Goal: Task Accomplishment & Management: Use online tool/utility

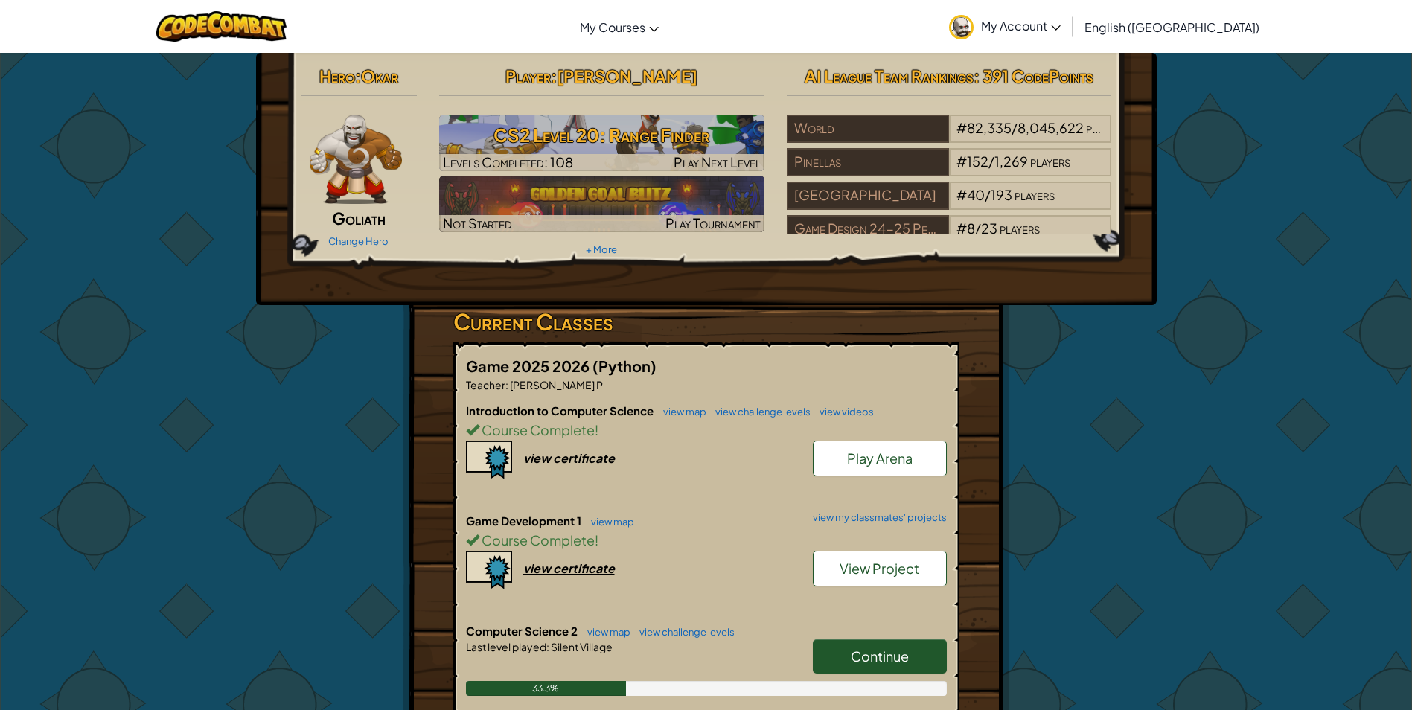
scroll to position [447, 0]
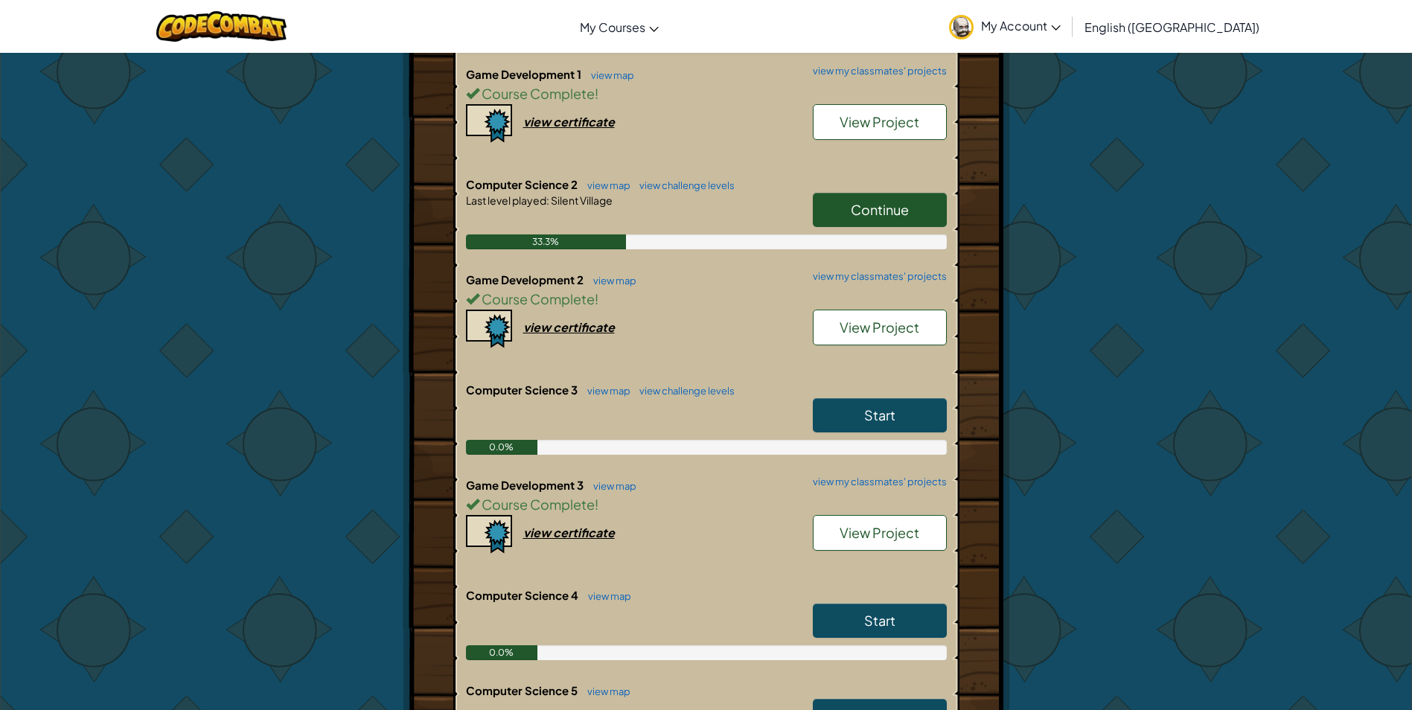
click at [892, 203] on span "Continue" at bounding box center [880, 209] width 58 height 17
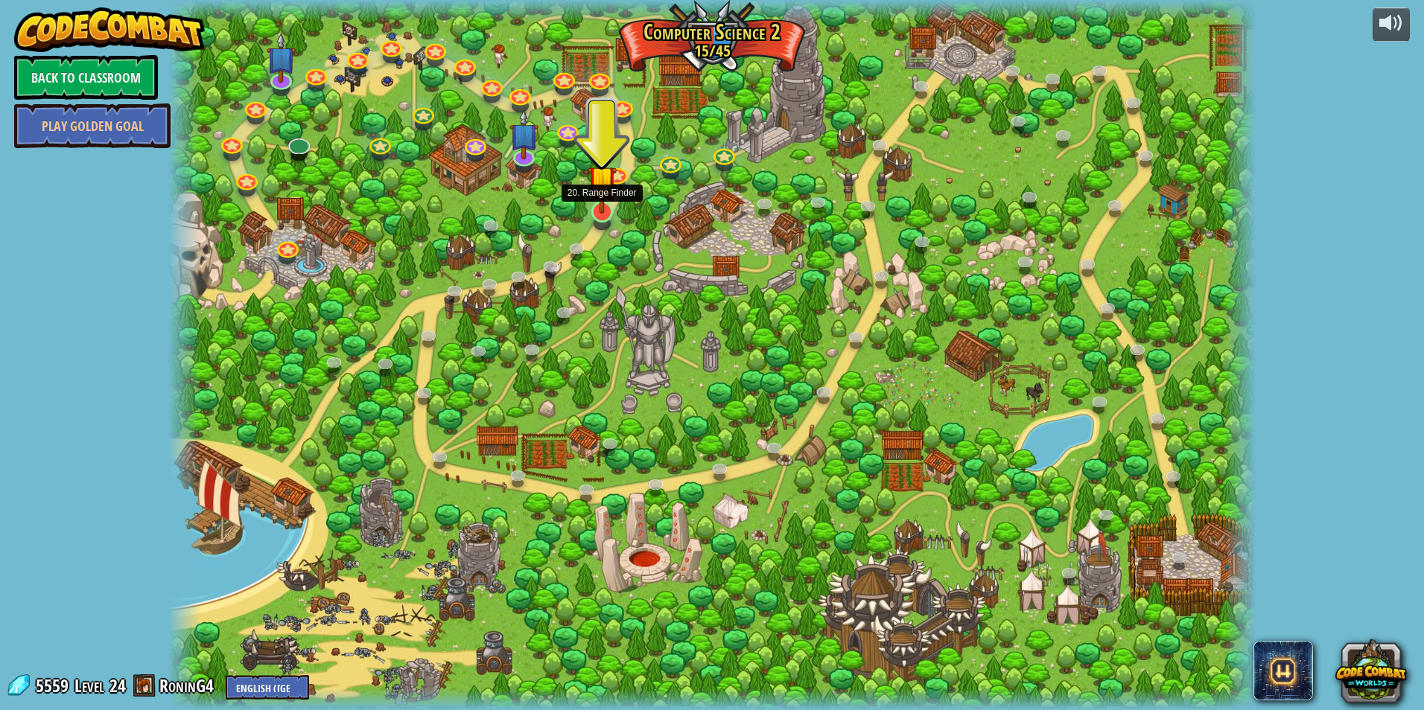
click at [601, 210] on img at bounding box center [601, 180] width 29 height 67
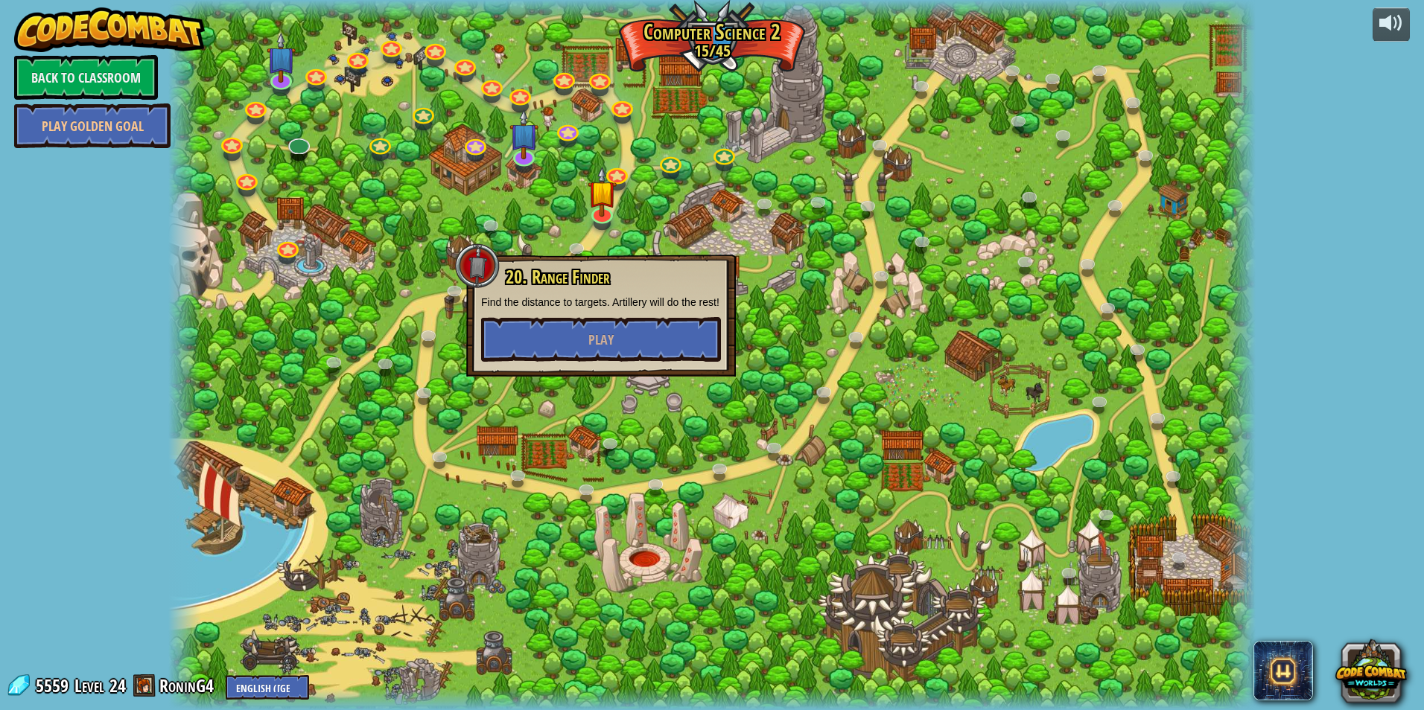
click at [629, 311] on div "20. Range Finder Find the distance to targets. Artillery will do the rest! Play" at bounding box center [601, 314] width 240 height 95
click at [635, 328] on button "Play" at bounding box center [601, 339] width 240 height 45
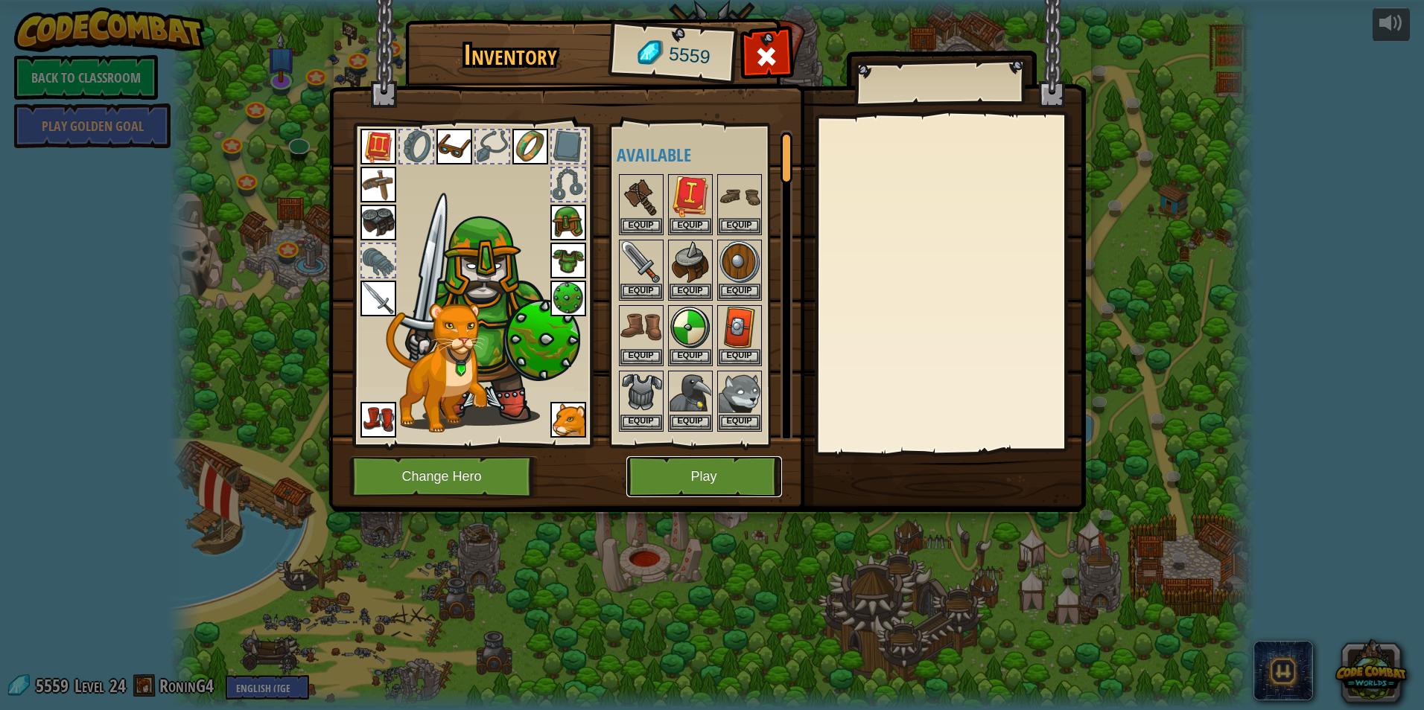
click at [756, 475] on button "Play" at bounding box center [704, 476] width 156 height 41
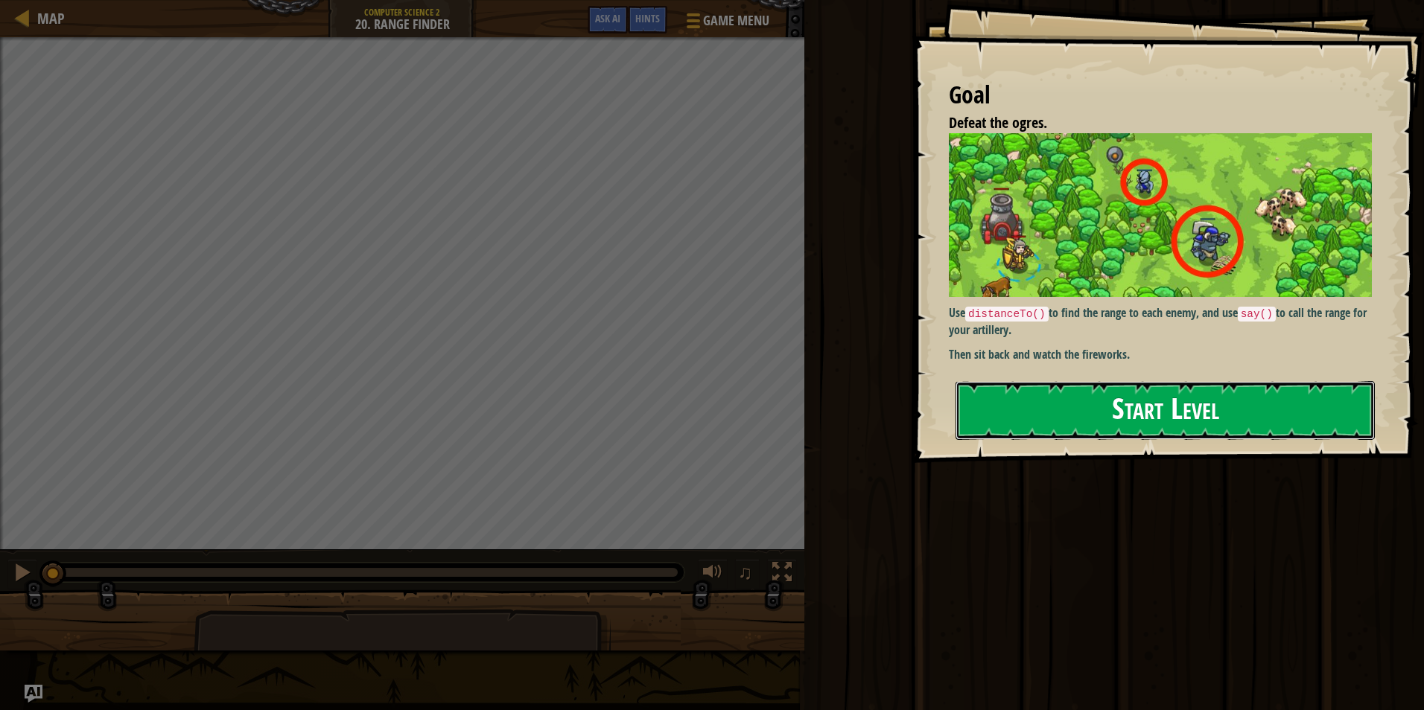
click at [1182, 424] on button "Start Level" at bounding box center [1164, 410] width 419 height 59
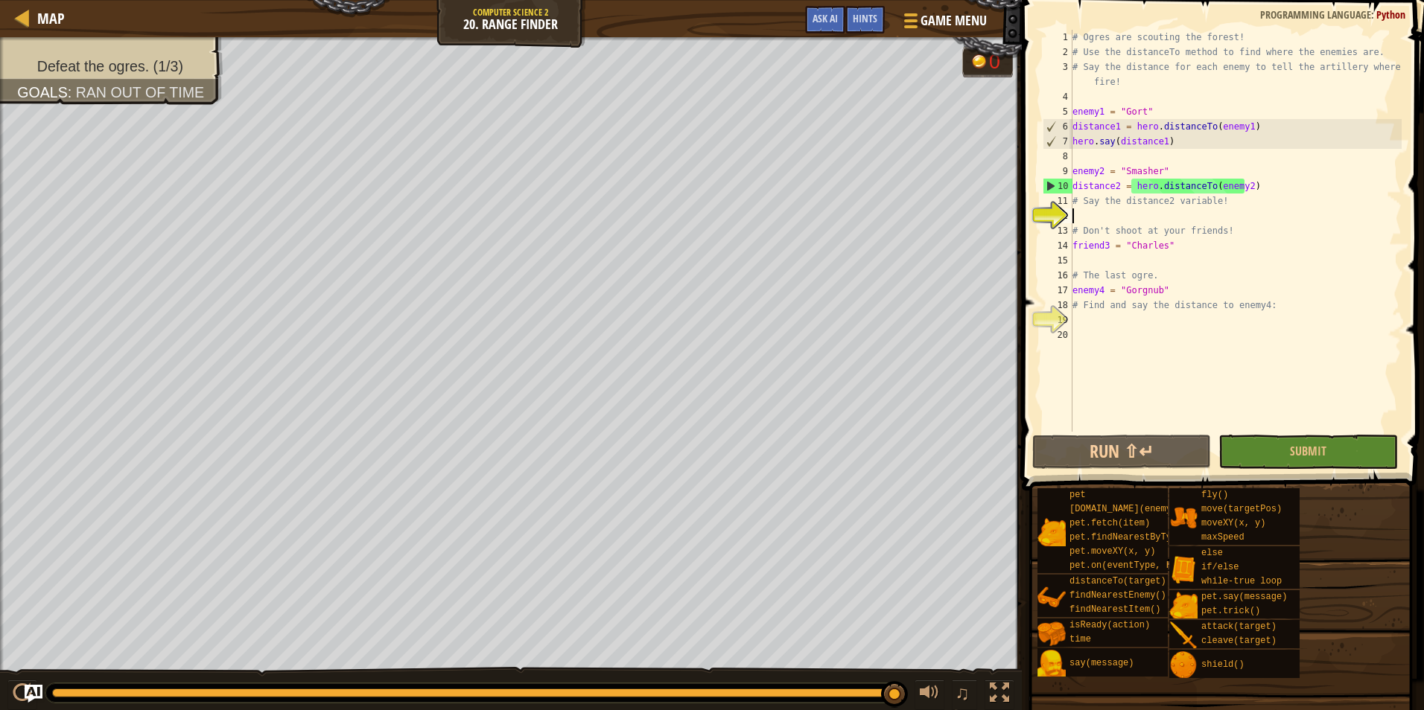
click at [1138, 214] on div "# Ogres are scouting the forest! # Use the distanceTo method to find where the …" at bounding box center [1235, 246] width 332 height 432
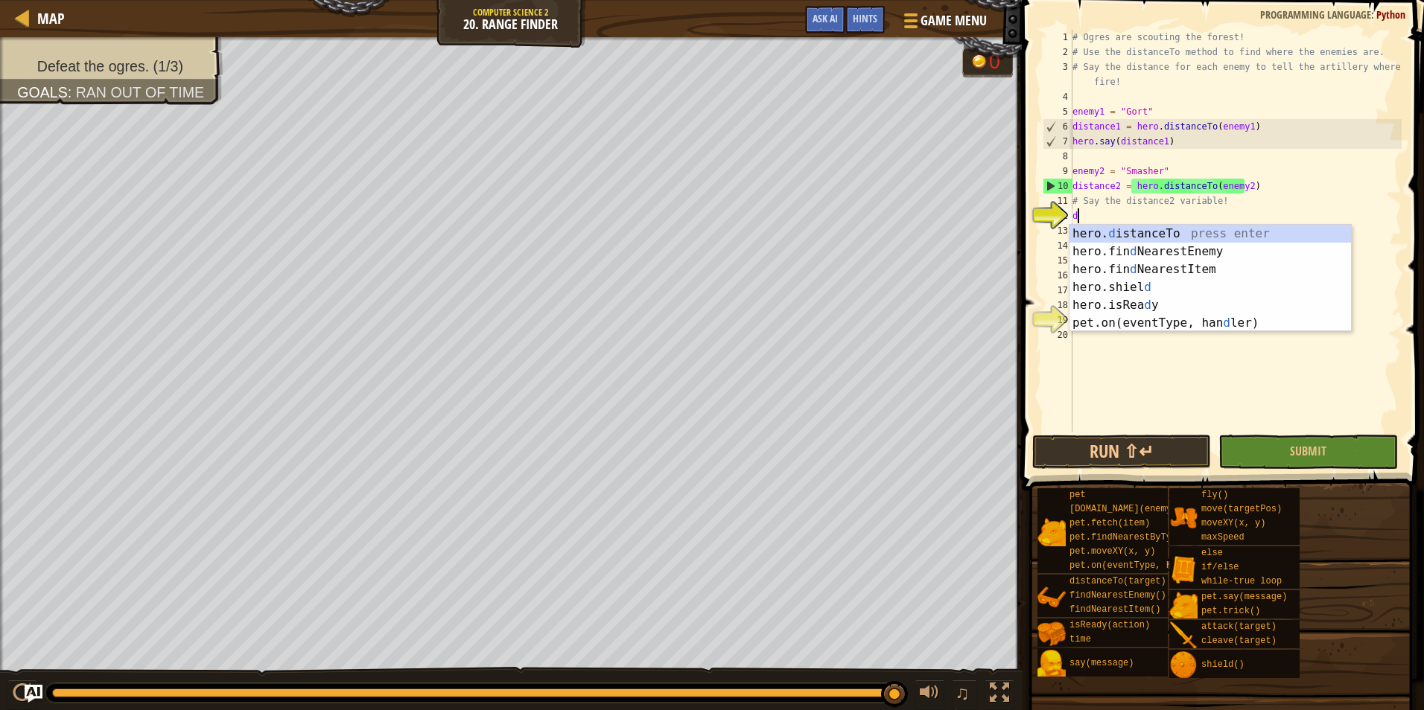
scroll to position [7, 0]
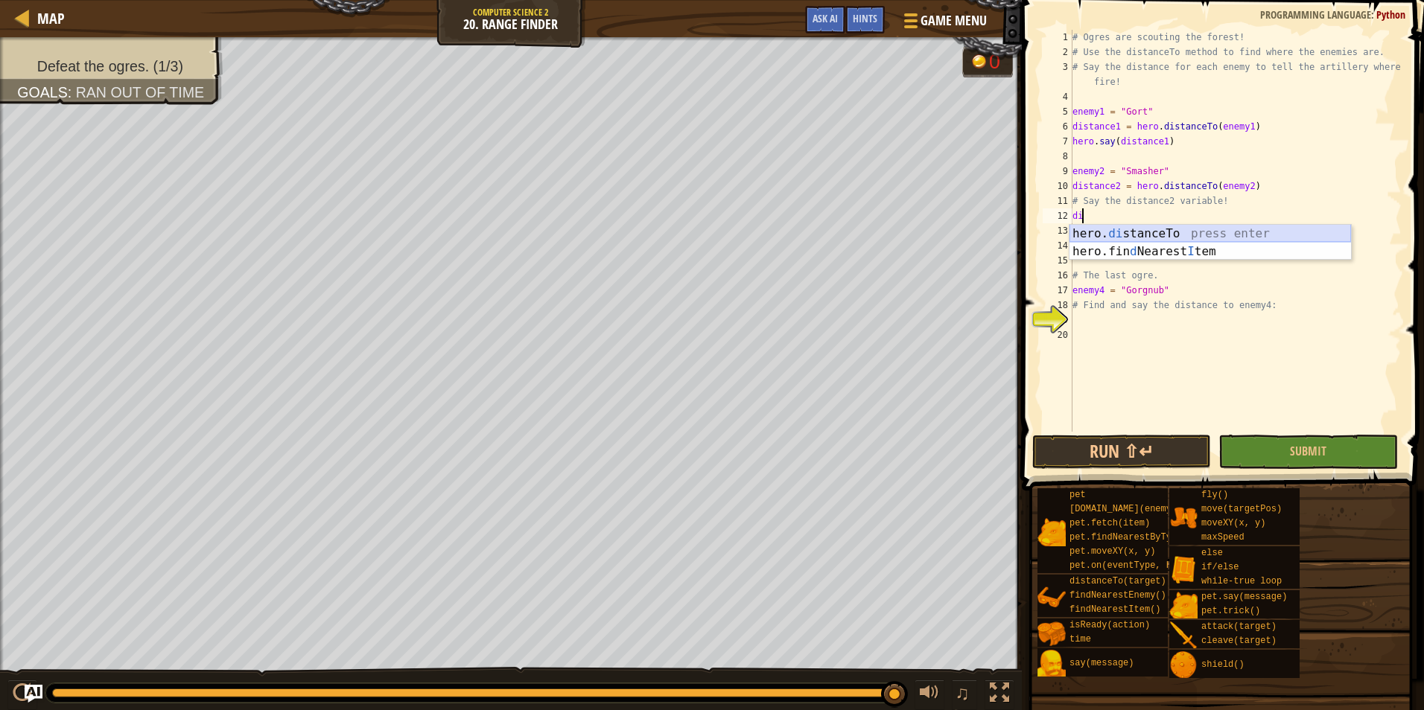
click at [1187, 232] on div "hero. di stanceTo press enter hero.fin d Nearest I tem press enter" at bounding box center [1209, 260] width 281 height 71
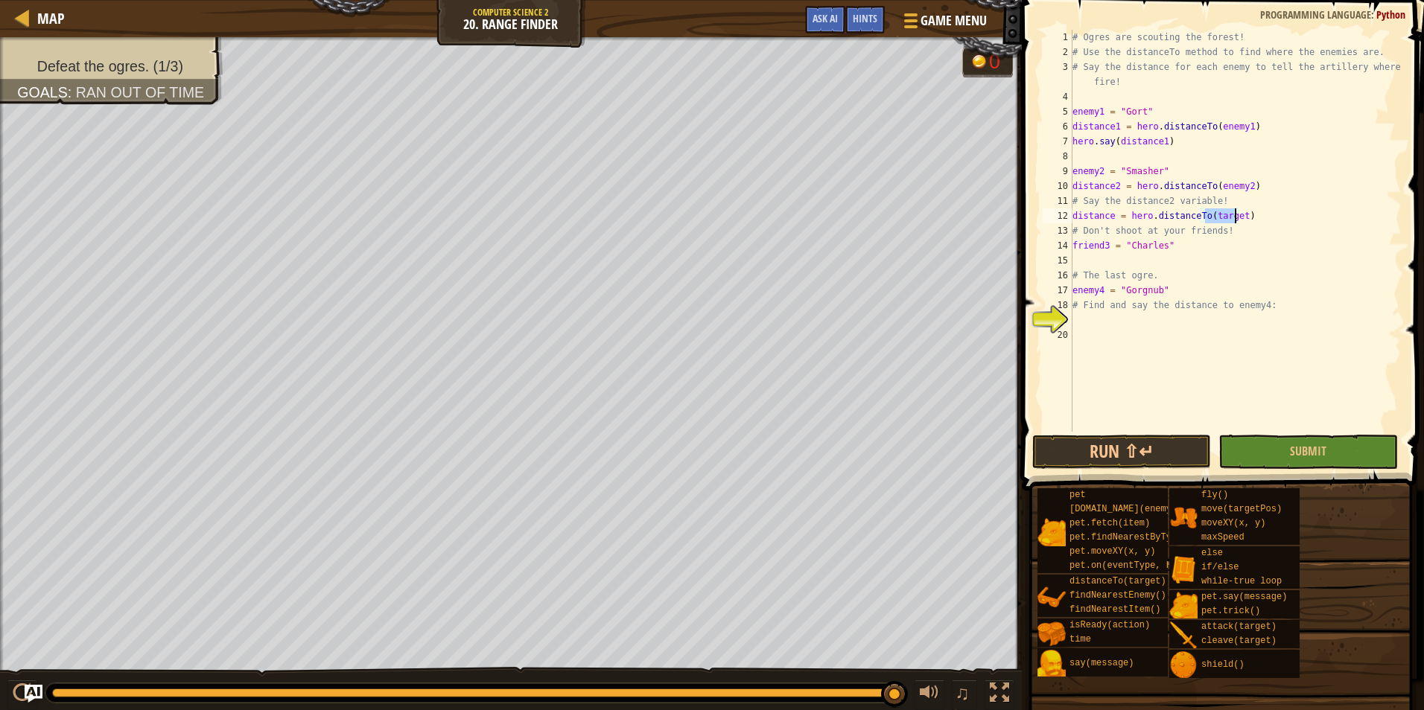
click at [1258, 223] on div "# Ogres are scouting the forest! # Use the distanceTo method to find where the …" at bounding box center [1235, 246] width 332 height 432
type textarea "# Don't shoot at your friends!"
click at [1226, 223] on div "# Ogres are scouting the forest! # Use the distanceTo method to find where the …" at bounding box center [1235, 246] width 332 height 432
click at [1230, 254] on div "# Ogres are scouting the forest! # Use the distanceTo method to find where the …" at bounding box center [1235, 246] width 332 height 432
click at [1139, 319] on div "# Ogres are scouting the forest! # Use the distanceTo method to find where the …" at bounding box center [1235, 246] width 332 height 432
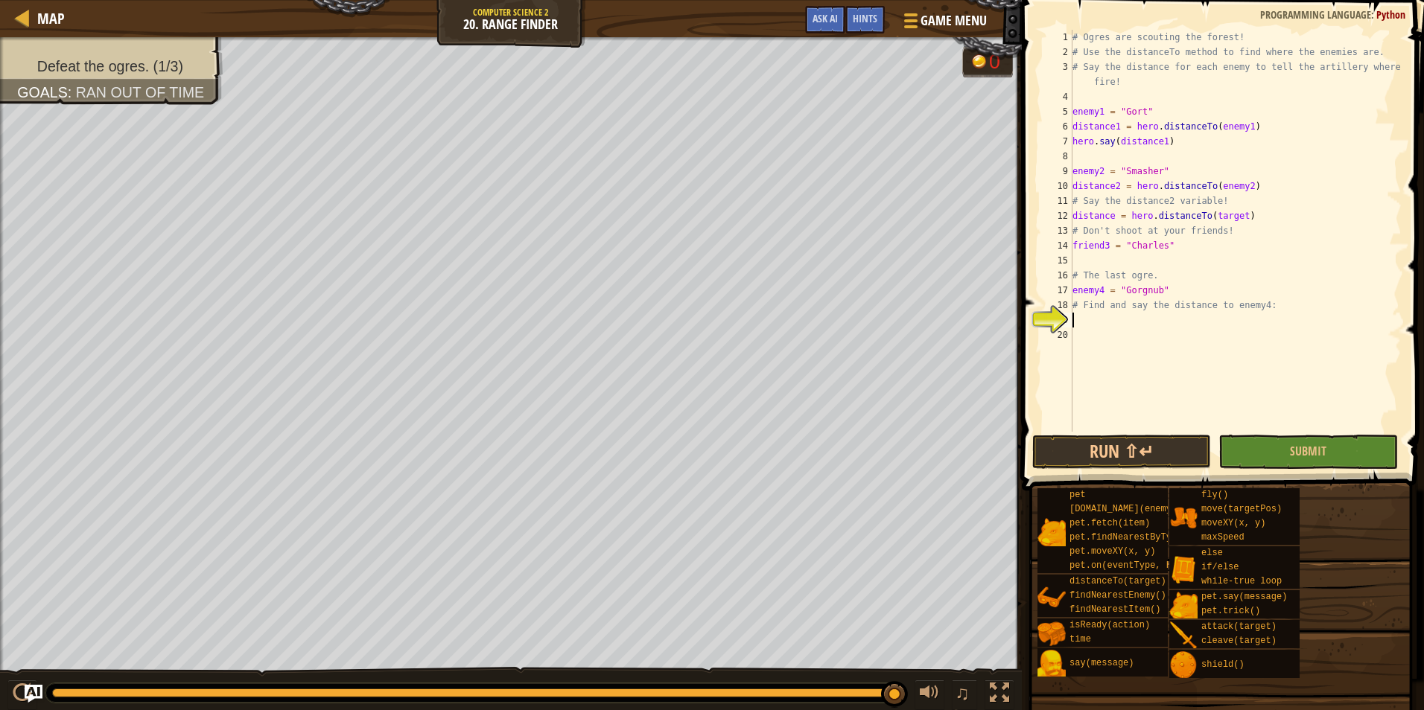
click at [1314, 471] on span at bounding box center [1224, 224] width 414 height 535
click at [1309, 454] on span "Submit" at bounding box center [1308, 451] width 36 height 16
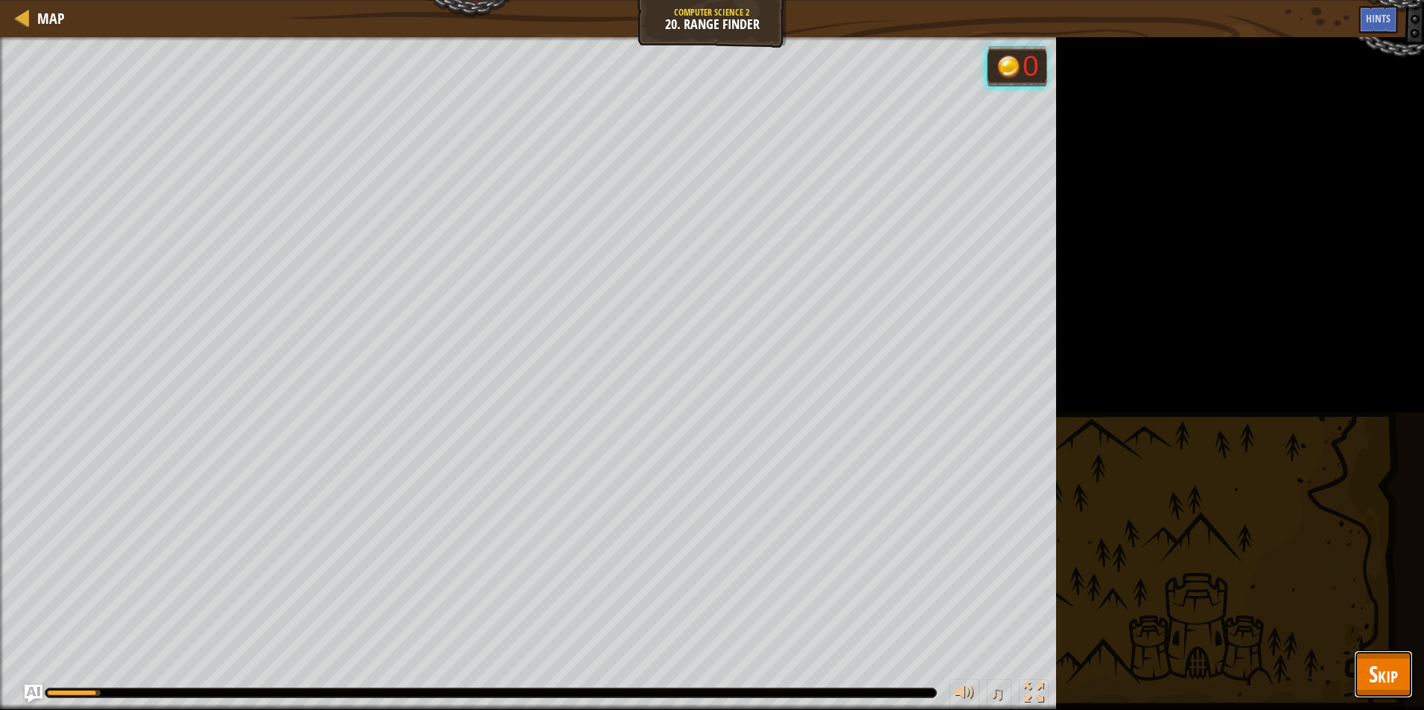
click at [1374, 663] on span "Skip" at bounding box center [1383, 674] width 29 height 31
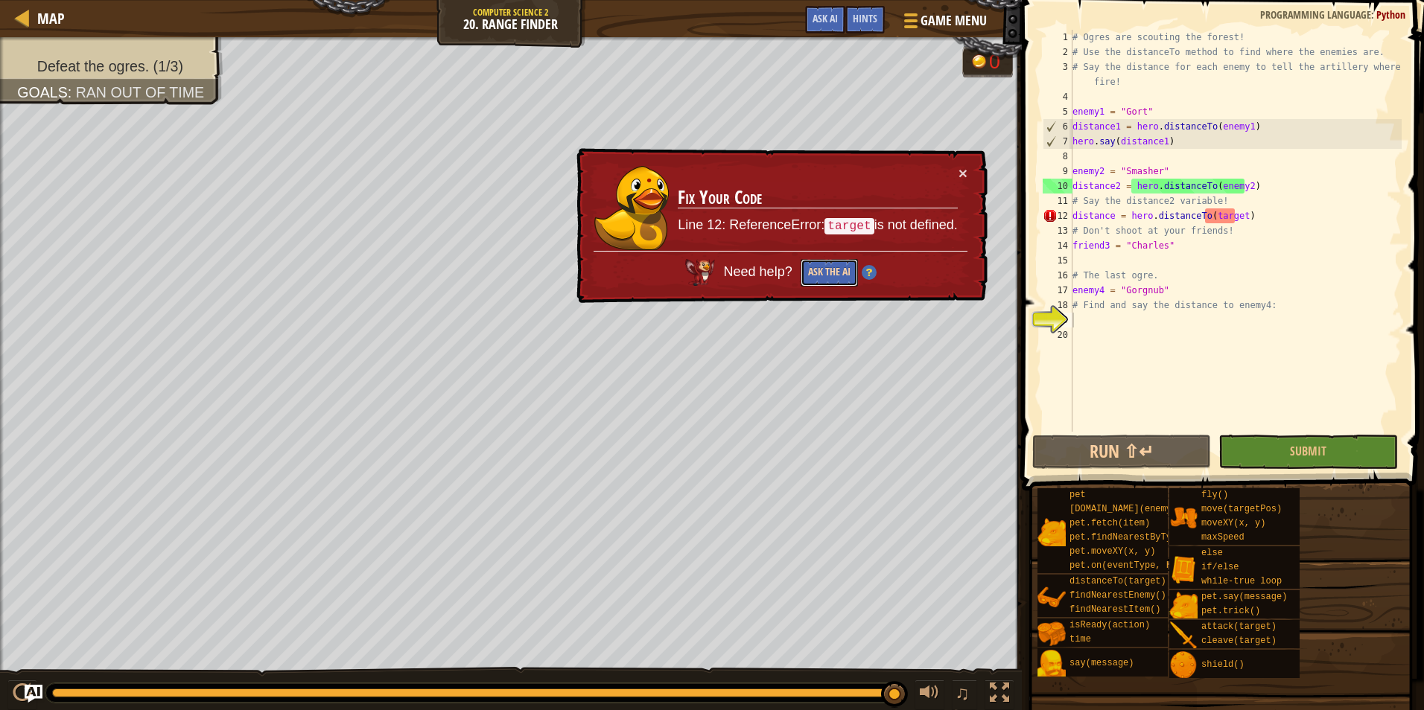
click at [816, 265] on button "Ask the AI" at bounding box center [828, 273] width 57 height 28
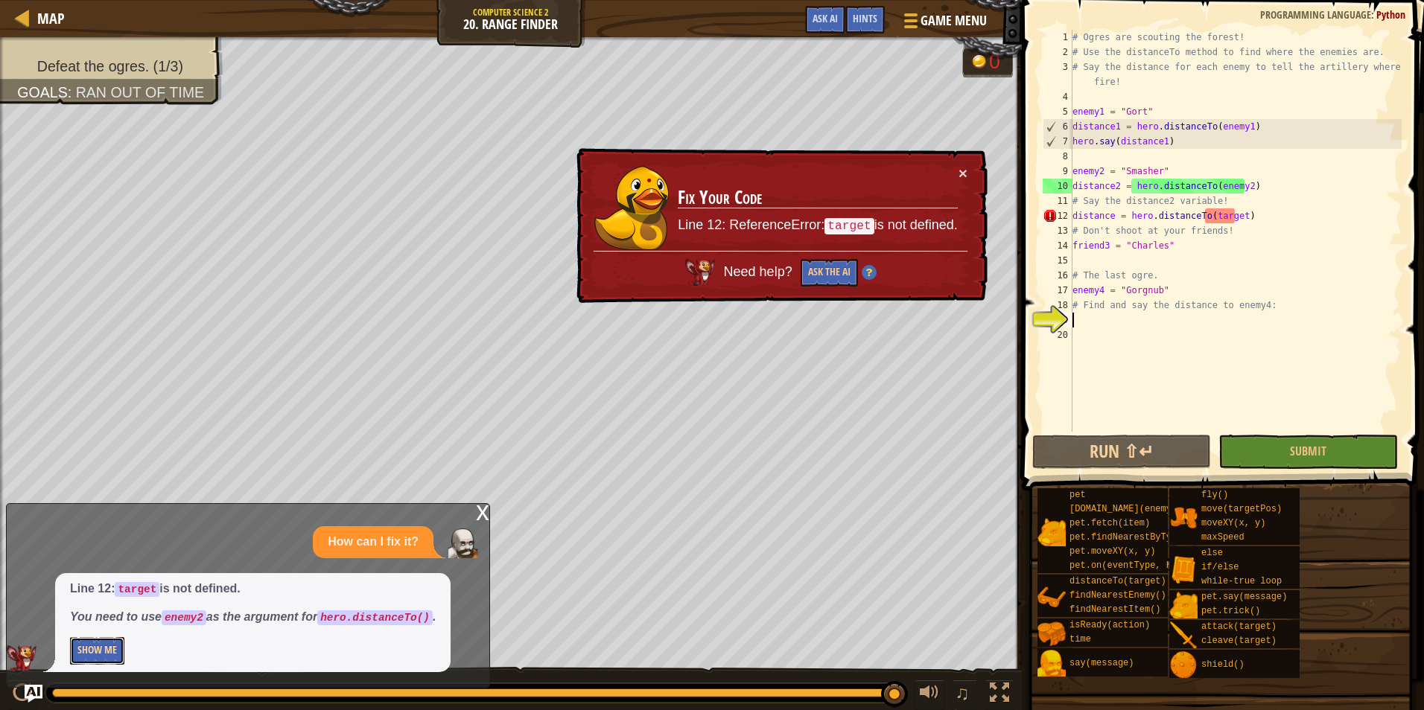
click at [108, 646] on button "Show Me" at bounding box center [97, 651] width 54 height 28
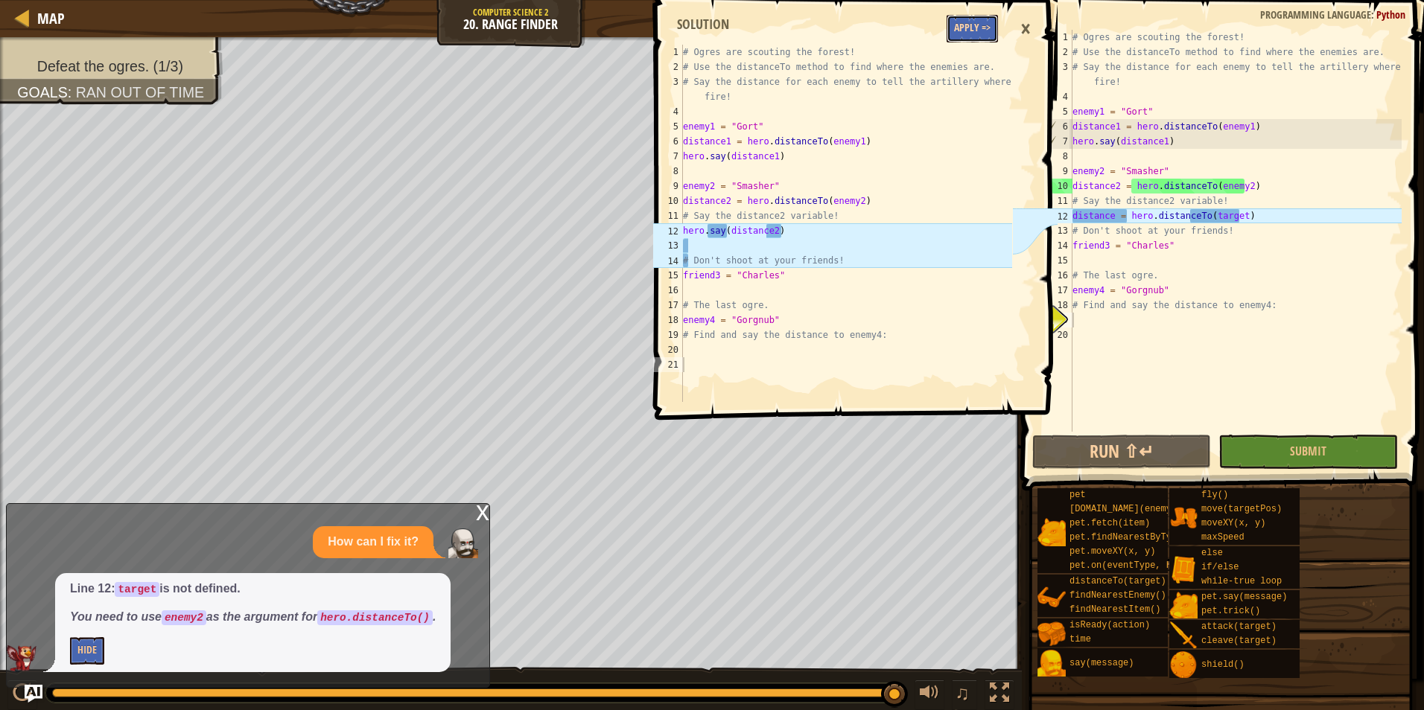
click at [979, 31] on button "Apply =>" at bounding box center [971, 29] width 51 height 28
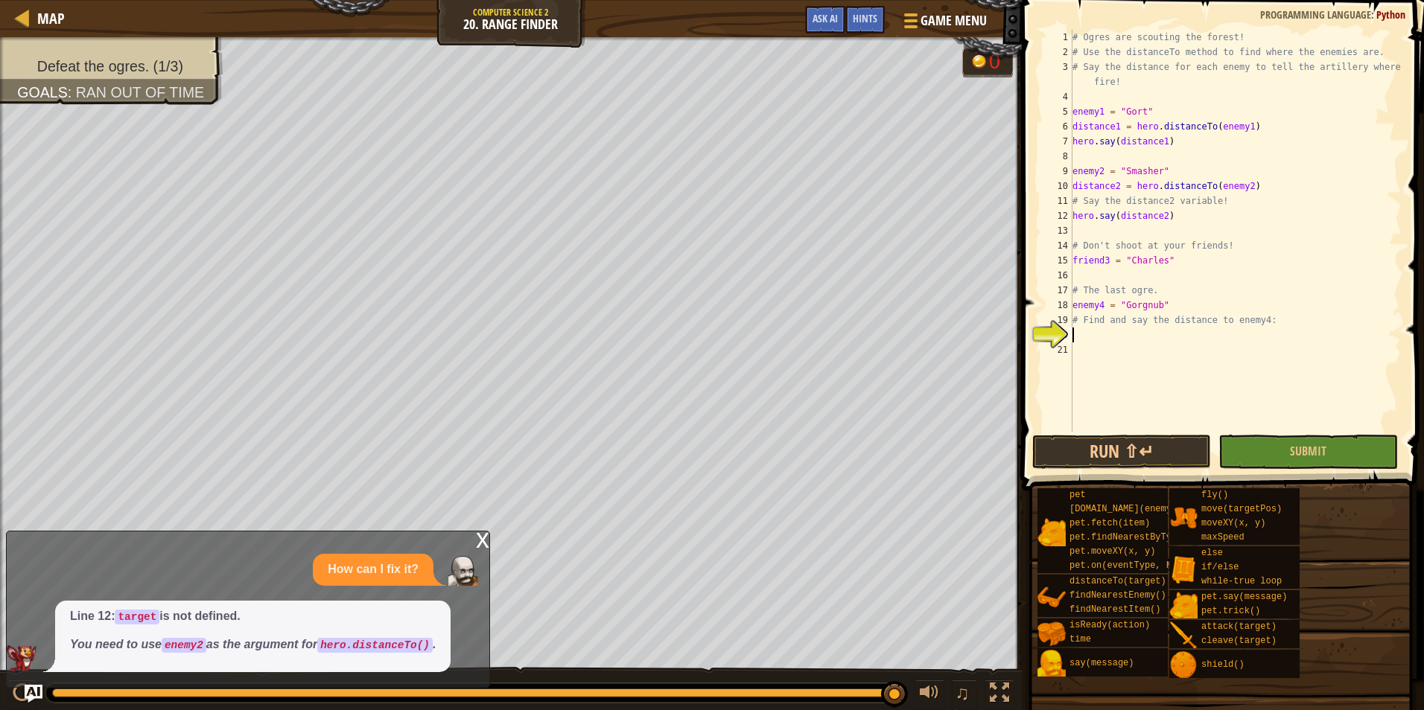
click at [1129, 342] on div "# Ogres are scouting the forest! # Use the distanceTo method to find where the …" at bounding box center [1235, 246] width 332 height 432
click at [1096, 338] on div "# Ogres are scouting the forest! # Use the distanceTo method to find where the …" at bounding box center [1235, 246] width 332 height 432
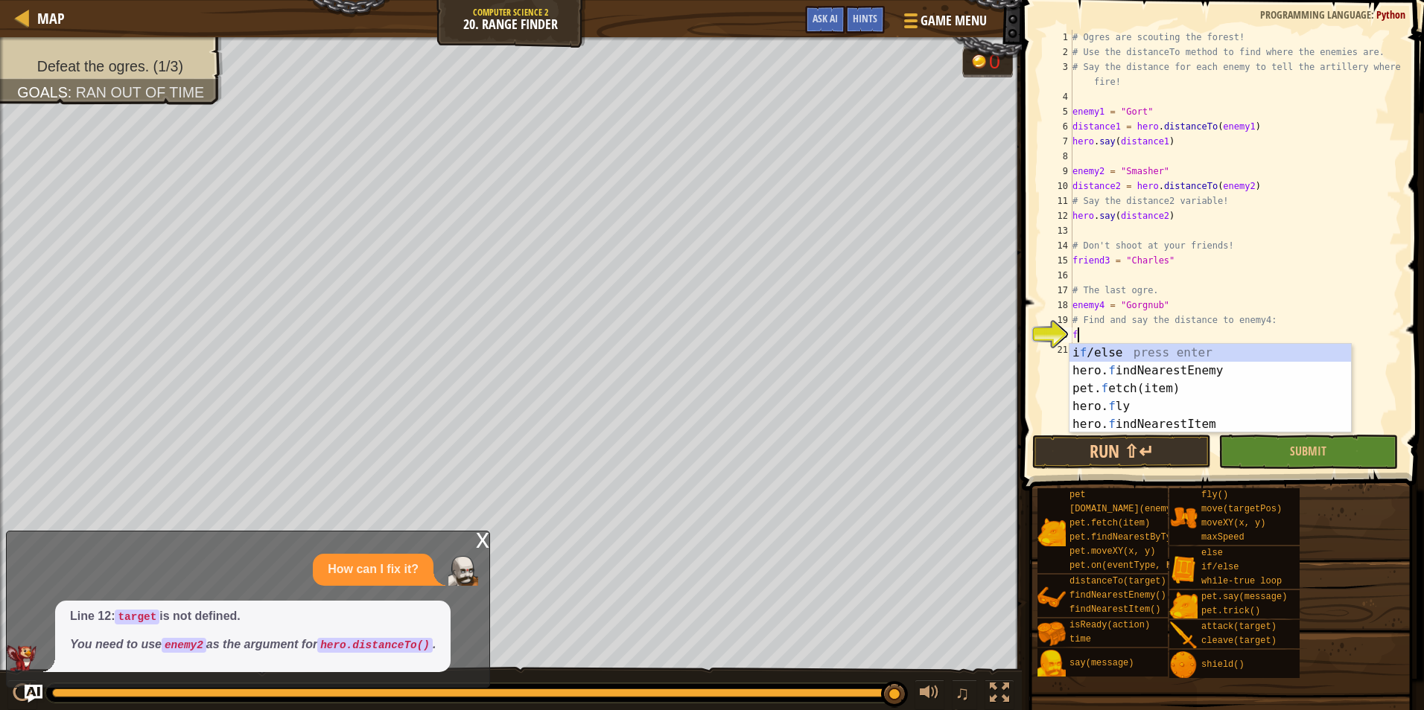
type textarea "fi"
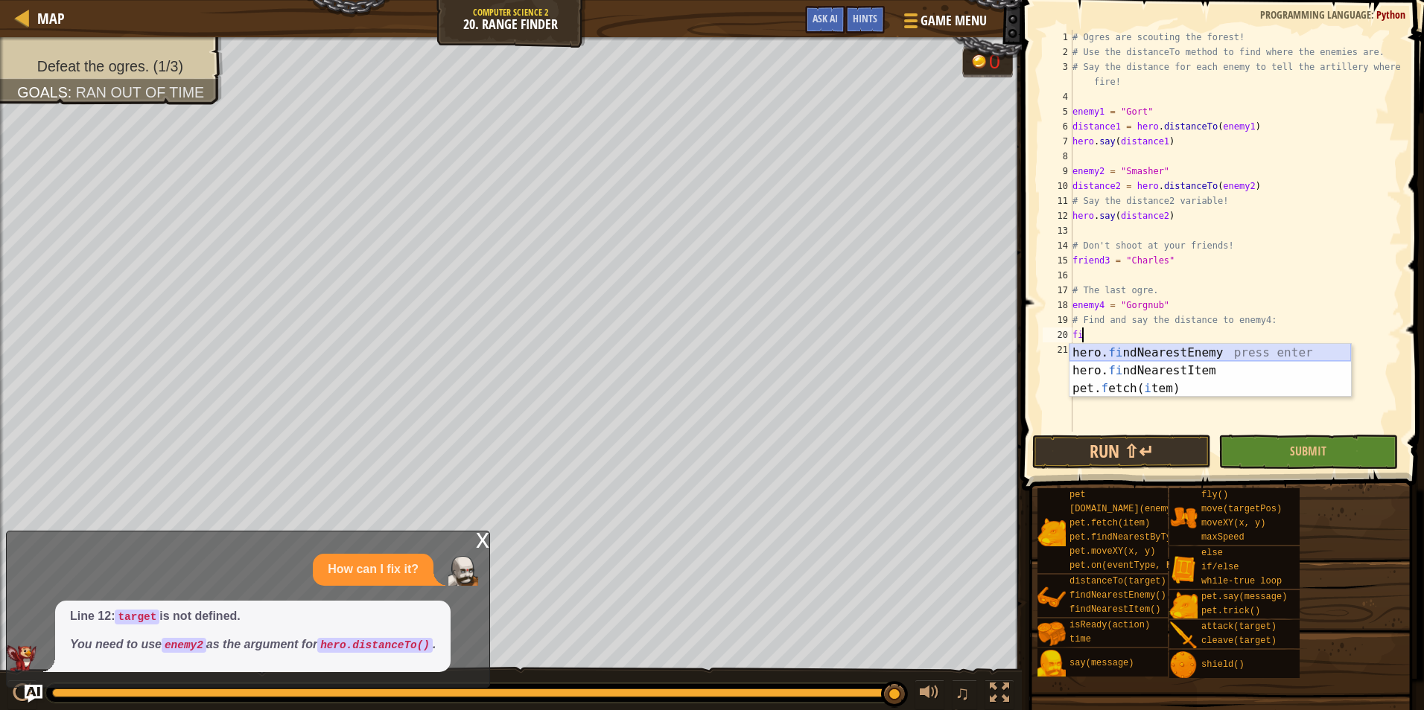
click at [1164, 351] on div "hero. fi ndNearestEnemy press enter hero. fi ndNearestItem press enter pet. f e…" at bounding box center [1209, 388] width 281 height 89
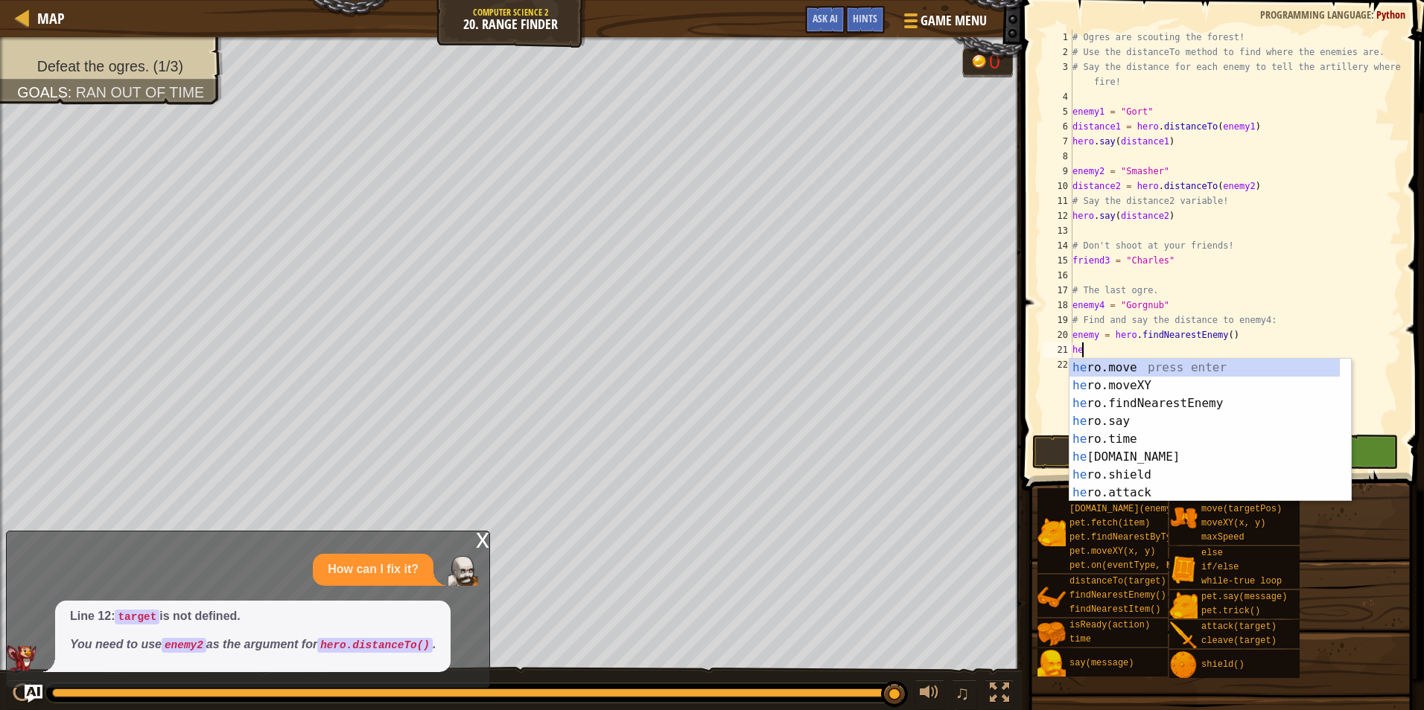
type textarea "h"
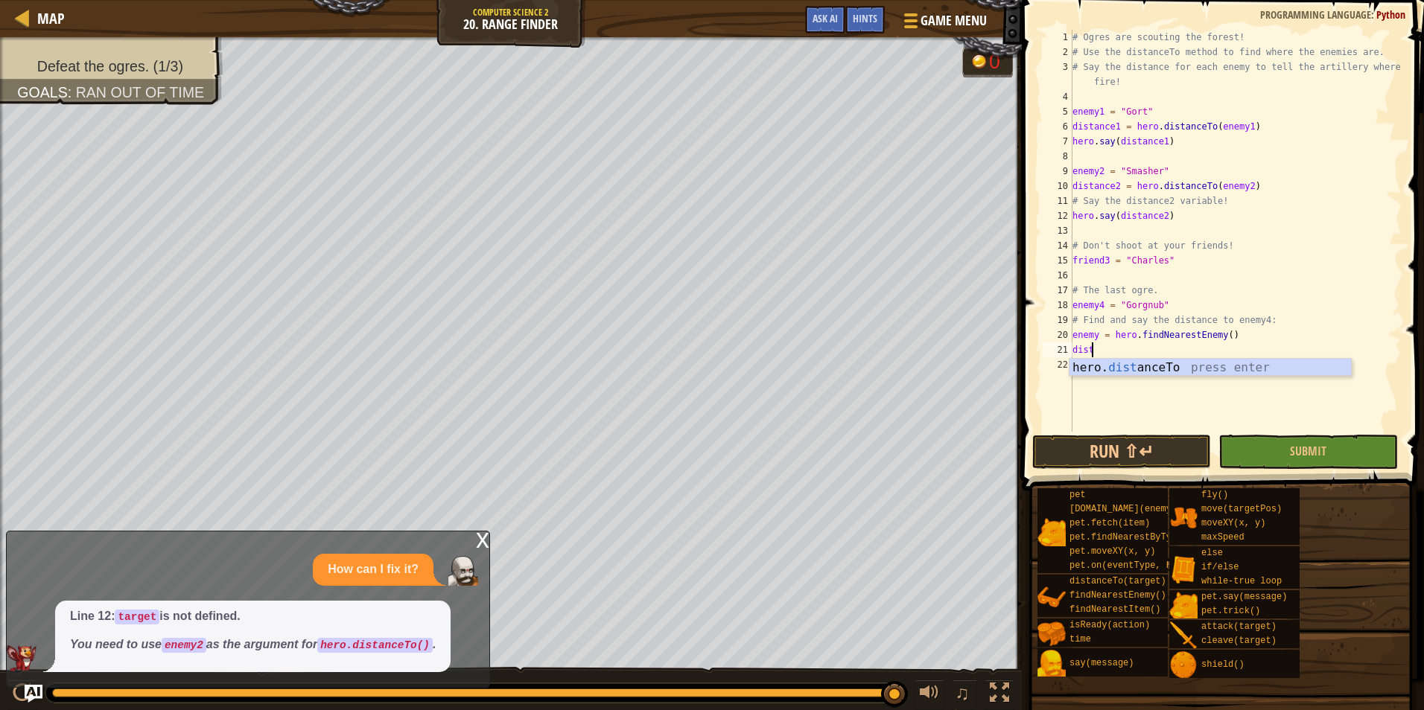
scroll to position [7, 1]
click at [1222, 363] on div "hero. dist anceTo press enter" at bounding box center [1209, 386] width 281 height 54
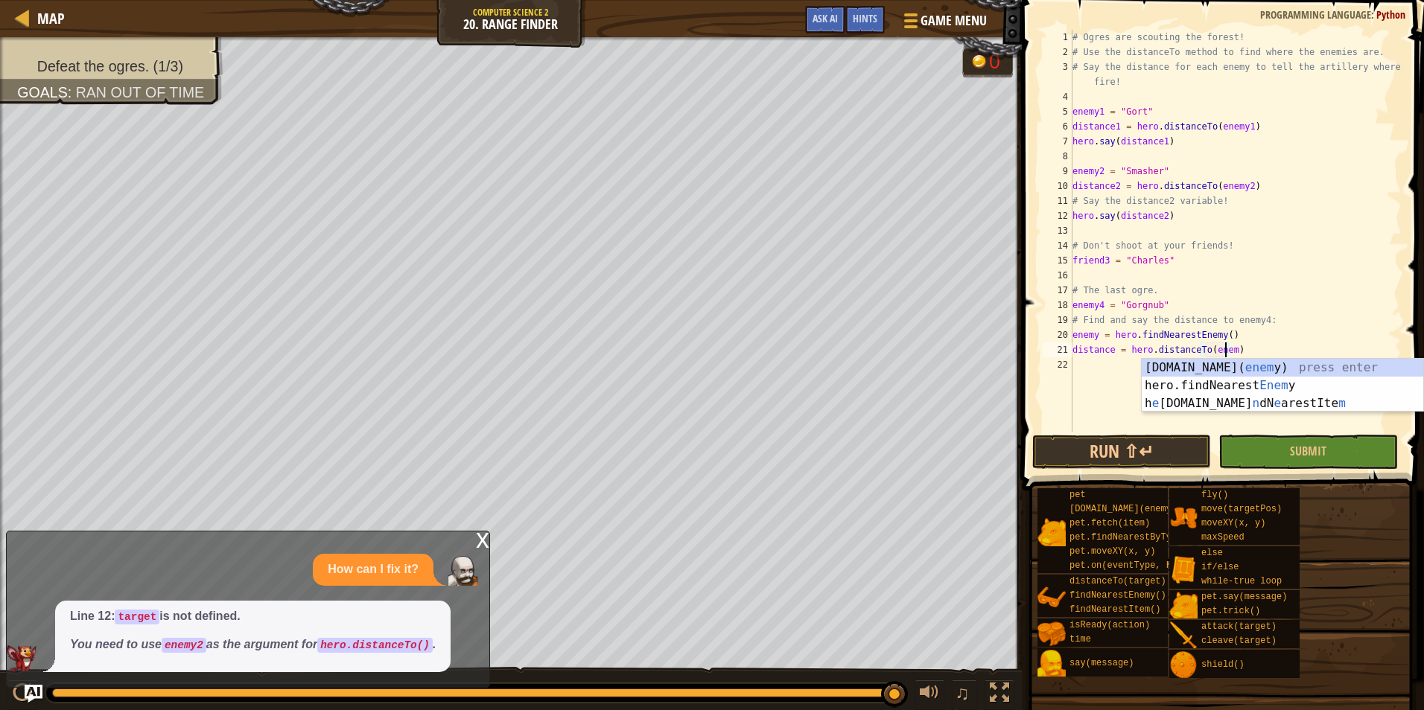
scroll to position [7, 13]
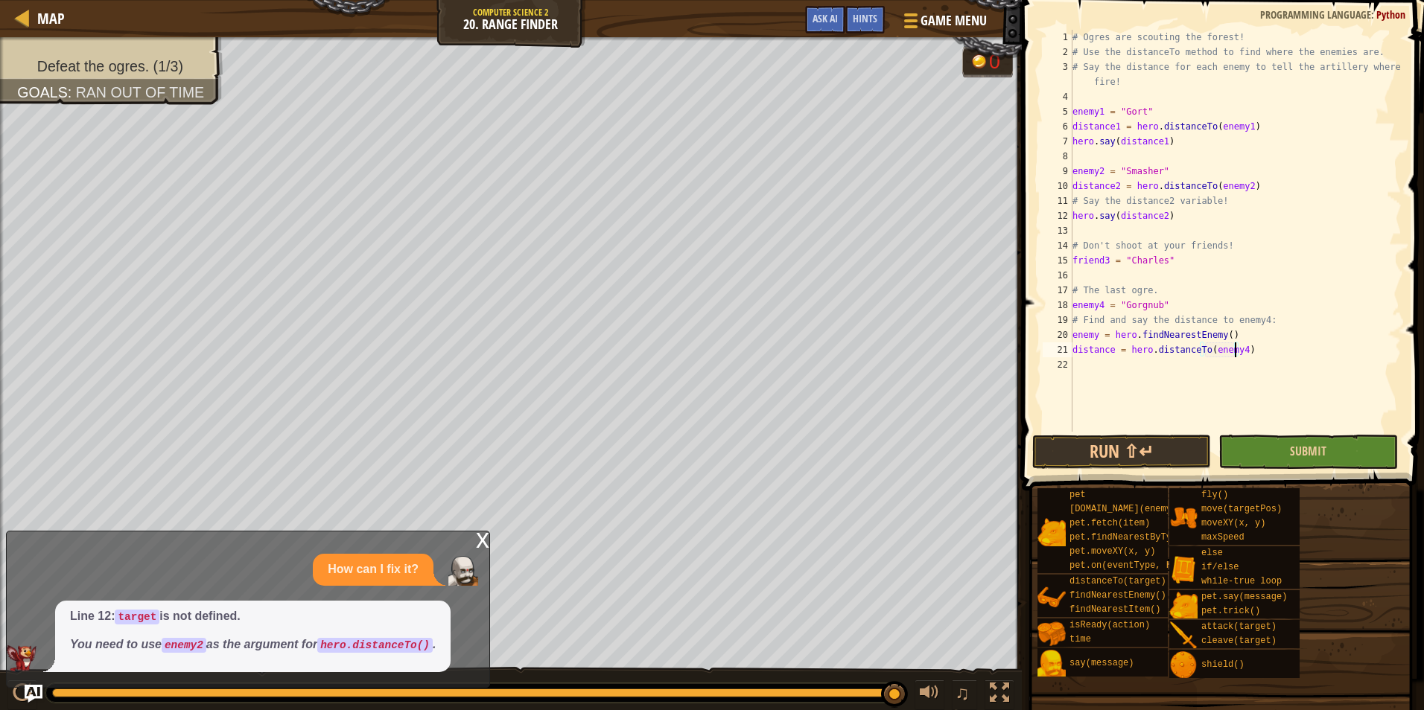
type textarea "distance = hero.distanceTo(enemy4)"
click at [1281, 457] on button "Submit" at bounding box center [1307, 452] width 179 height 34
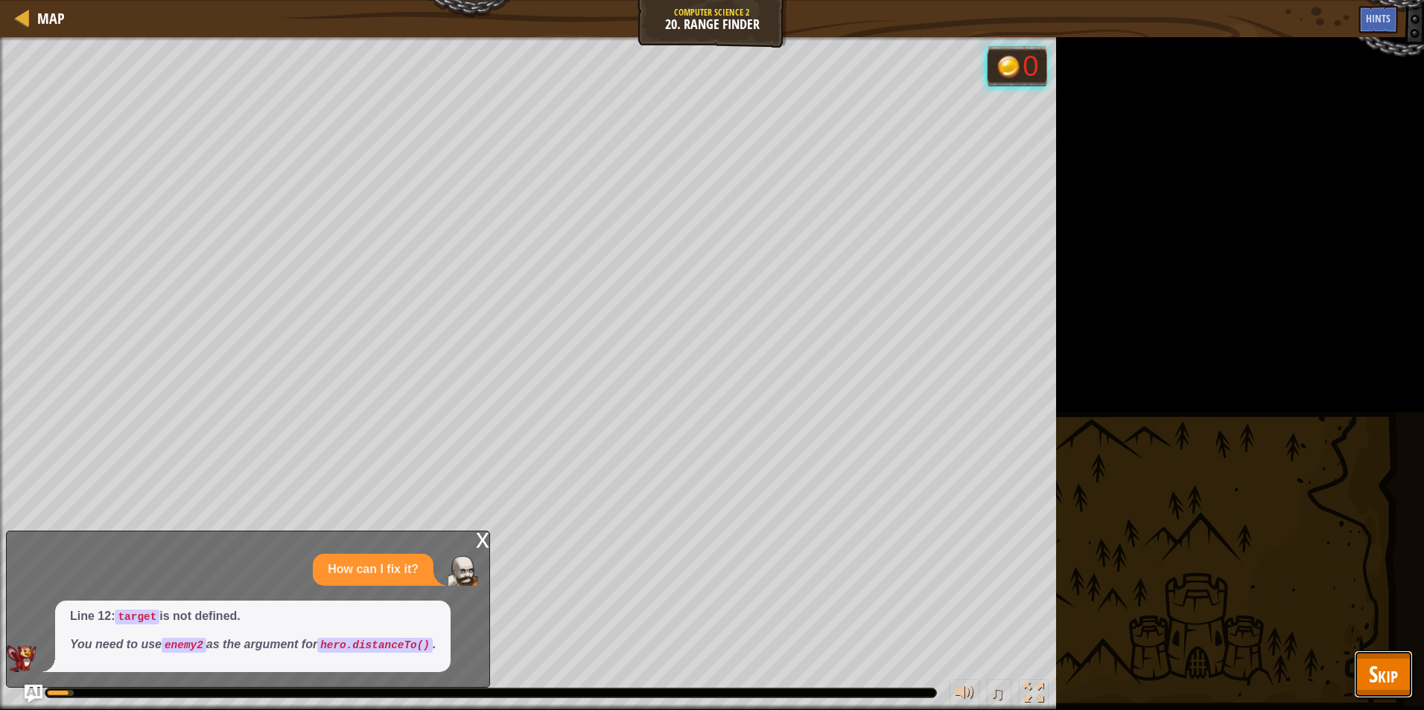
click at [1373, 664] on span "Skip" at bounding box center [1383, 674] width 29 height 31
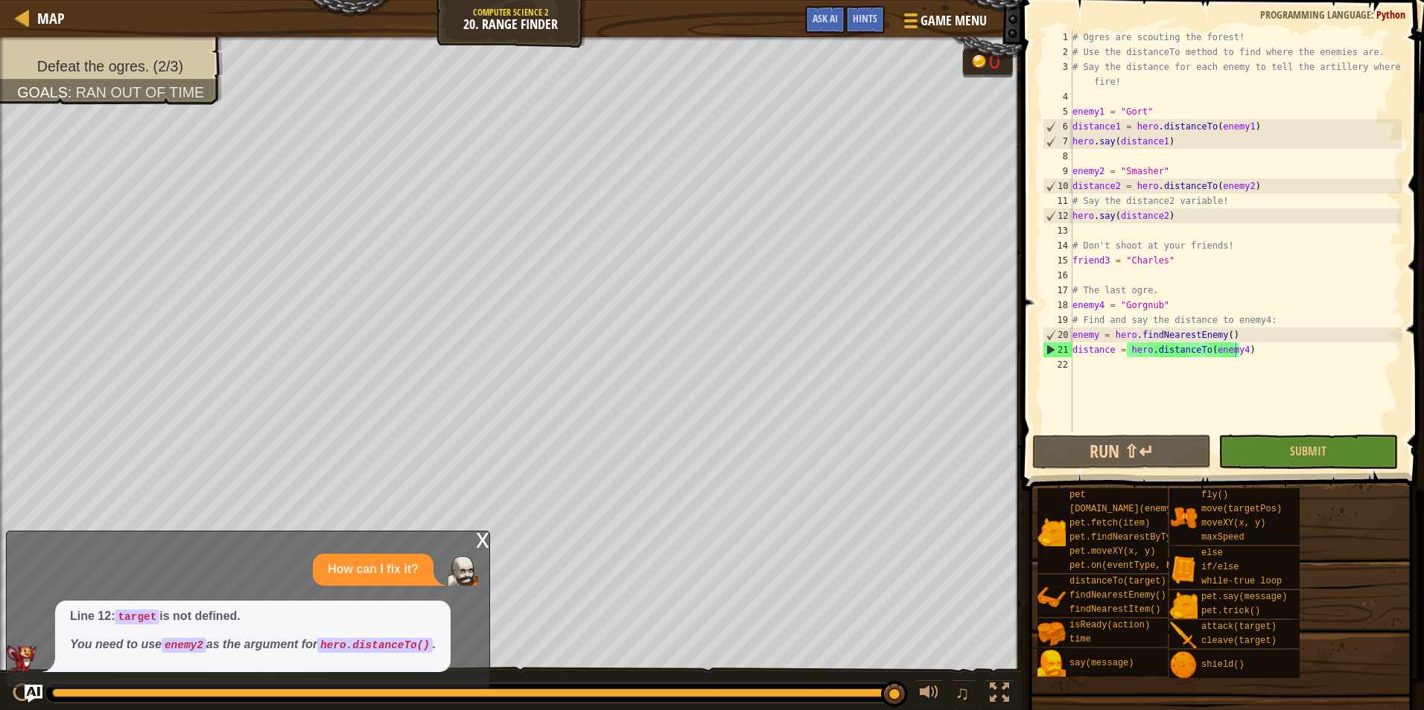
click at [1353, 470] on span at bounding box center [1224, 224] width 414 height 535
click at [1329, 440] on button "Submit" at bounding box center [1307, 452] width 179 height 34
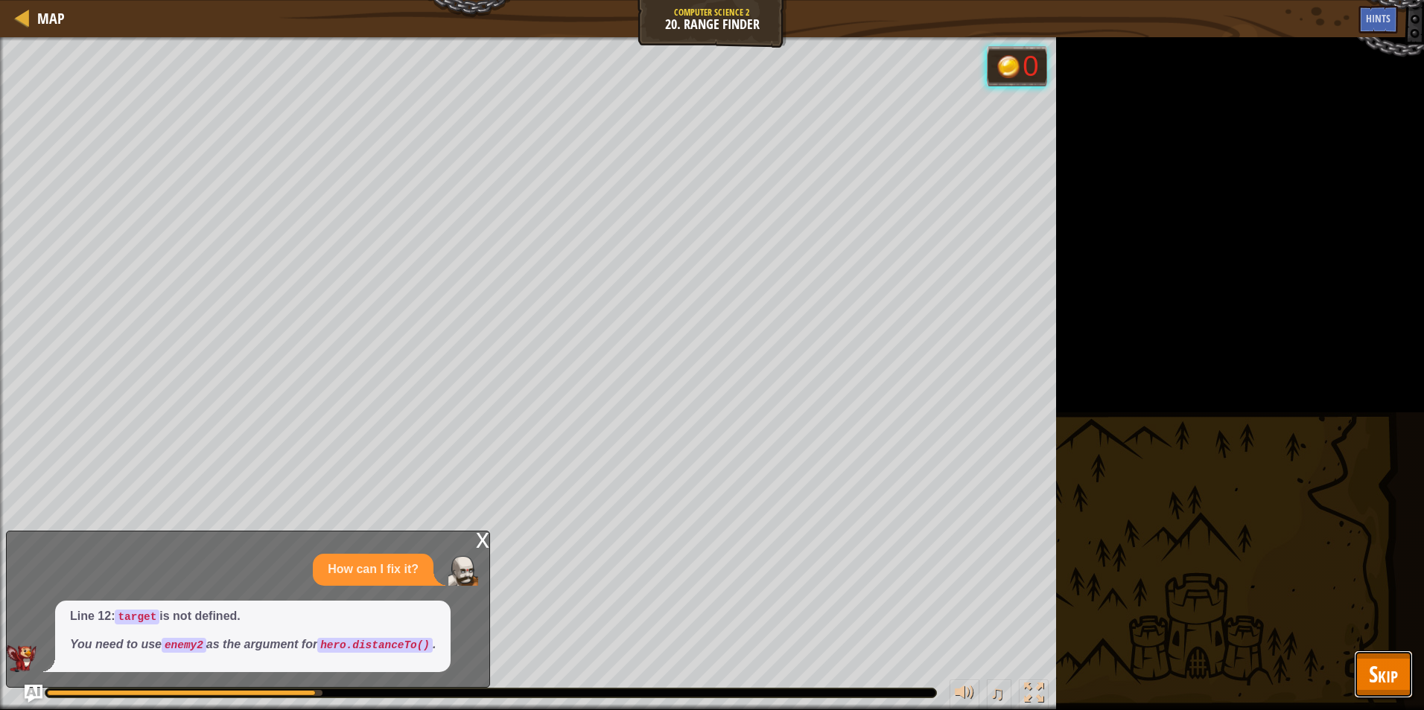
click at [1377, 655] on button "Skip" at bounding box center [1383, 675] width 59 height 48
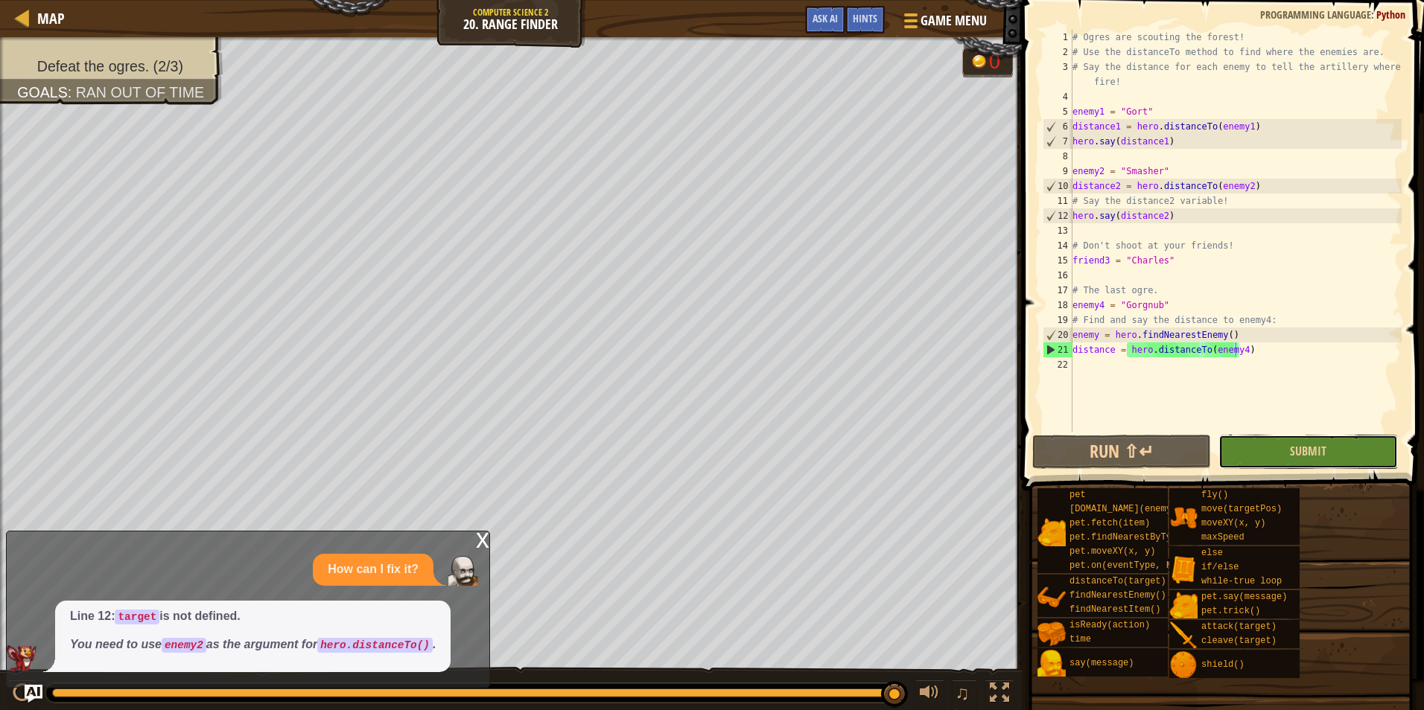
click at [1313, 438] on button "Submit" at bounding box center [1307, 452] width 179 height 34
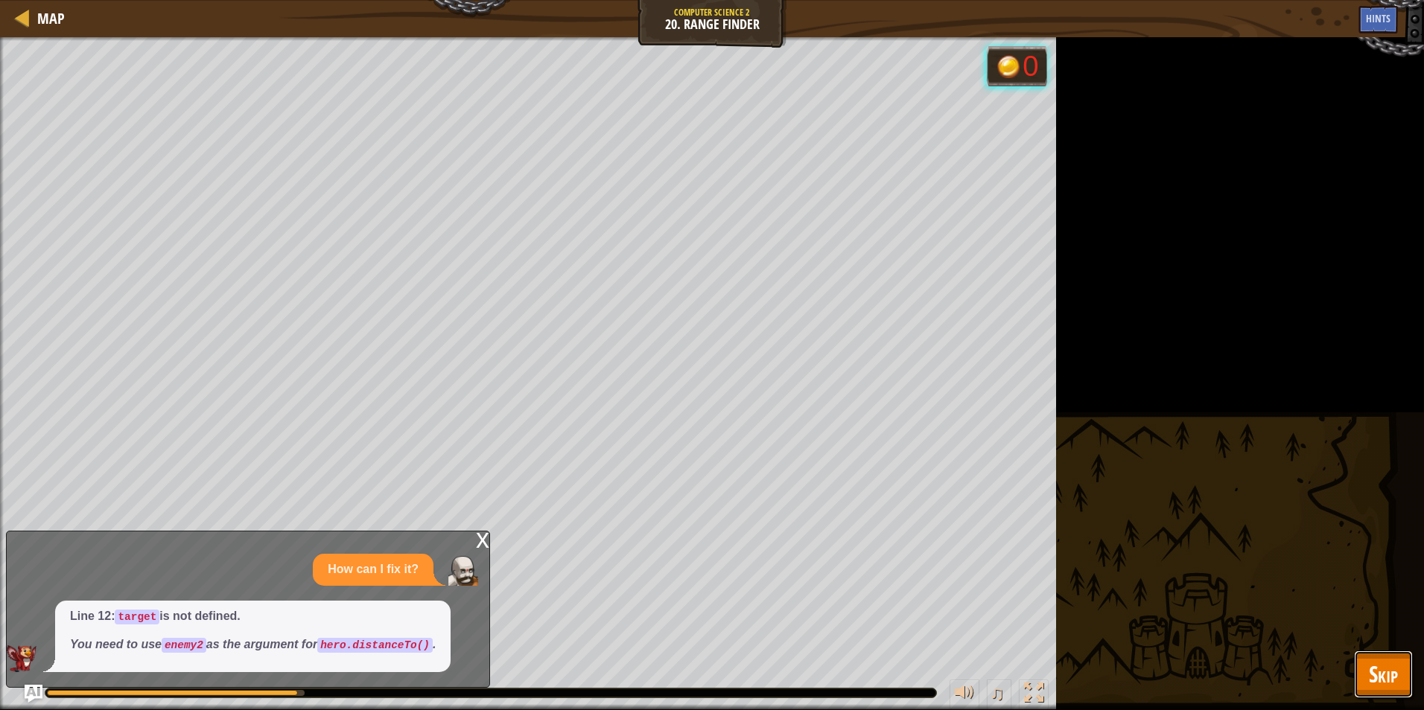
click at [1383, 671] on span "Skip" at bounding box center [1383, 674] width 29 height 31
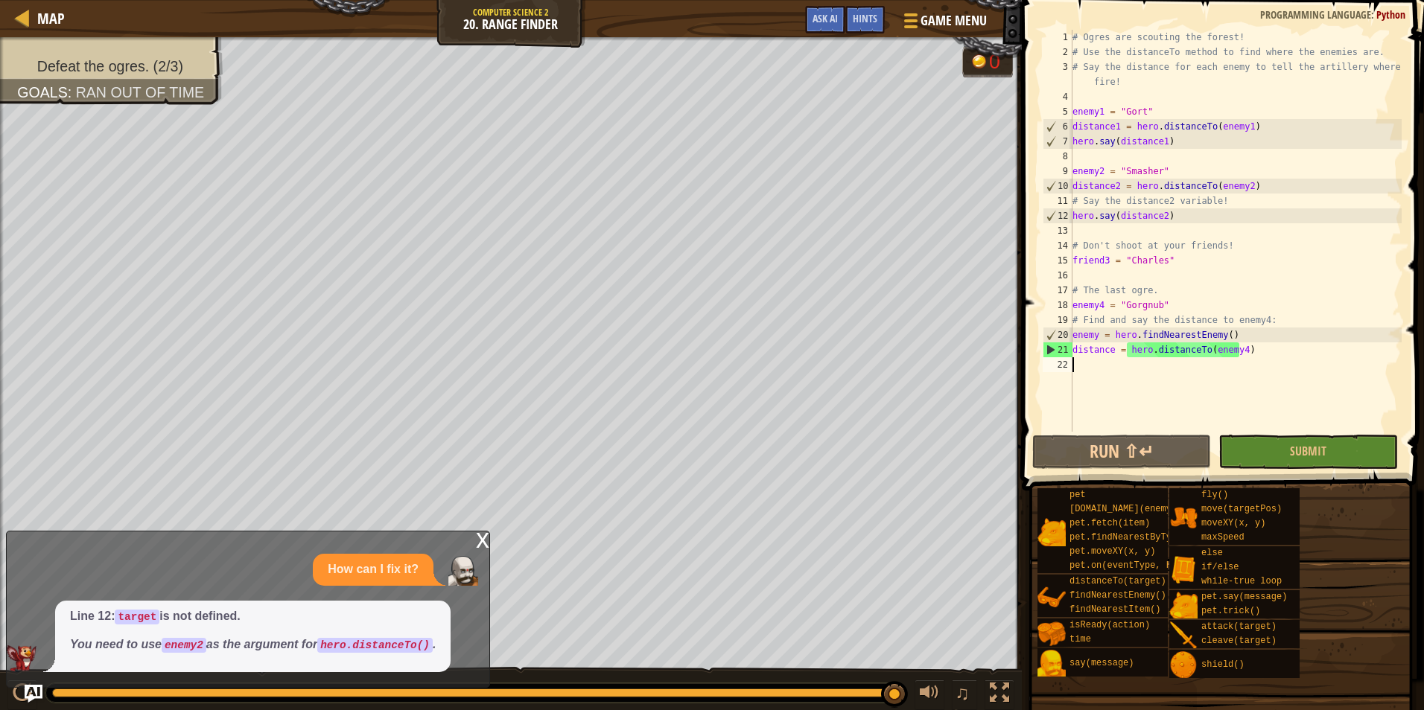
scroll to position [7, 0]
click at [1161, 375] on div "# Ogres are scouting the forest! # Use the distanceTo method to find where the …" at bounding box center [1235, 246] width 332 height 432
drag, startPoint x: 1168, startPoint y: 306, endPoint x: 1124, endPoint y: 310, distance: 44.8
click at [1124, 310] on div "# Ogres are scouting the forest! # Use the distanceTo method to find where the …" at bounding box center [1235, 246] width 332 height 432
click at [1124, 310] on div "# Ogres are scouting the forest! # Use the distanceTo method to find where the …" at bounding box center [1235, 231] width 332 height 402
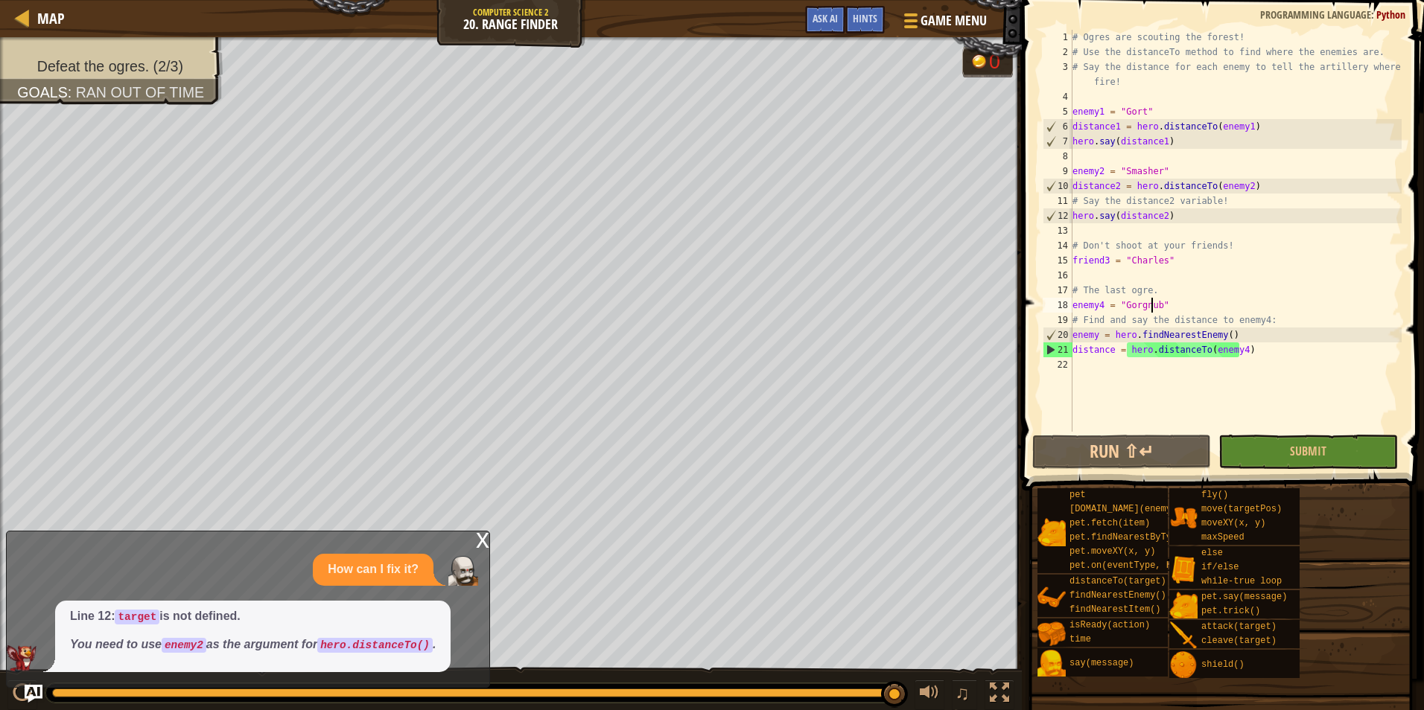
click at [1153, 301] on div "# Ogres are scouting the forest! # Use the distanceTo method to find where the …" at bounding box center [1235, 246] width 332 height 432
click at [1140, 307] on div "# Ogres are scouting the forest! # Use the distanceTo method to find where the …" at bounding box center [1235, 246] width 332 height 432
click at [1200, 296] on div "# Ogres are scouting the forest! # Use the distanceTo method to find where the …" at bounding box center [1235, 246] width 332 height 432
click at [1189, 312] on div "# Ogres are scouting the forest! # Use the distanceTo method to find where the …" at bounding box center [1235, 246] width 332 height 432
type textarea "enemy4 = "Gorgnub""
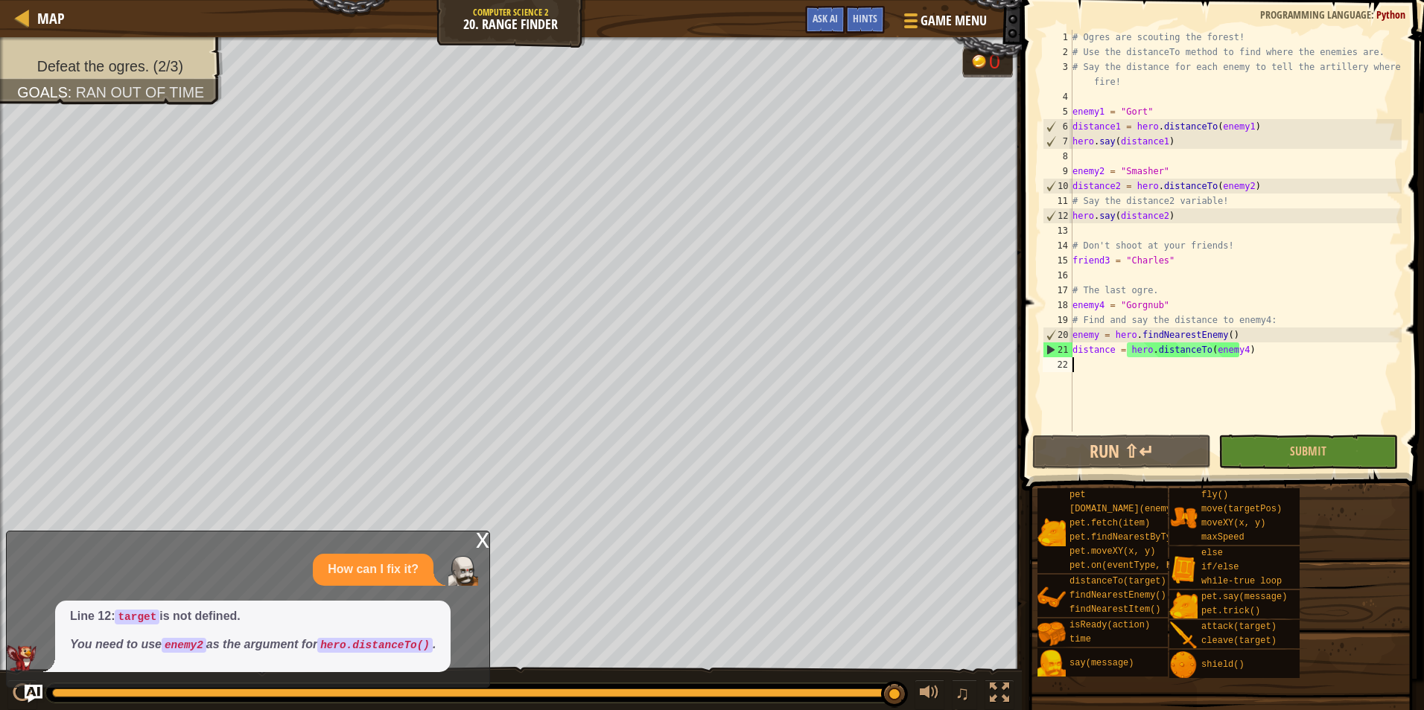
click at [1231, 384] on div "# Ogres are scouting the forest! # Use the distanceTo method to find where the …" at bounding box center [1235, 246] width 332 height 432
click at [1234, 352] on div "# Ogres are scouting the forest! # Use the distanceTo method to find where the …" at bounding box center [1235, 246] width 332 height 432
click at [1228, 350] on div "# Ogres are scouting the forest! # Use the distanceTo method to find where the …" at bounding box center [1235, 231] width 332 height 402
click at [1228, 350] on div "# Ogres are scouting the forest! # Use the distanceTo method to find where the …" at bounding box center [1235, 246] width 332 height 432
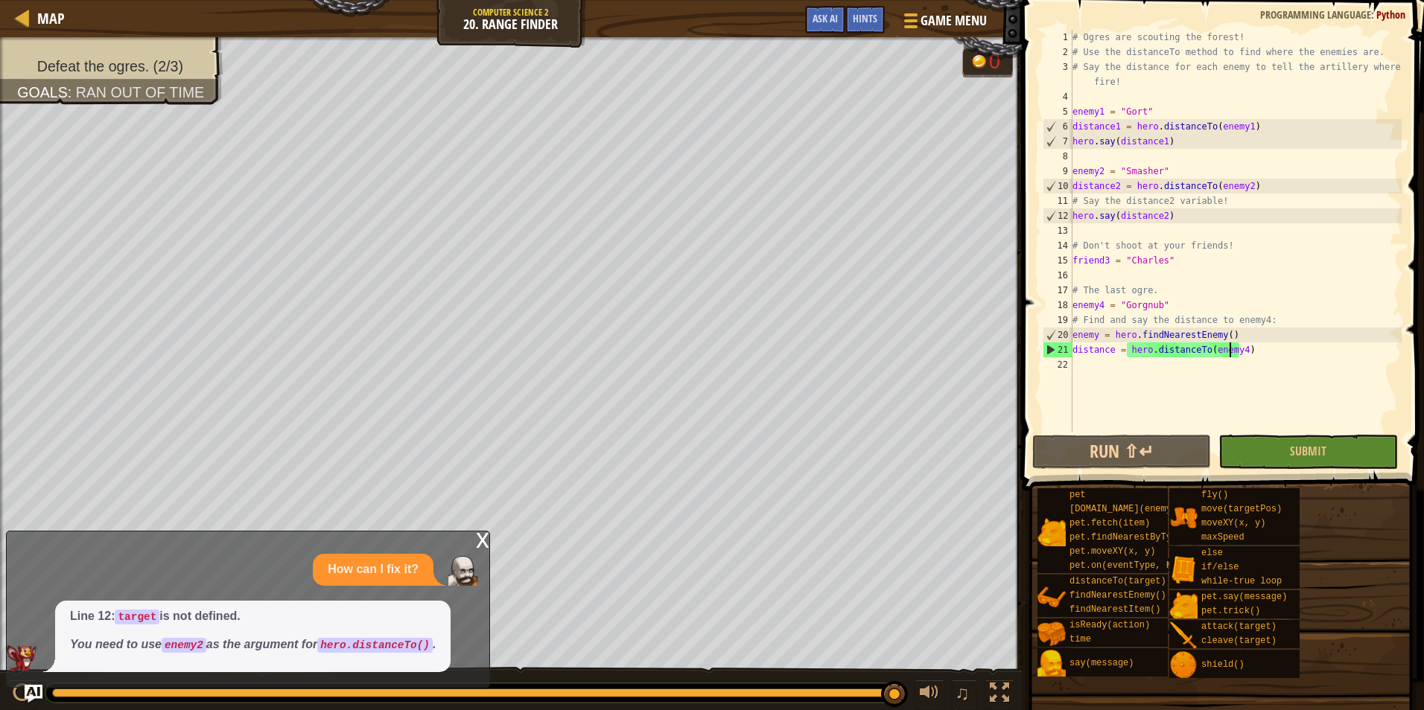
click at [1228, 350] on div "# Ogres are scouting the forest! # Use the distanceTo method to find where the …" at bounding box center [1235, 246] width 332 height 432
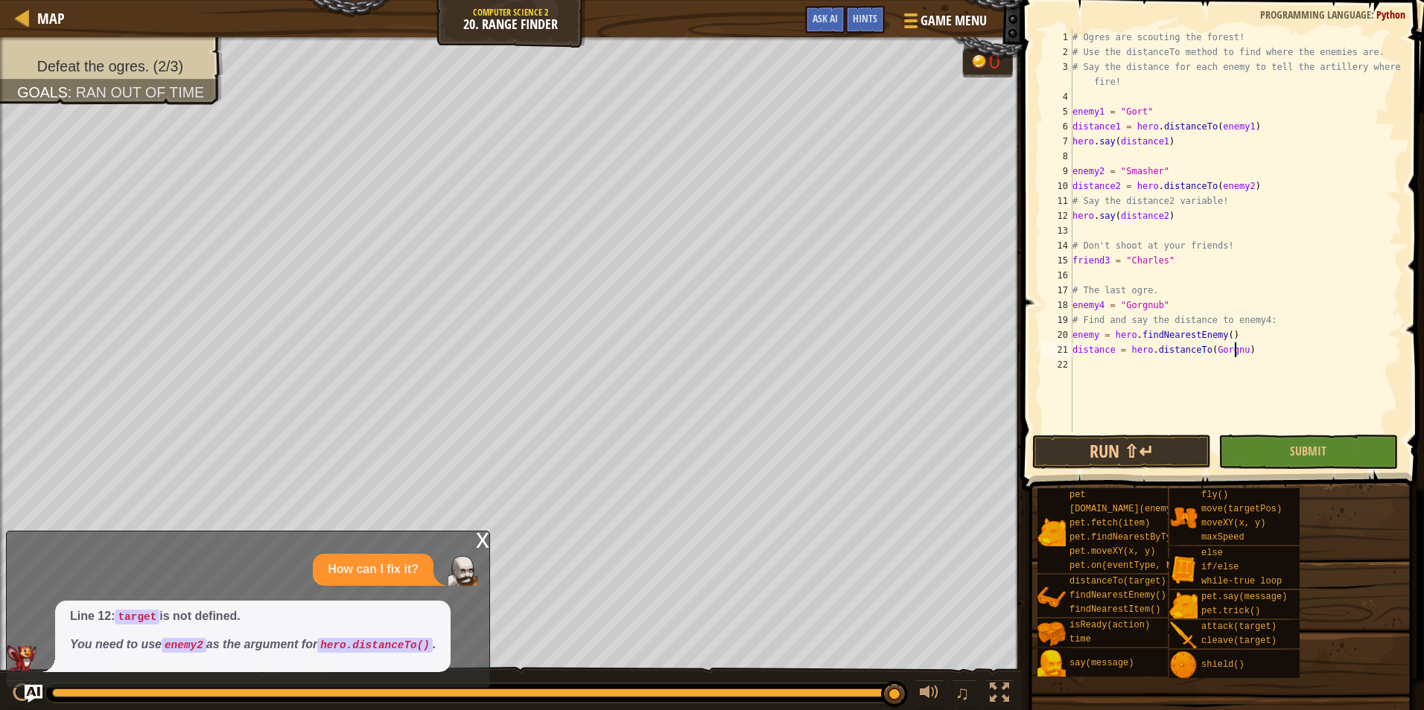
scroll to position [7, 13]
click at [1245, 452] on button "Submit" at bounding box center [1307, 452] width 179 height 34
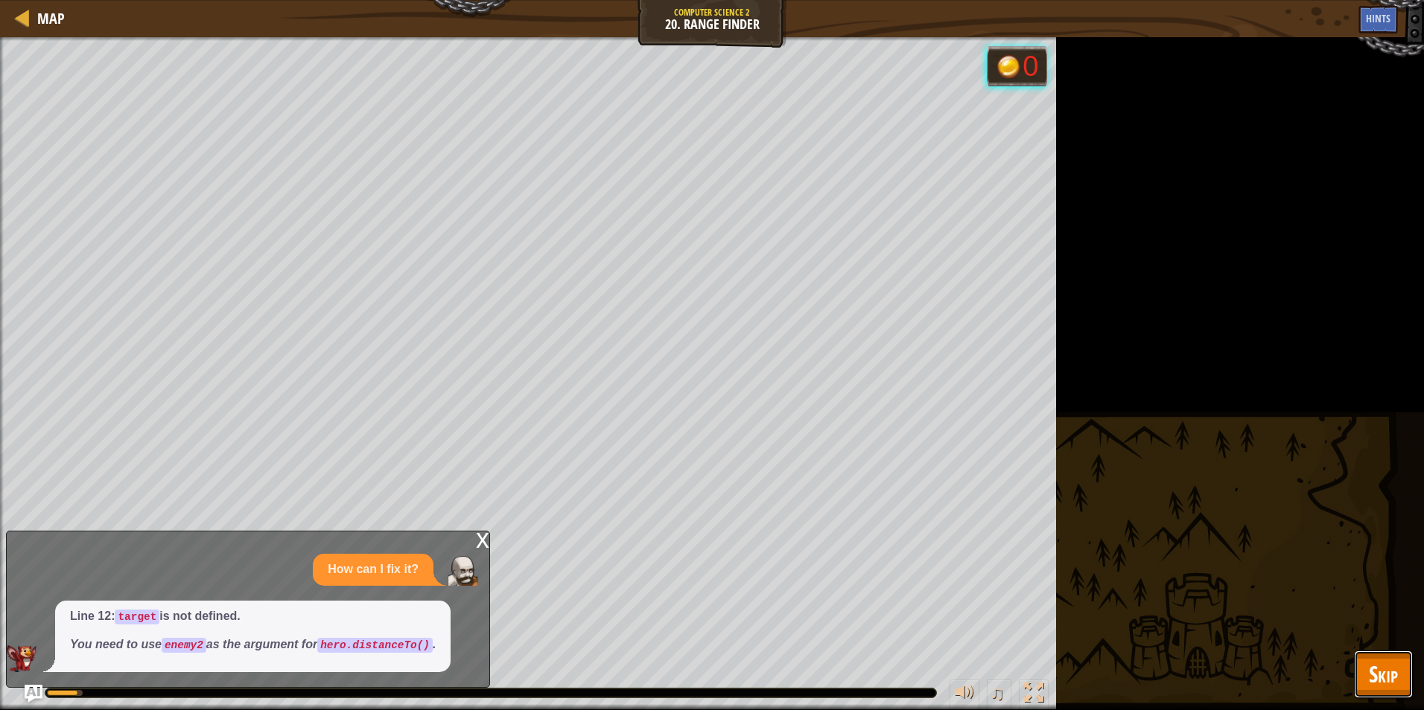
click at [1404, 676] on button "Skip" at bounding box center [1383, 675] width 59 height 48
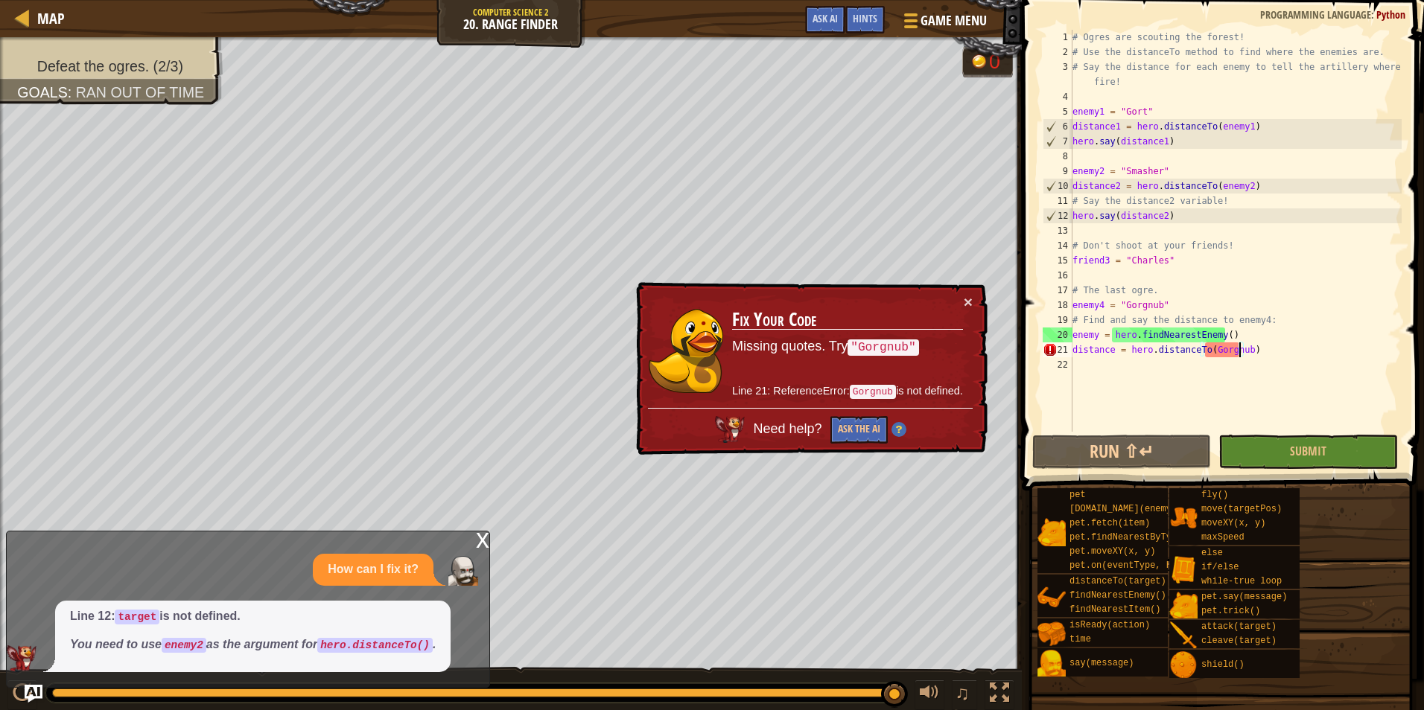
click at [1240, 352] on div "# Ogres are scouting the forest! # Use the distanceTo method to find where the …" at bounding box center [1235, 246] width 332 height 432
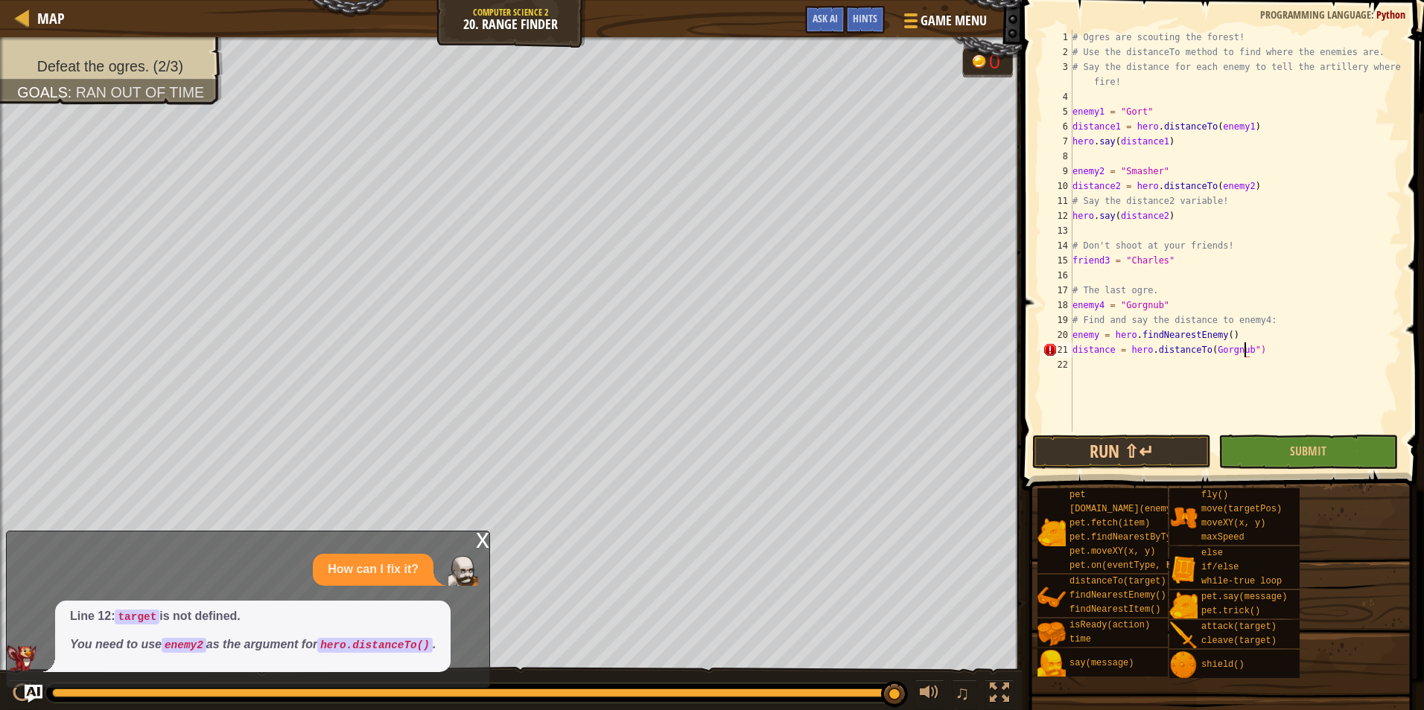
click at [1204, 354] on div "# Ogres are scouting the forest! # Use the distanceTo method to find where the …" at bounding box center [1235, 246] width 332 height 432
type textarea "distance = hero.distanceTo("Gorgnub")"
click at [1285, 447] on button "Submit" at bounding box center [1307, 452] width 179 height 34
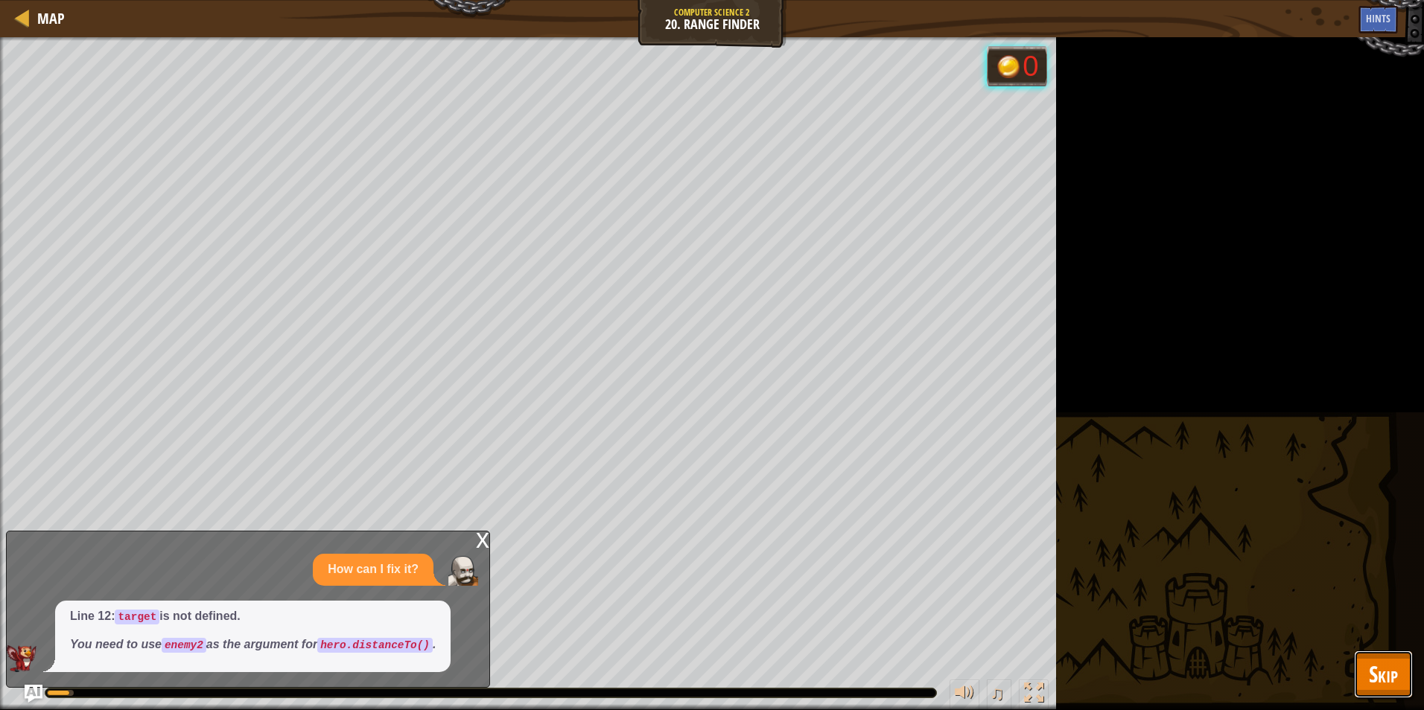
click at [1388, 670] on span "Skip" at bounding box center [1383, 674] width 29 height 31
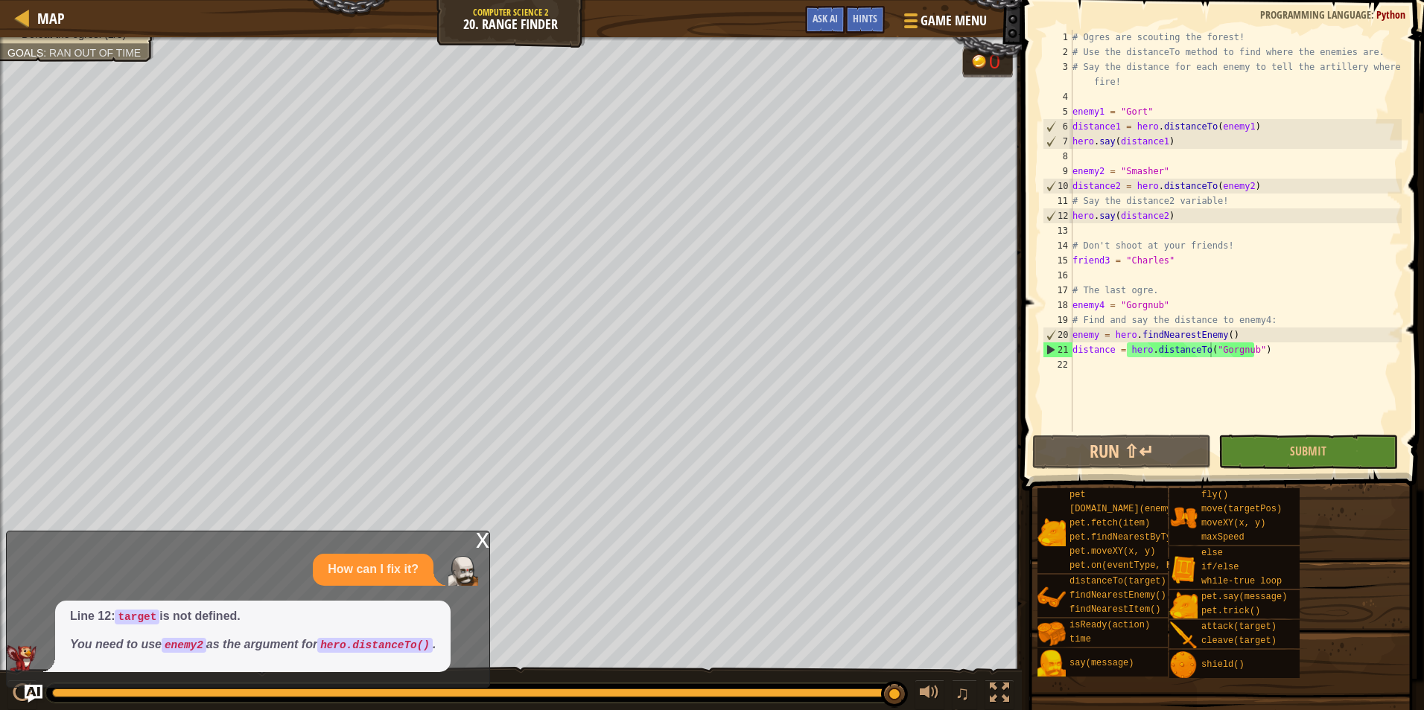
scroll to position [7, 0]
click at [1217, 397] on div "# Ogres are scouting the forest! # Use the distanceTo method to find where the …" at bounding box center [1235, 246] width 332 height 432
click at [1254, 325] on div "# Ogres are scouting the forest! # Use the distanceTo method to find where the …" at bounding box center [1235, 246] width 332 height 432
click at [1258, 347] on div "# Ogres are scouting the forest! # Use the distanceTo method to find where the …" at bounding box center [1235, 246] width 332 height 432
drag, startPoint x: 1073, startPoint y: 337, endPoint x: 1225, endPoint y: 332, distance: 152.0
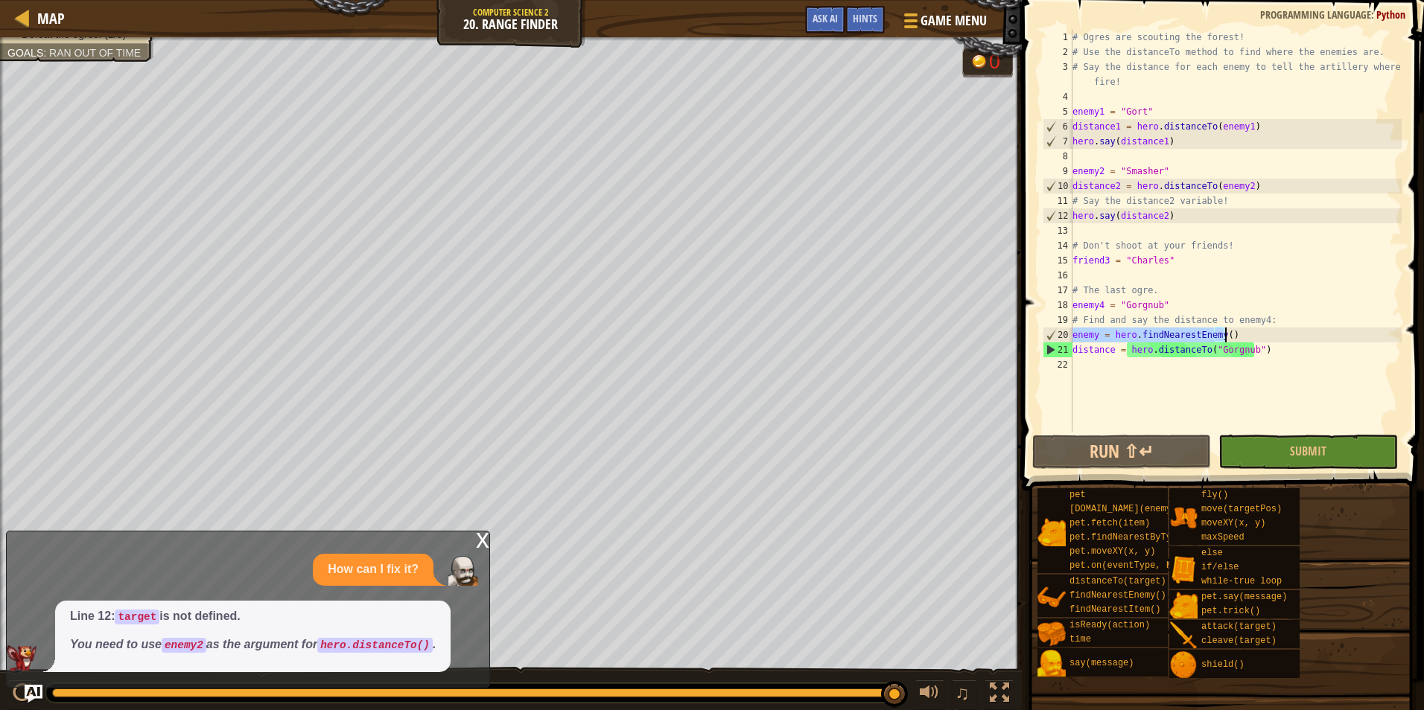
click at [1225, 332] on div "# Ogres are scouting the forest! # Use the distanceTo method to find where the …" at bounding box center [1235, 246] width 332 height 432
type textarea "enemy = hero.findNearestEnemy()"
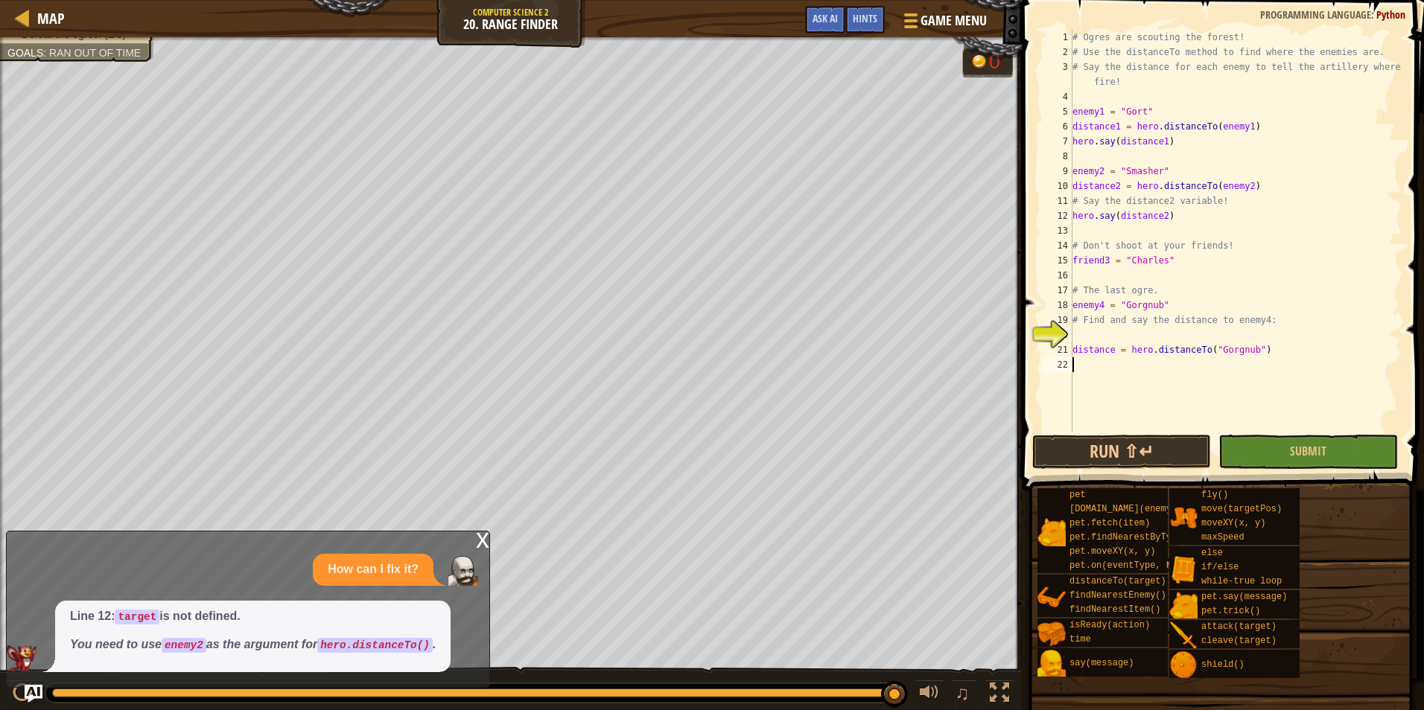
click at [1110, 357] on div "# Ogres are scouting the forest! # Use the distanceTo method to find where the …" at bounding box center [1235, 246] width 332 height 432
click at [1109, 350] on div "# Ogres are scouting the forest! # Use the distanceTo method to find where the …" at bounding box center [1235, 246] width 332 height 432
type textarea "distance4 = hero.distanceTo("Gorgnub")"
click at [1251, 352] on div "# Ogres are scouting the forest! # Use the distanceTo method to find where the …" at bounding box center [1235, 246] width 332 height 432
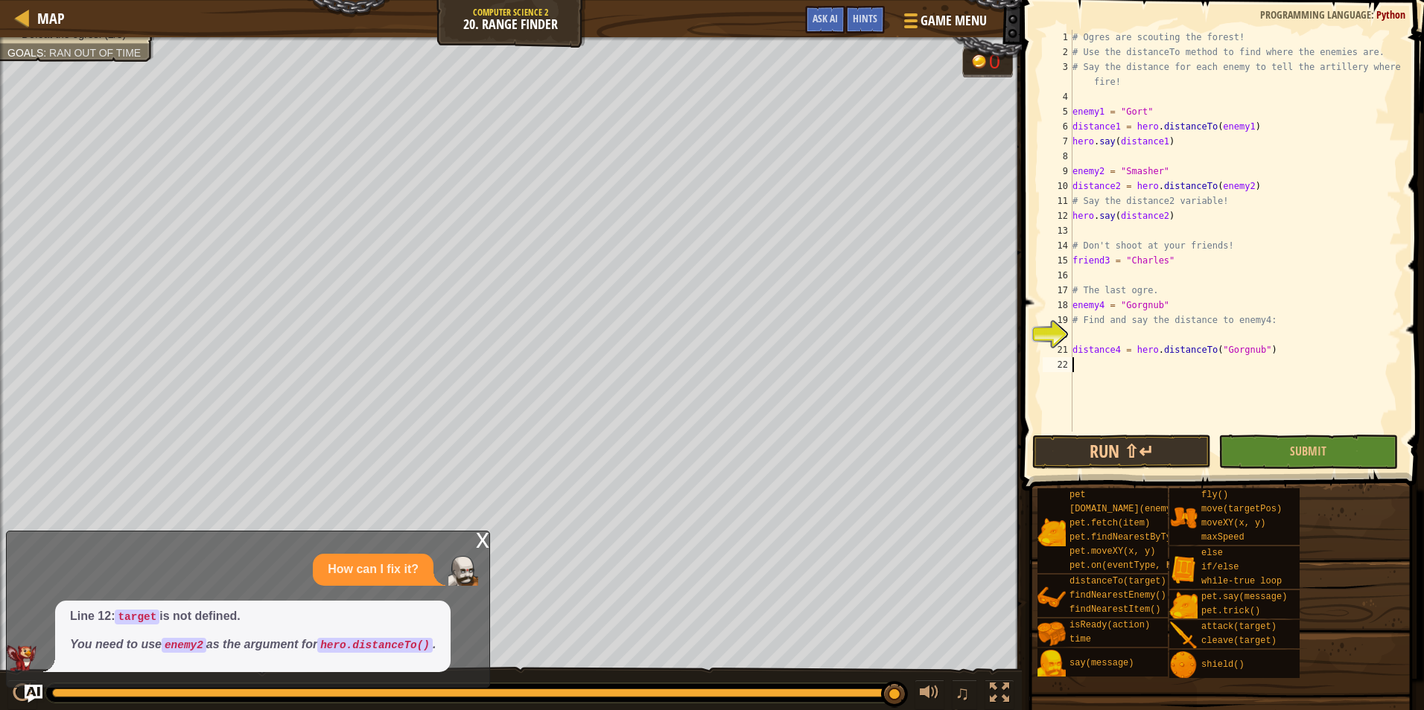
click at [1249, 369] on div "# Ogres are scouting the forest! # Use the distanceTo method to find where the …" at bounding box center [1235, 246] width 332 height 432
click at [1163, 325] on div "# Ogres are scouting the forest! # Use the distanceTo method to find where the …" at bounding box center [1235, 246] width 332 height 432
type textarea "# Find and say the distance to enemy4:"
click at [1177, 341] on div "# Ogres are scouting the forest! # Use the distanceTo method to find where the …" at bounding box center [1235, 246] width 332 height 432
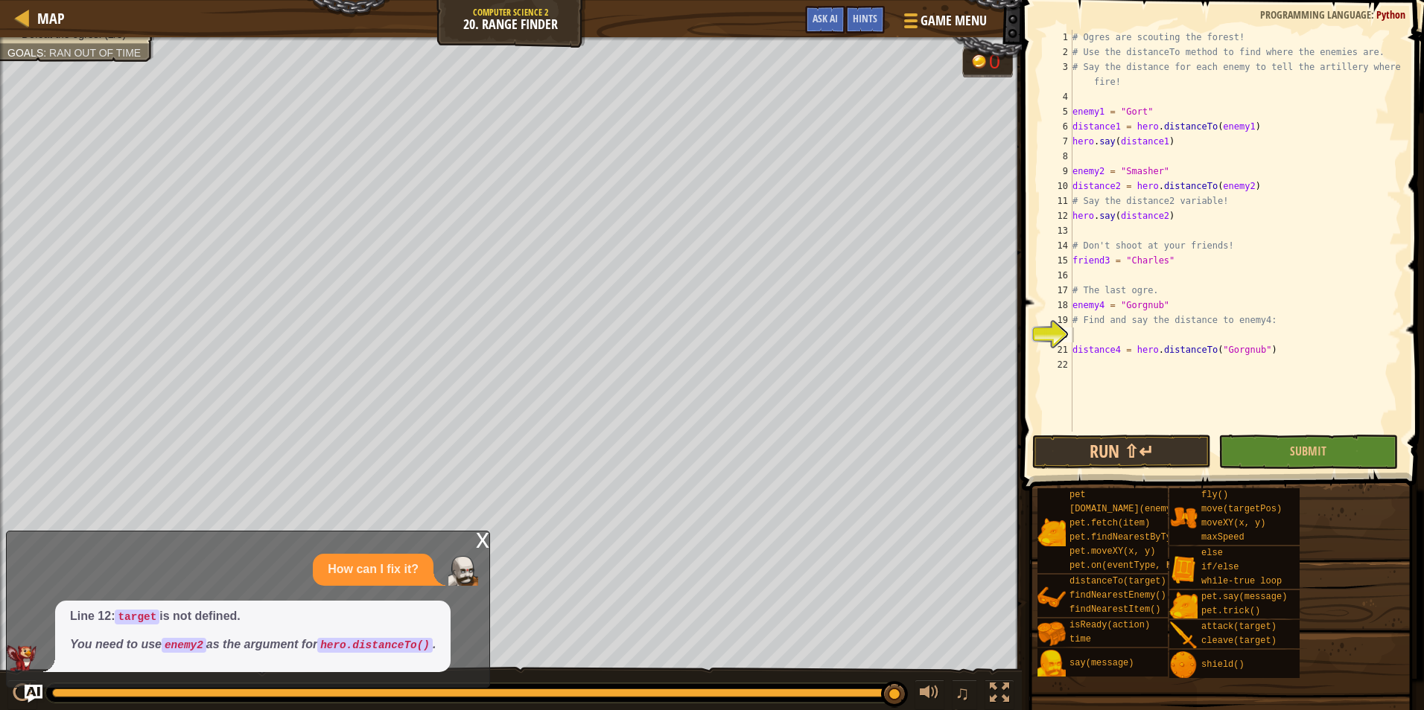
click at [1138, 347] on div "# Ogres are scouting the forest! # Use the distanceTo method to find where the …" at bounding box center [1235, 246] width 332 height 432
type textarea "distance4 = hero.distanceTo("Gorgnub")"
click at [1141, 334] on div "# Ogres are scouting the forest! # Use the distanceTo method to find where the …" at bounding box center [1235, 246] width 332 height 432
click at [1137, 335] on div "# Ogres are scouting the forest! # Use the distanceTo method to find where the …" at bounding box center [1235, 246] width 332 height 432
click at [1369, 437] on button "Submit" at bounding box center [1307, 452] width 179 height 34
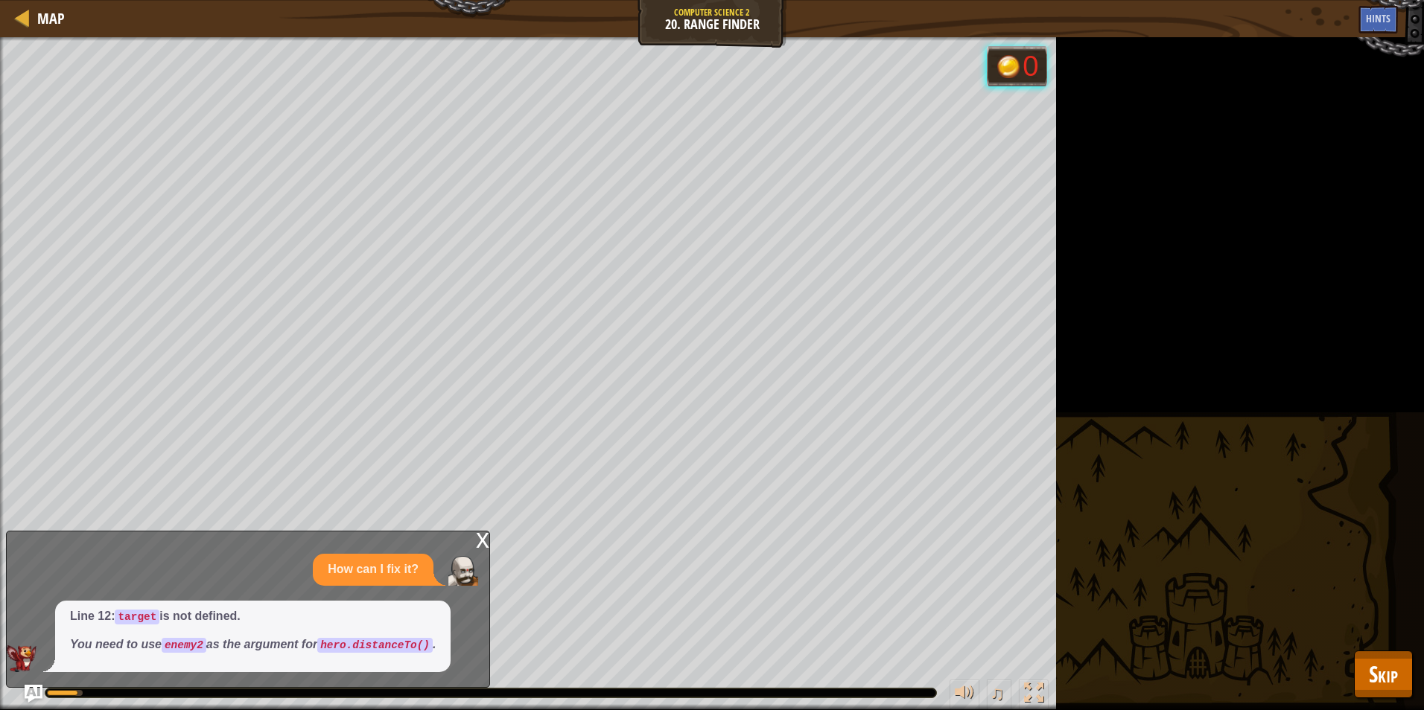
drag, startPoint x: 1415, startPoint y: 691, endPoint x: 1406, endPoint y: 672, distance: 21.0
click at [1412, 691] on div "Defeat the ogres. (2/3) Goals : Running... 0 ♫ Okar 261 x: 9 y: 27 No target" at bounding box center [712, 373] width 1424 height 673
click at [1406, 672] on button "Skip" at bounding box center [1383, 675] width 59 height 48
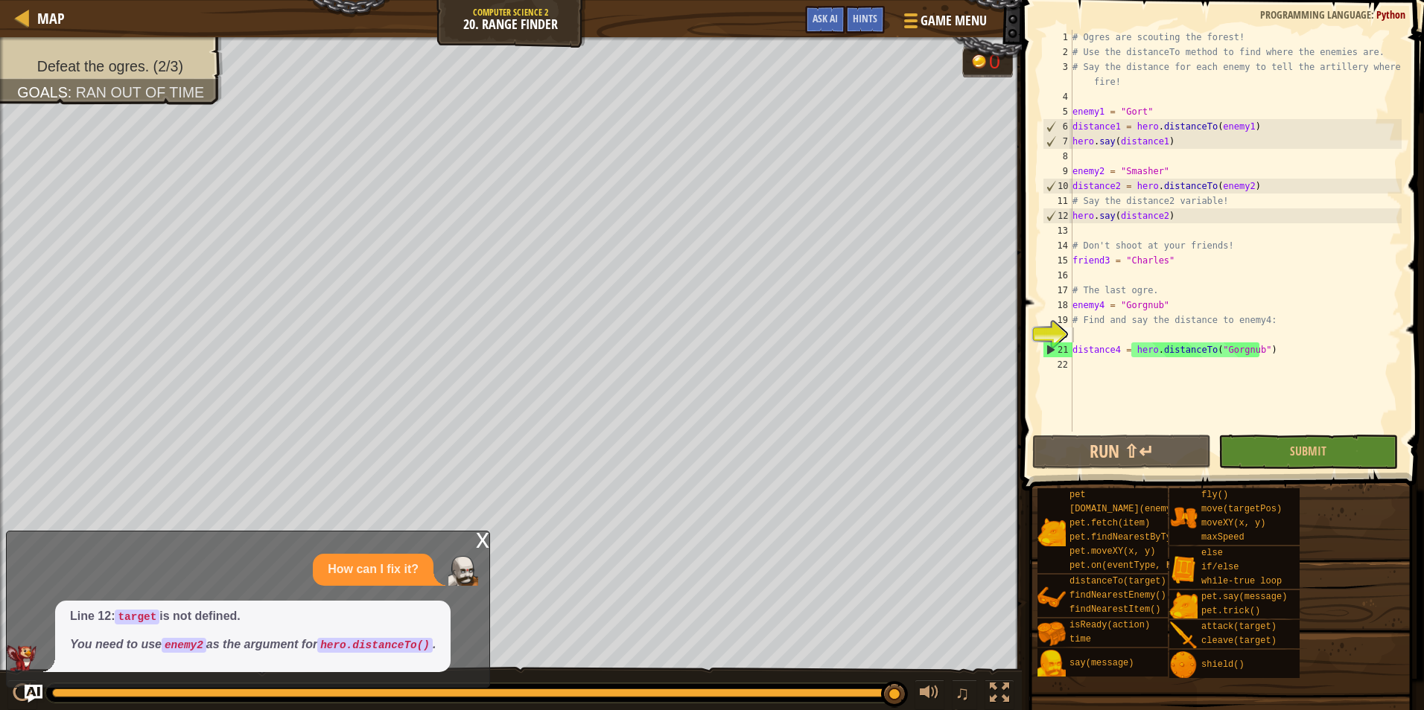
type textarea "distance4 = hero.distanceTo("Gorgnub")"
click at [1208, 346] on div "# Ogres are scouting the forest! # Use the distanceTo method to find where the …" at bounding box center [1235, 246] width 332 height 432
click at [1209, 340] on div "# Ogres are scouting the forest! # Use the distanceTo method to find where the …" at bounding box center [1235, 246] width 332 height 432
click at [475, 544] on div "x How can I fix it? Line 12: target is not defined. You need to use enemy2 as t…" at bounding box center [248, 609] width 484 height 157
click at [485, 538] on div "x" at bounding box center [482, 539] width 13 height 15
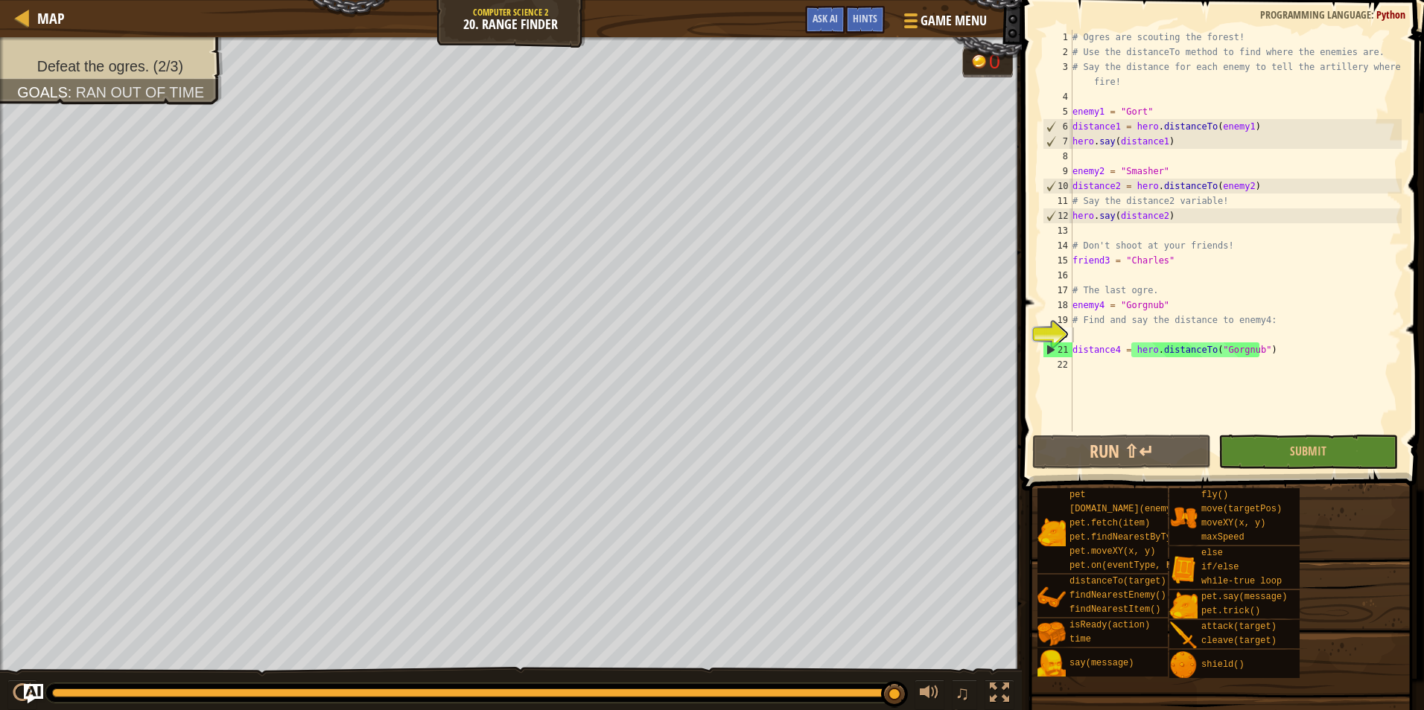
click at [34, 687] on img "Ask AI" at bounding box center [33, 693] width 19 height 19
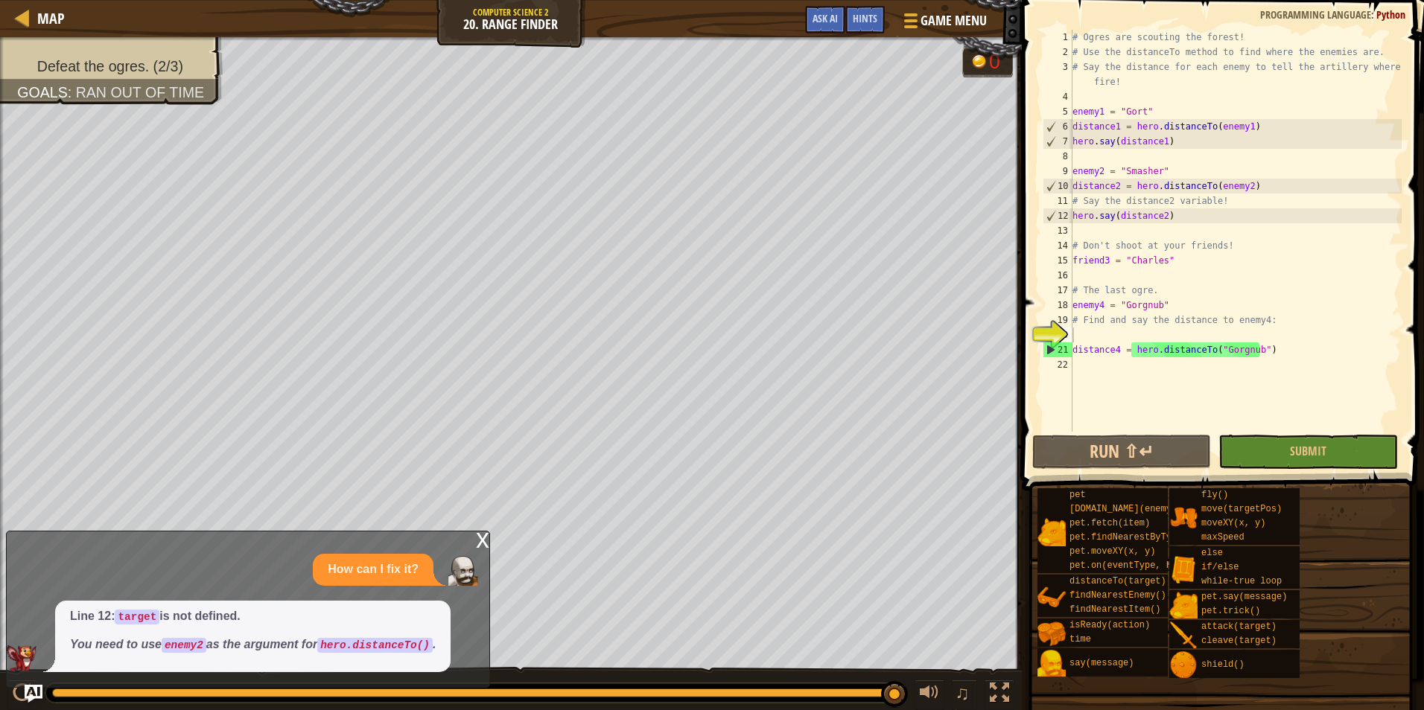
click at [467, 544] on div "x How can I fix it? Line 12: target is not defined. You need to use enemy2 as t…" at bounding box center [248, 609] width 484 height 157
click at [485, 532] on div "x" at bounding box center [482, 539] width 13 height 15
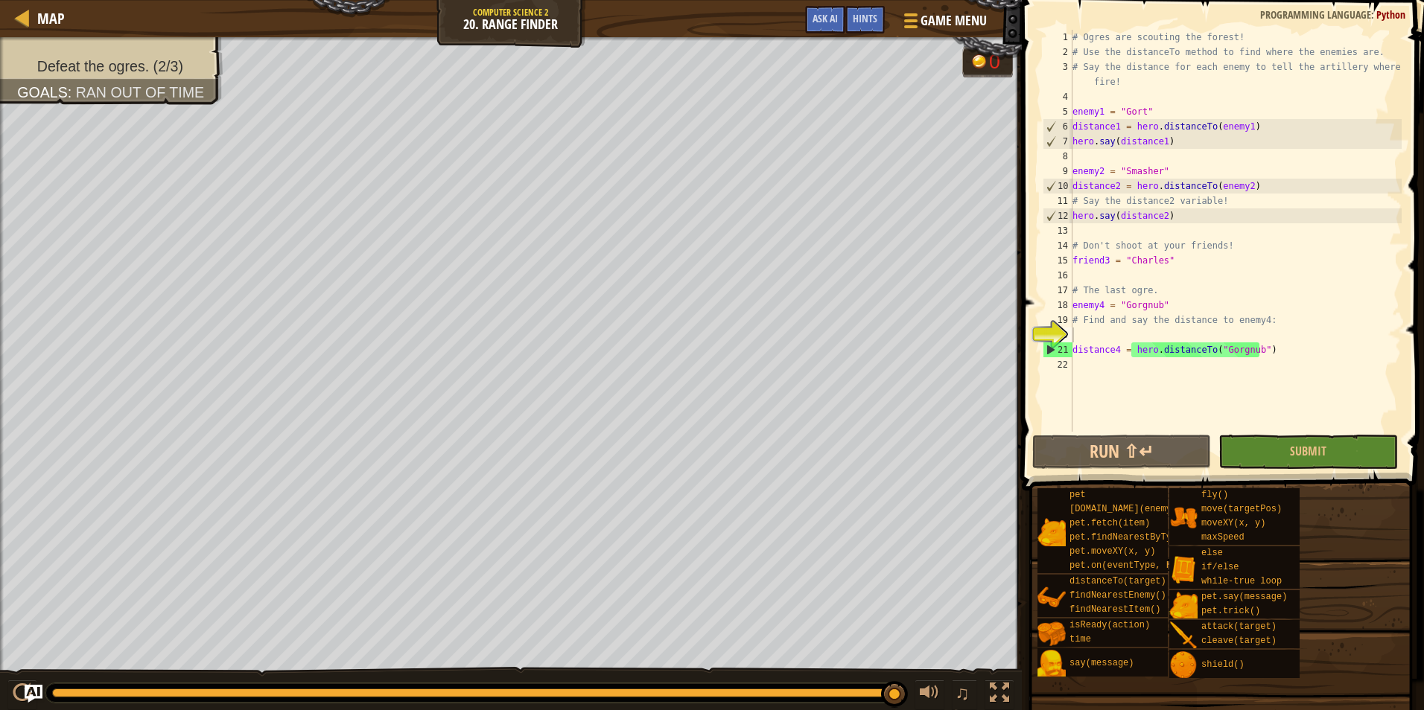
type textarea "# Find and say the distance to enemy4:"
click at [1128, 326] on div "# Ogres are scouting the forest! # Use the distanceTo method to find where the …" at bounding box center [1235, 246] width 332 height 432
click at [1127, 336] on div "# Ogres are scouting the forest! # Use the distanceTo method to find where the …" at bounding box center [1235, 246] width 332 height 432
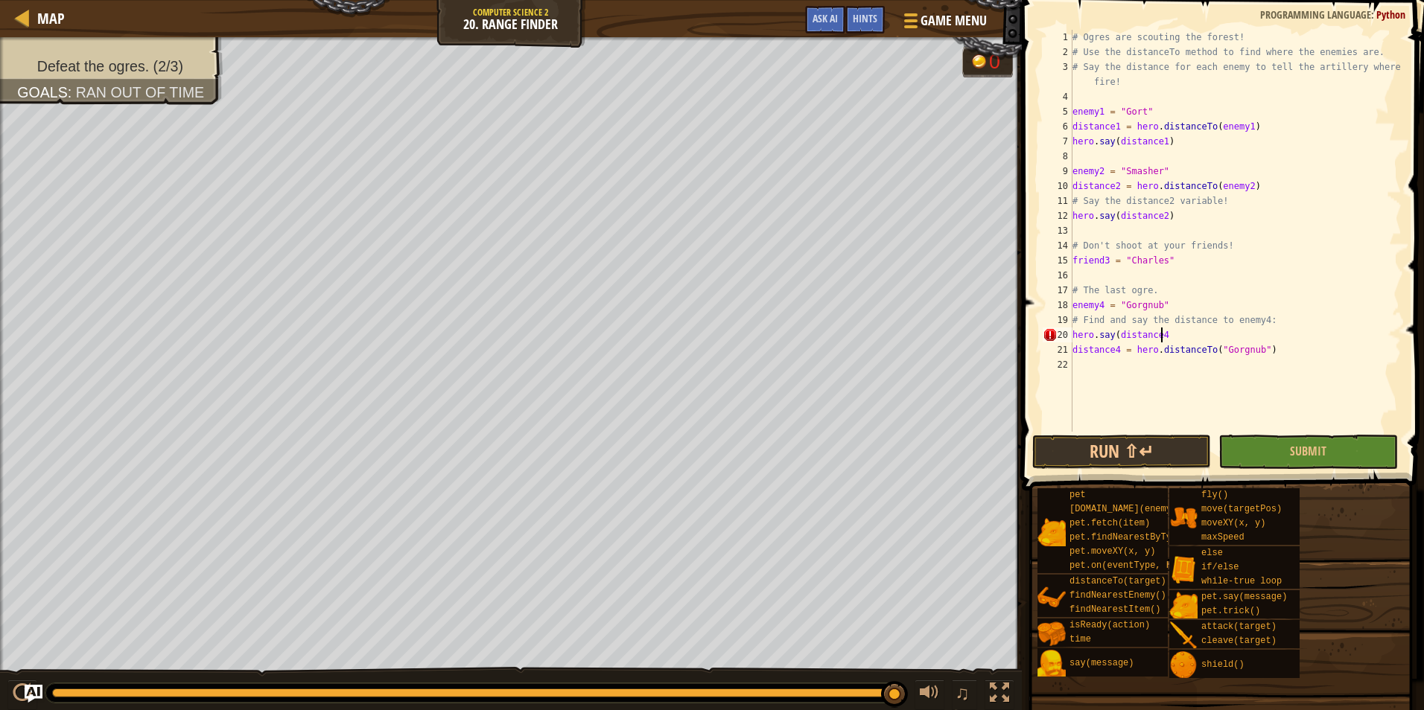
scroll to position [7, 7]
click at [1383, 515] on div "pet [DOMAIN_NAME](enemy) pet.fetch(item) pet.findNearestByType(type) pet.moveXY…" at bounding box center [1224, 583] width 377 height 191
click at [1366, 463] on button "Submit" at bounding box center [1307, 452] width 179 height 34
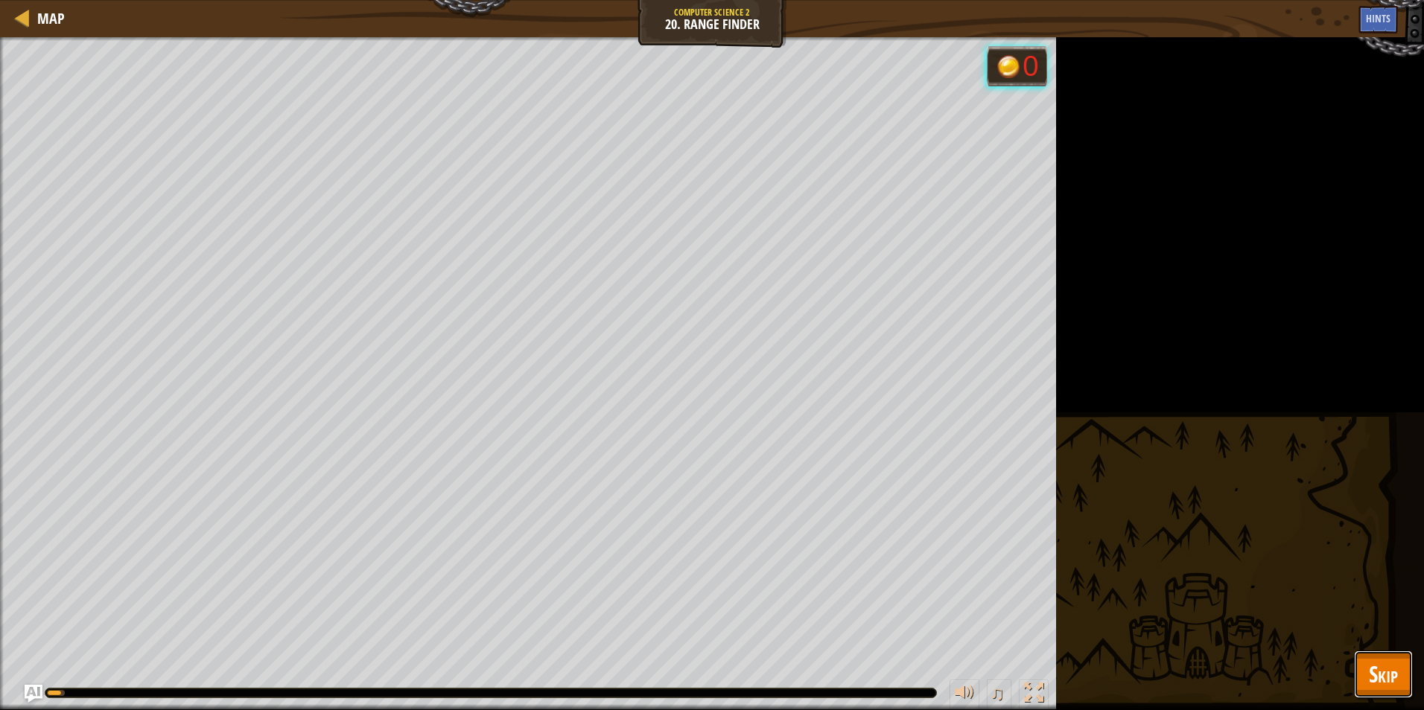
click at [1384, 664] on span "Skip" at bounding box center [1383, 674] width 29 height 31
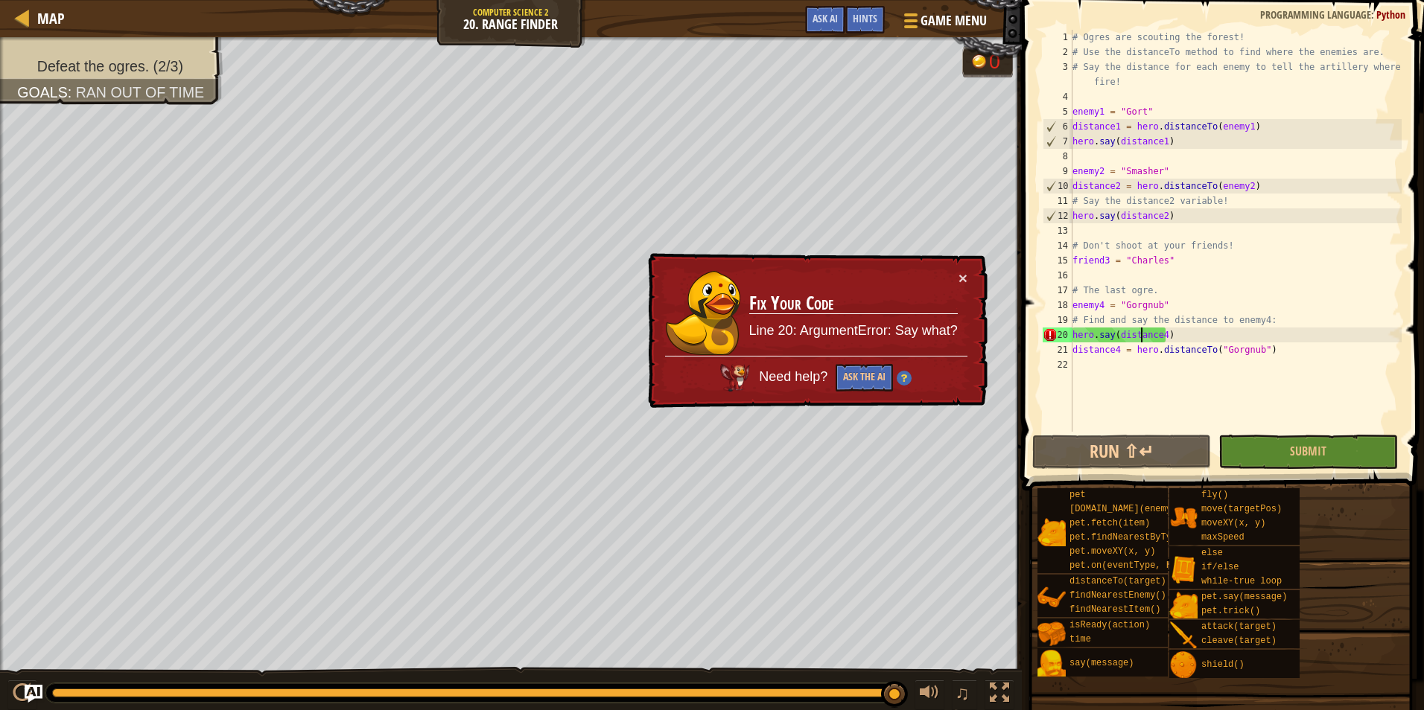
click at [1141, 337] on div "# Ogres are scouting the forest! # Use the distanceTo method to find where the …" at bounding box center [1235, 246] width 332 height 432
click at [1163, 334] on div "# Ogres are scouting the forest! # Use the distanceTo method to find where the …" at bounding box center [1235, 246] width 332 height 432
click at [1173, 344] on div "# Ogres are scouting the forest! # Use the distanceTo method to find where the …" at bounding box center [1235, 246] width 332 height 432
type textarea "distance4 = hero.distanceTo("Gorgnub")"
click at [1187, 377] on div "# Ogres are scouting the forest! # Use the distanceTo method to find where the …" at bounding box center [1235, 246] width 332 height 432
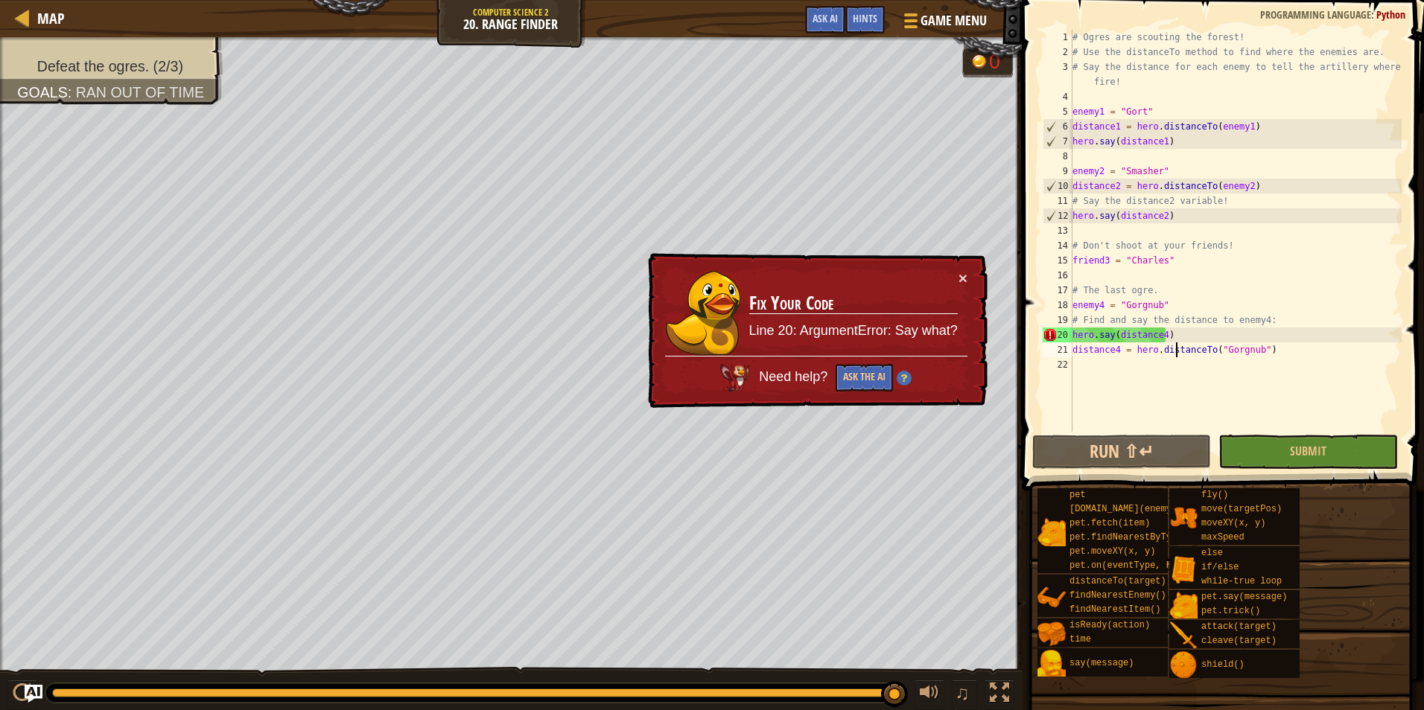
scroll to position [7, 0]
drag, startPoint x: 1288, startPoint y: 359, endPoint x: 1073, endPoint y: 354, distance: 215.2
click at [1073, 354] on div "# Ogres are scouting the forest! # Use the distanceTo method to find where the …" at bounding box center [1235, 246] width 332 height 432
type textarea "distance4 = hero.distanceTo("Gorgnub")"
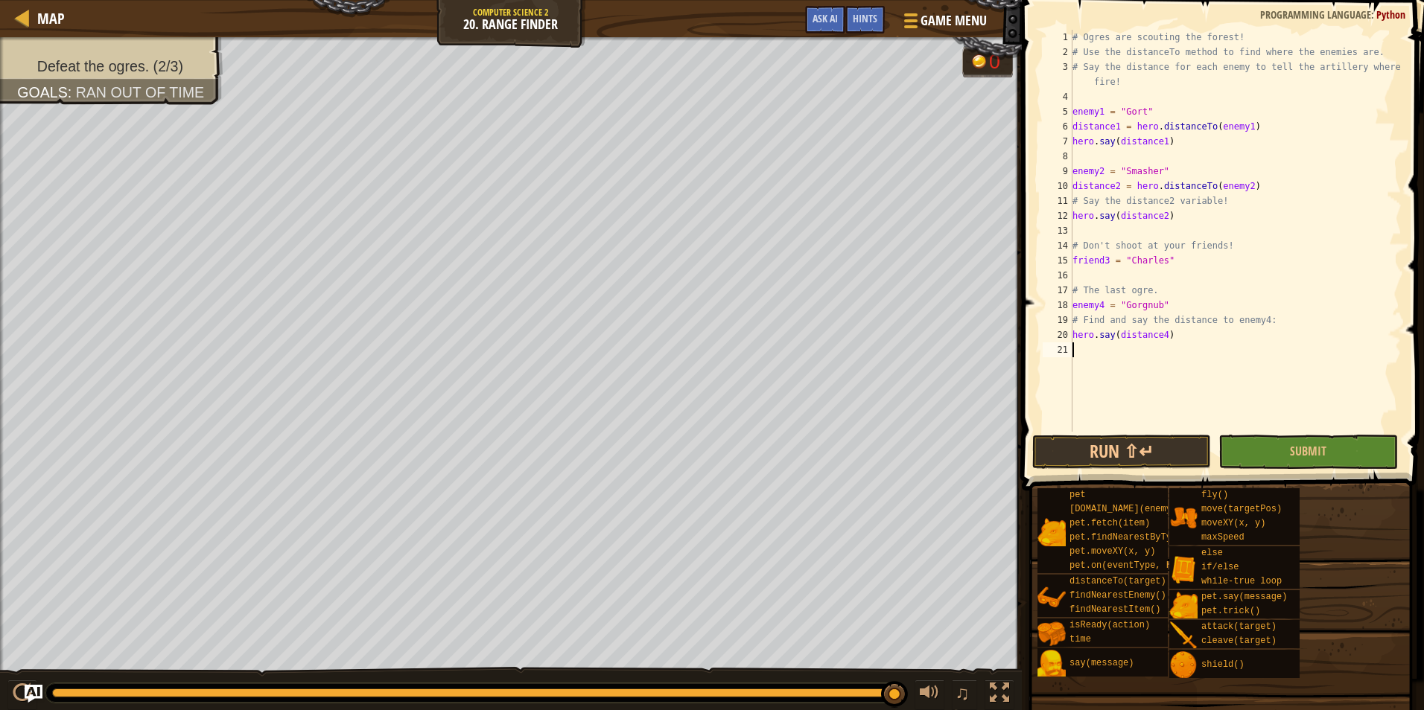
click at [1074, 339] on div "# Ogres are scouting the forest! # Use the distanceTo method to find where the …" at bounding box center [1235, 246] width 332 height 432
type textarea "hero.say(distance4)"
click at [1126, 331] on div "# Ogres are scouting the forest! # Use the distanceTo method to find where the …" at bounding box center [1235, 246] width 332 height 432
paste textarea "distance4 = hero.distanceTo("Gorgnub")"
click at [1147, 352] on div "# Ogres are scouting the forest! # Use the distanceTo method to find where the …" at bounding box center [1235, 246] width 332 height 432
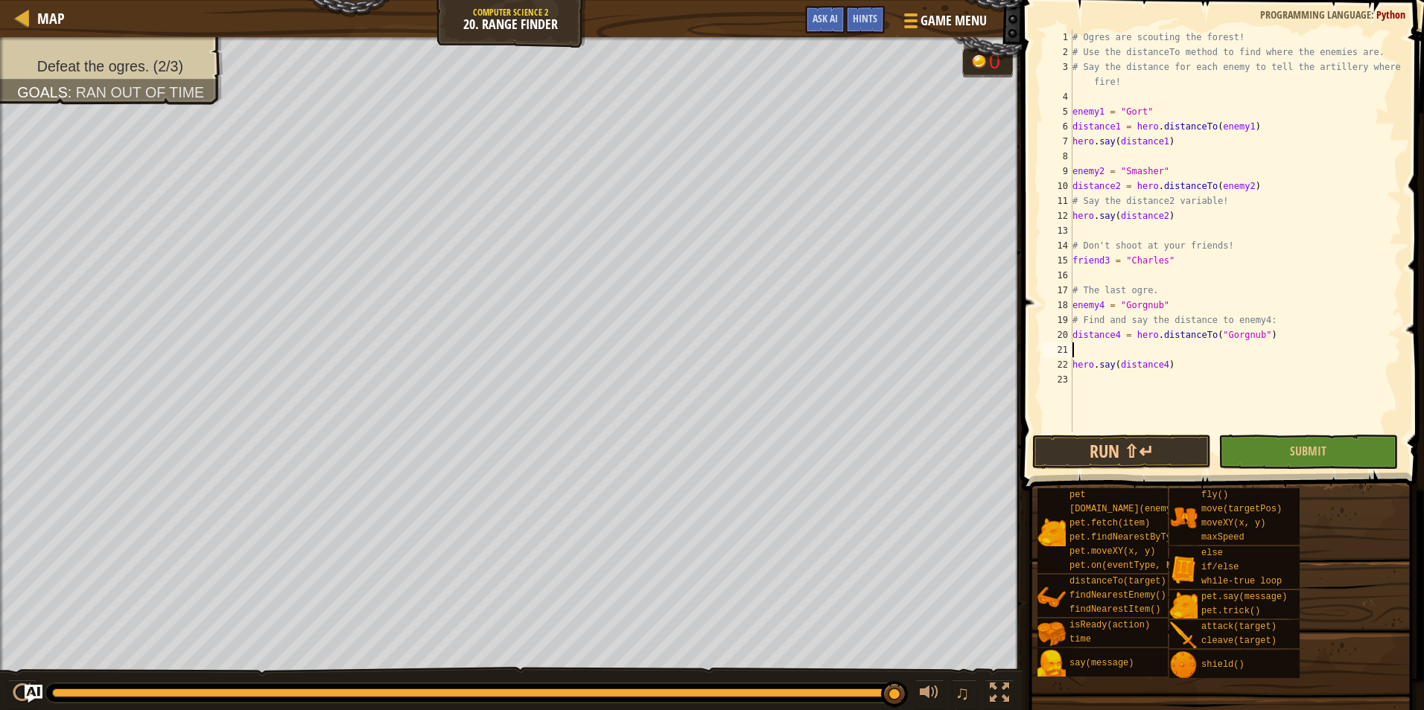
click at [1147, 352] on div "# Ogres are scouting the forest! # Use the distanceTo method to find where the …" at bounding box center [1235, 246] width 332 height 432
type textarea "distance4 = hero.distanceTo("Gorgnub")"
click at [1225, 448] on button "Submit" at bounding box center [1307, 452] width 179 height 34
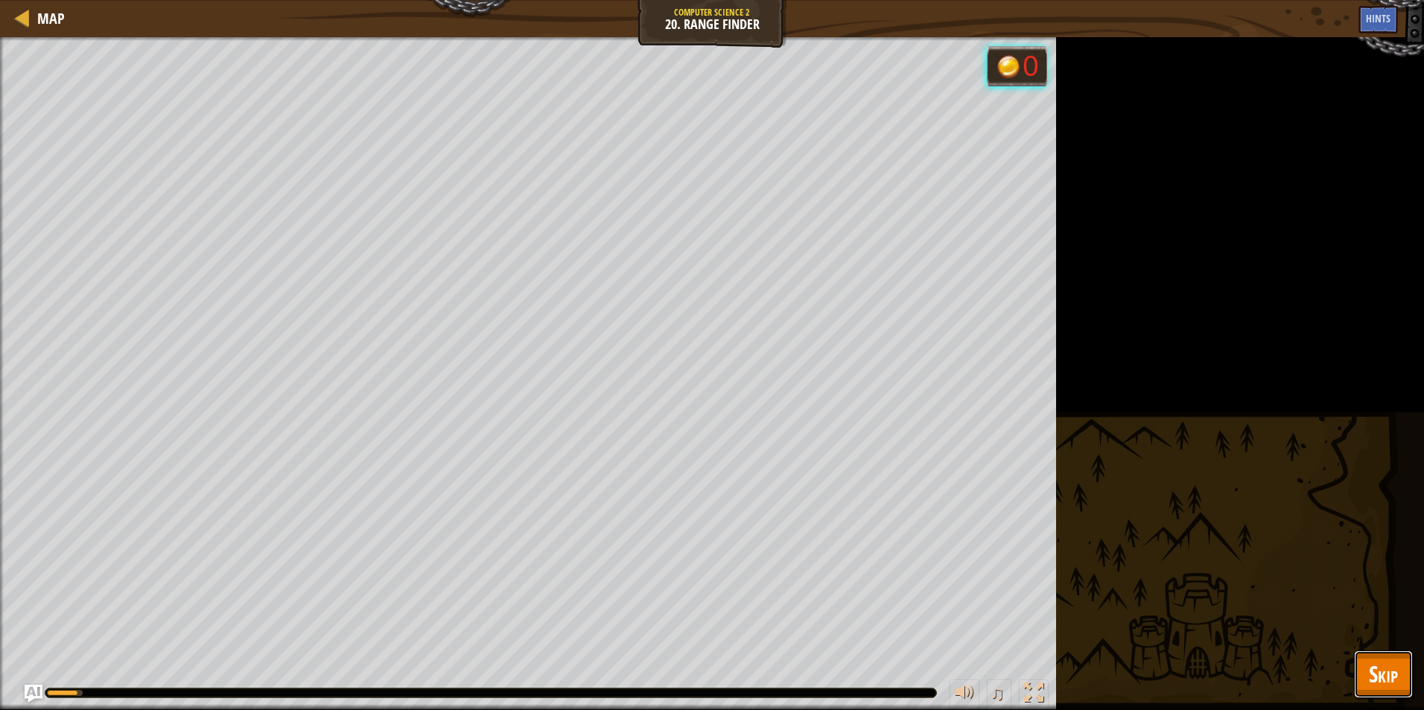
click at [1408, 686] on button "Skip" at bounding box center [1383, 675] width 59 height 48
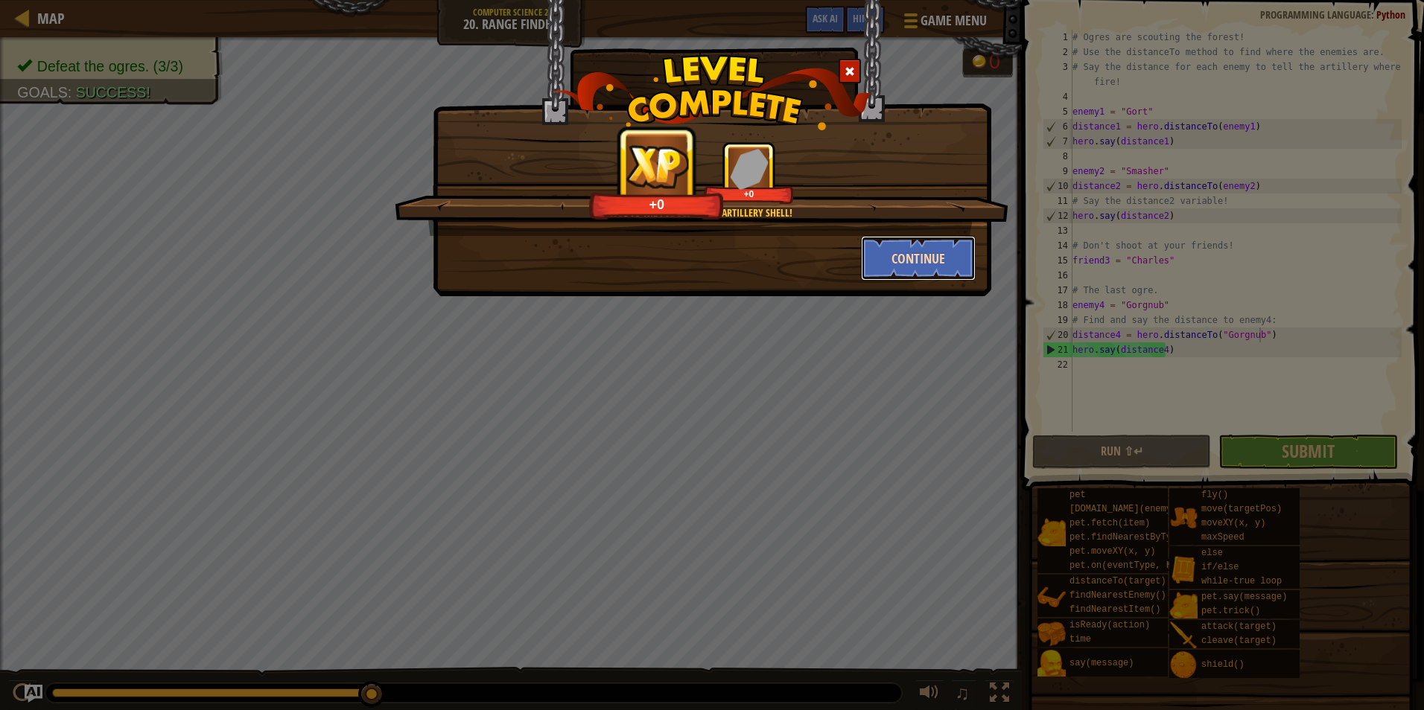
click at [956, 271] on button "Continue" at bounding box center [918, 258] width 115 height 45
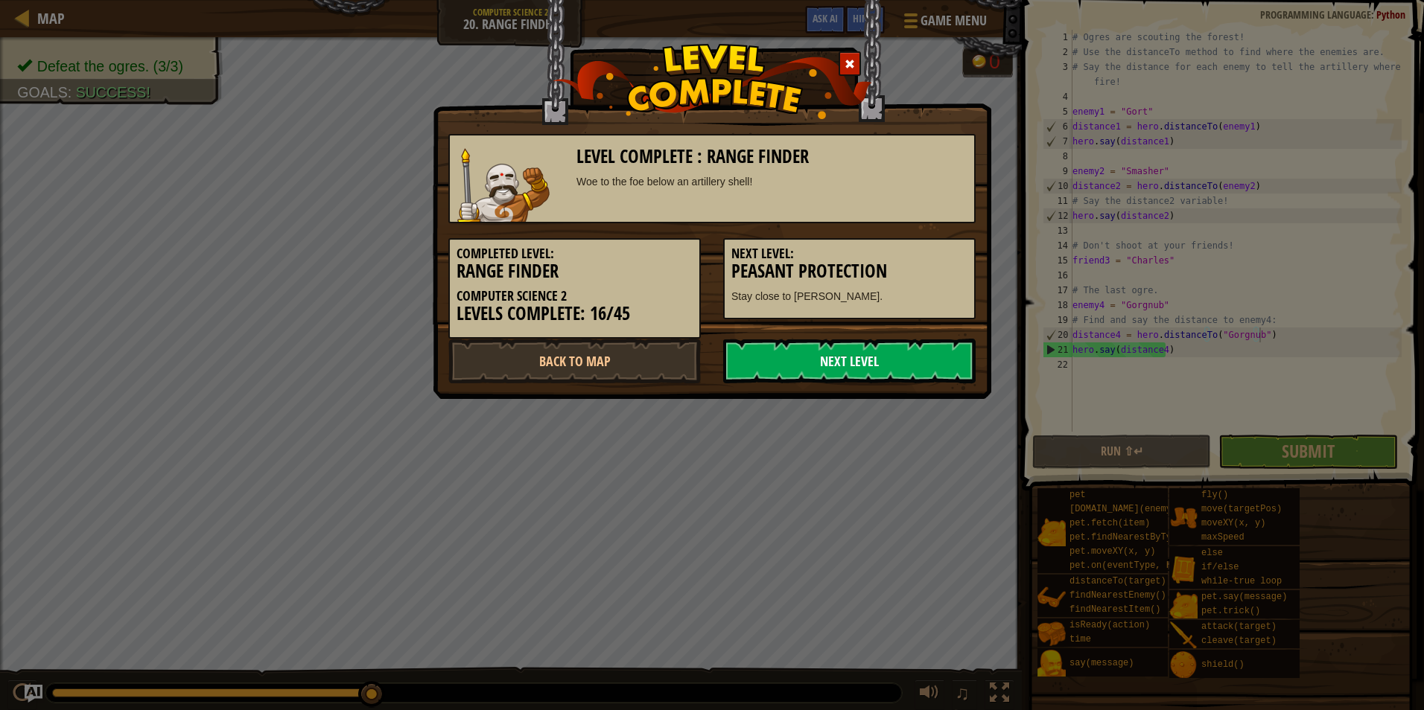
click at [908, 382] on link "Next Level" at bounding box center [849, 361] width 252 height 45
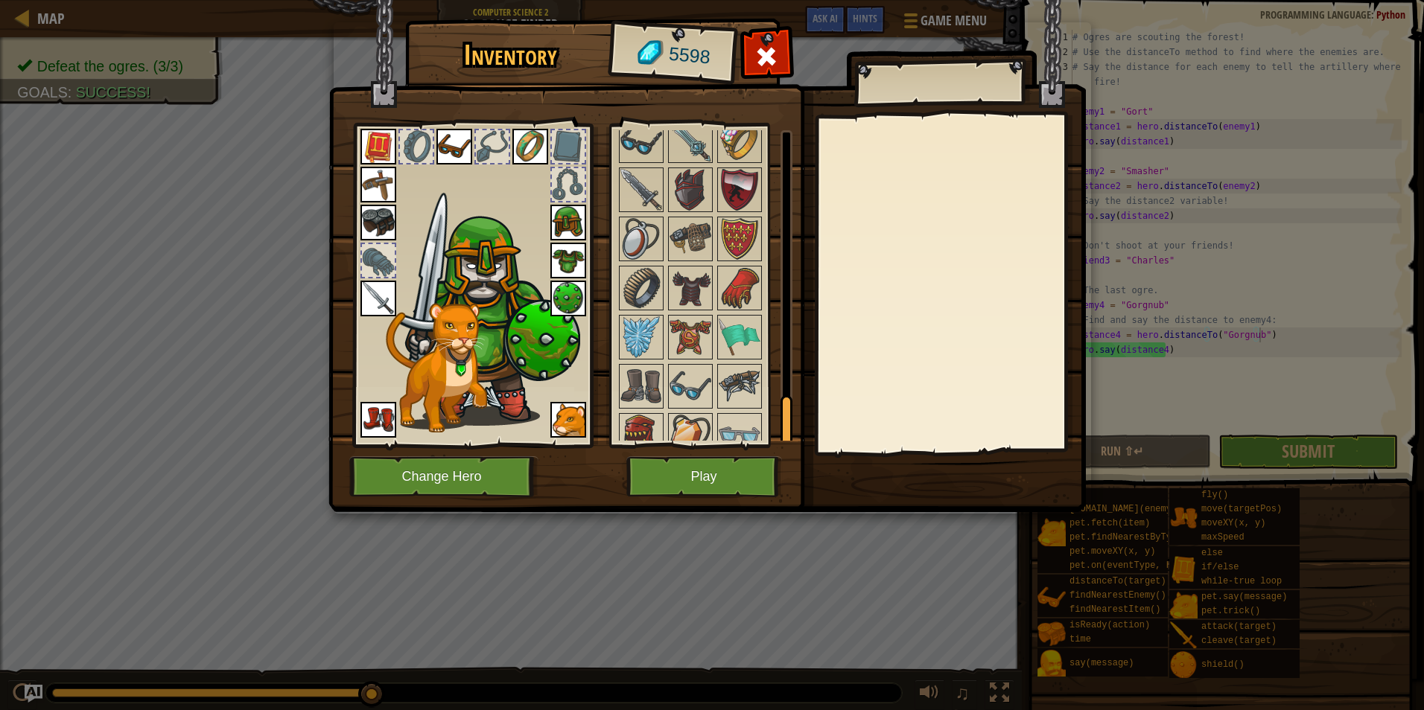
scroll to position [1705, 0]
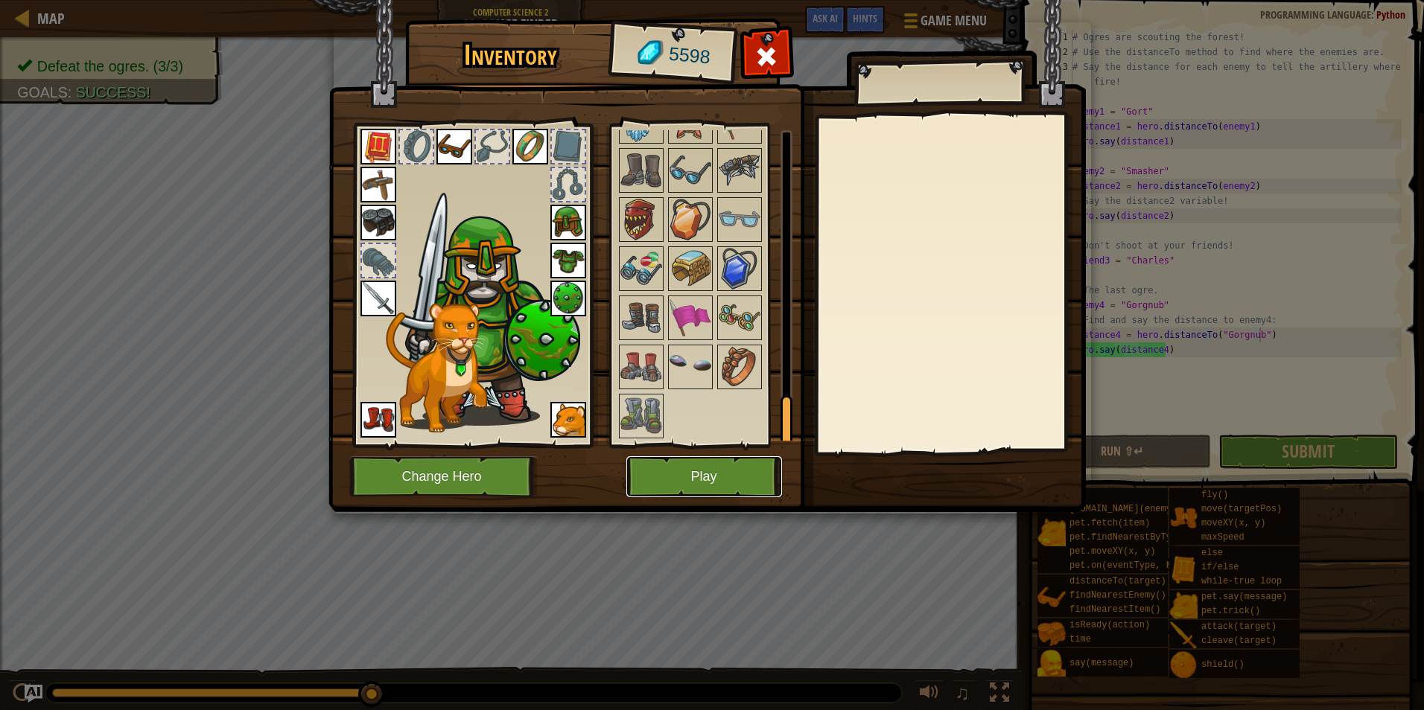
click at [663, 488] on button "Play" at bounding box center [704, 476] width 156 height 41
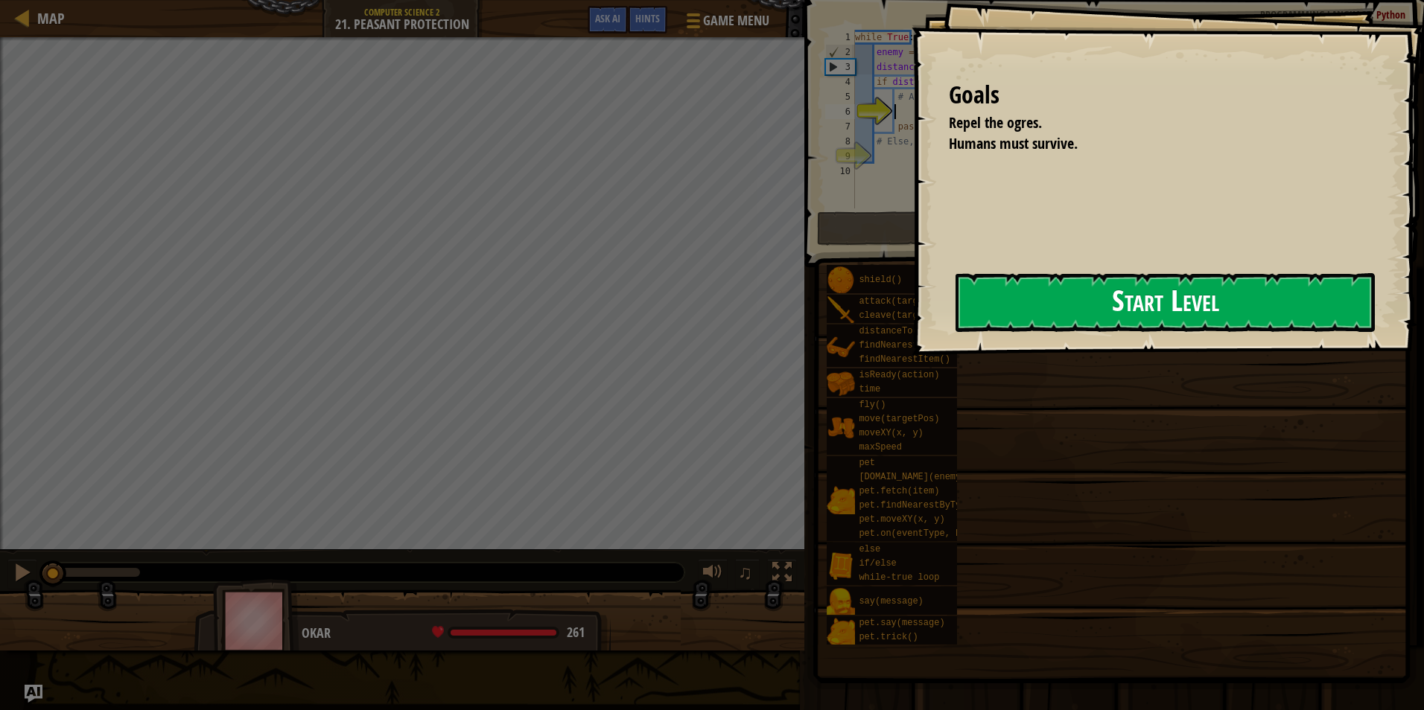
click at [1144, 287] on button "Start Level" at bounding box center [1164, 302] width 419 height 59
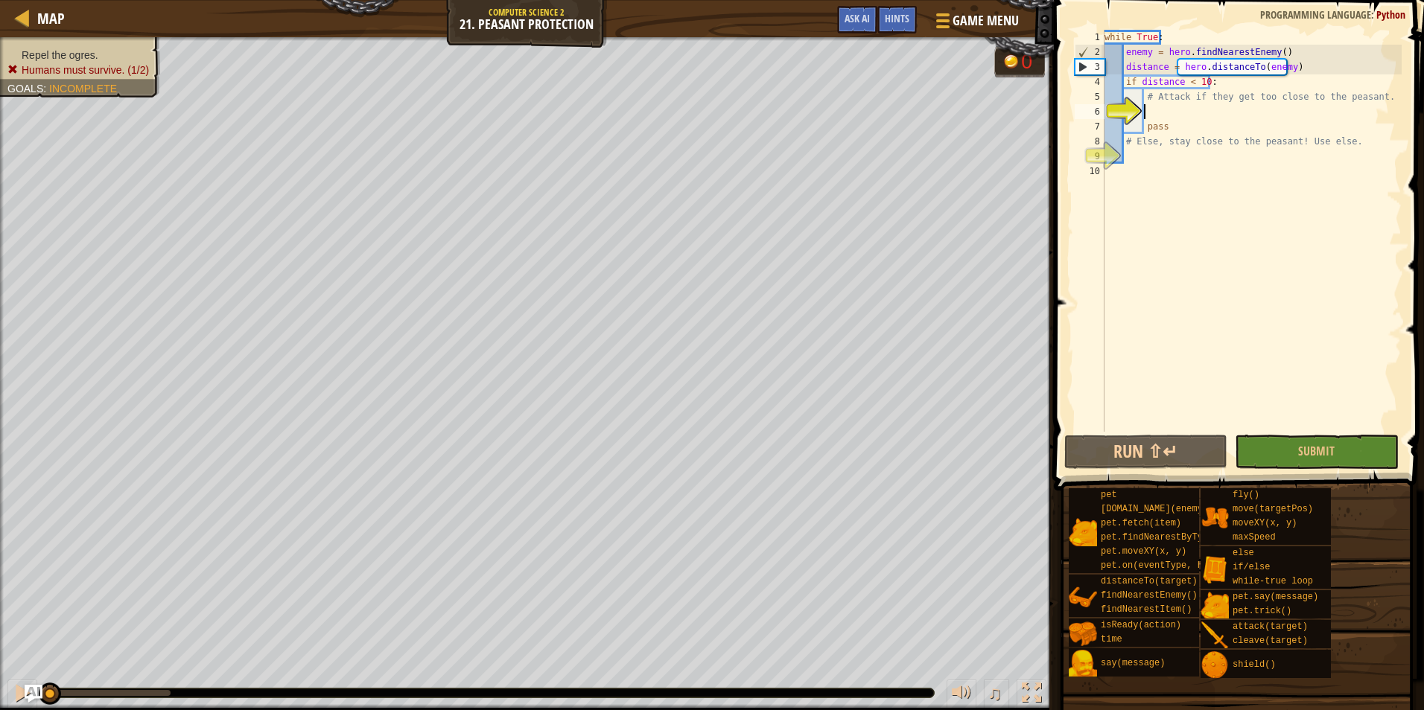
click at [1144, 106] on div "while True : enemy = hero . findNearestEnemy ( ) distance = hero . distanceTo (…" at bounding box center [1251, 246] width 300 height 432
click at [1144, 150] on div "while True : enemy = hero . findNearestEnemy ( ) distance = hero . distanceTo (…" at bounding box center [1251, 246] width 300 height 432
click at [1159, 109] on div "while True : enemy = hero . findNearestEnemy ( ) distance = hero . distanceTo (…" at bounding box center [1251, 246] width 300 height 432
click at [1144, 171] on div "while True : enemy = hero . findNearestEnemy ( ) distance = hero . distanceTo (…" at bounding box center [1251, 246] width 300 height 432
click at [1147, 158] on div "while True : enemy = hero . findNearestEnemy ( ) distance = hero . distanceTo (…" at bounding box center [1251, 246] width 300 height 432
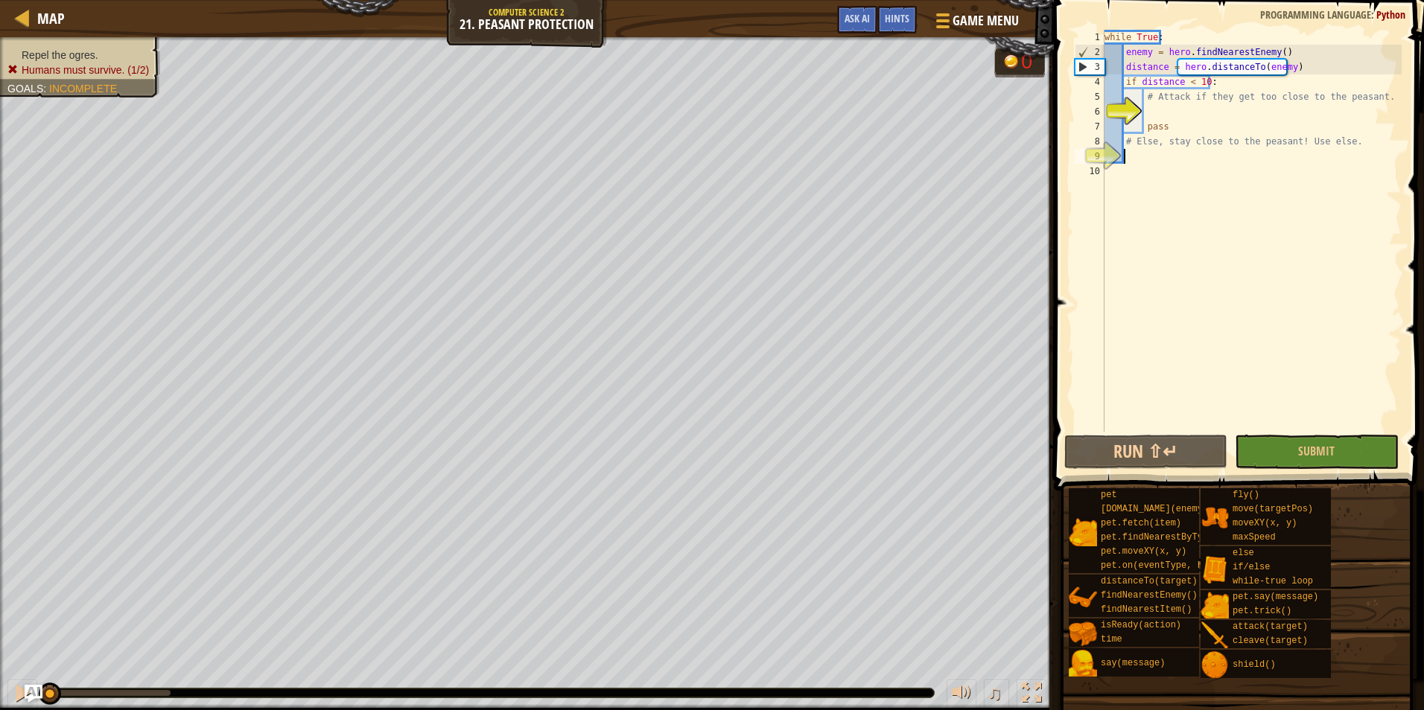
click at [1170, 98] on div "while True : enemy = hero . findNearestEnemy ( ) distance = hero . distanceTo (…" at bounding box center [1251, 246] width 300 height 432
type textarea "# Attack if they get too close to the peasant."
click at [1168, 111] on div "while True : enemy = hero . findNearestEnemy ( ) distance = hero . distanceTo (…" at bounding box center [1251, 246] width 300 height 432
click at [1155, 141] on div "while True : enemy = hero . findNearestEnemy ( ) distance = hero . distanceTo (…" at bounding box center [1251, 246] width 300 height 432
type textarea "# Else, stay close to the peasant! Use else."
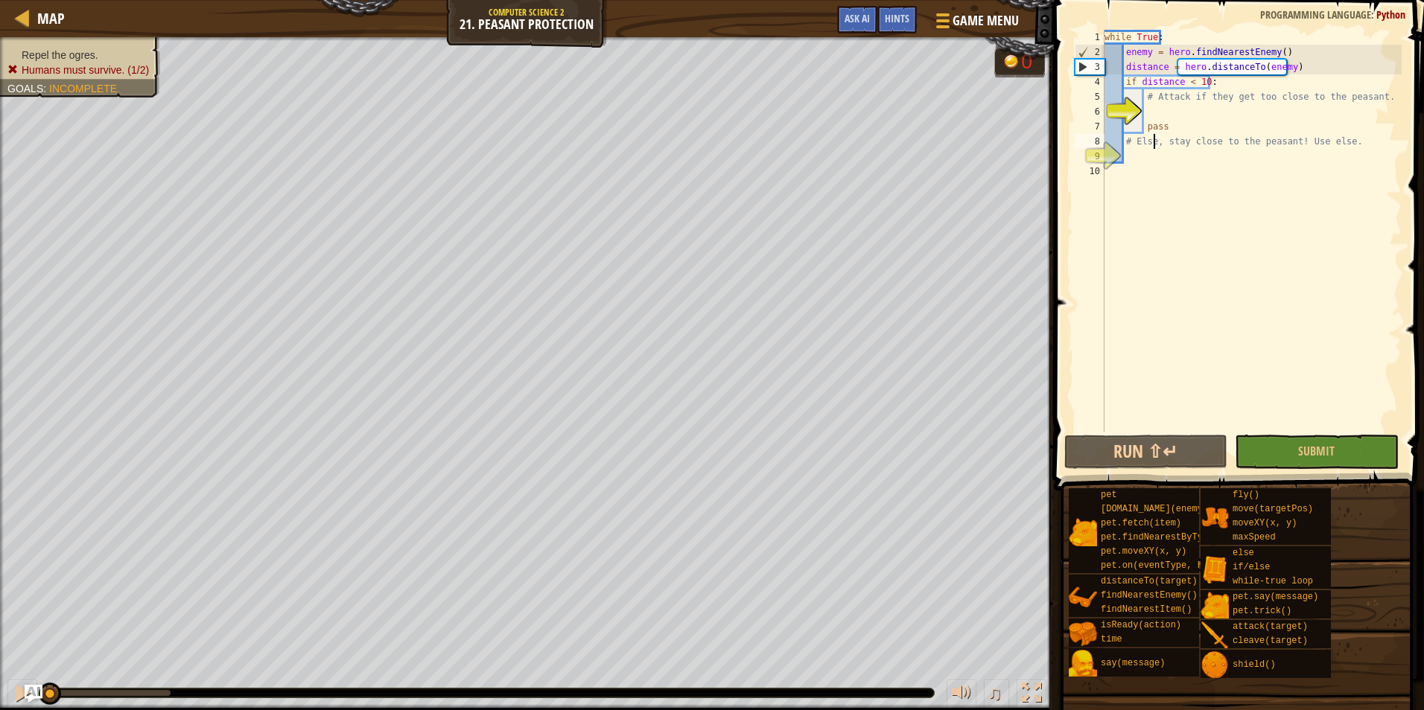
click at [1150, 151] on div "while True : enemy = hero . findNearestEnemy ( ) distance = hero . distanceTo (…" at bounding box center [1251, 246] width 300 height 432
click at [1162, 106] on div "while True : enemy = hero . findNearestEnemy ( ) distance = hero . distanceTo (…" at bounding box center [1251, 246] width 300 height 432
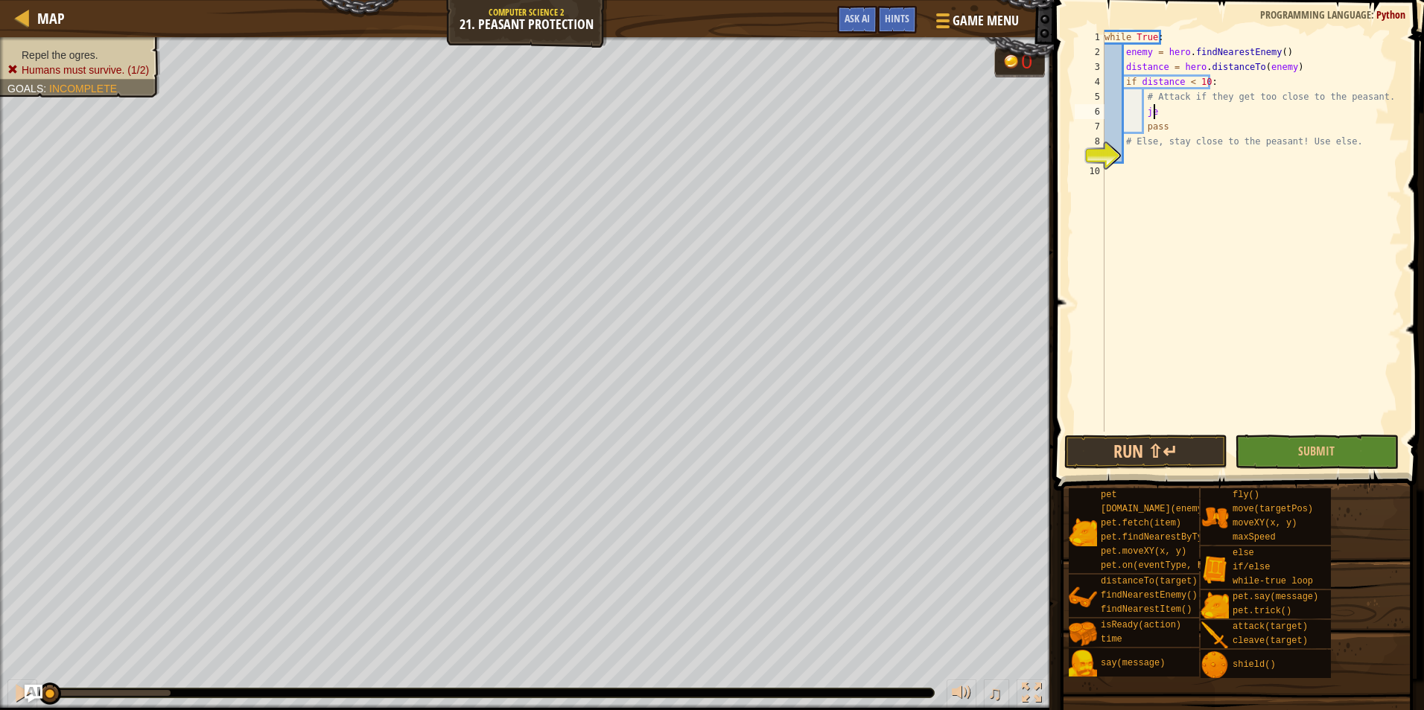
type textarea "j"
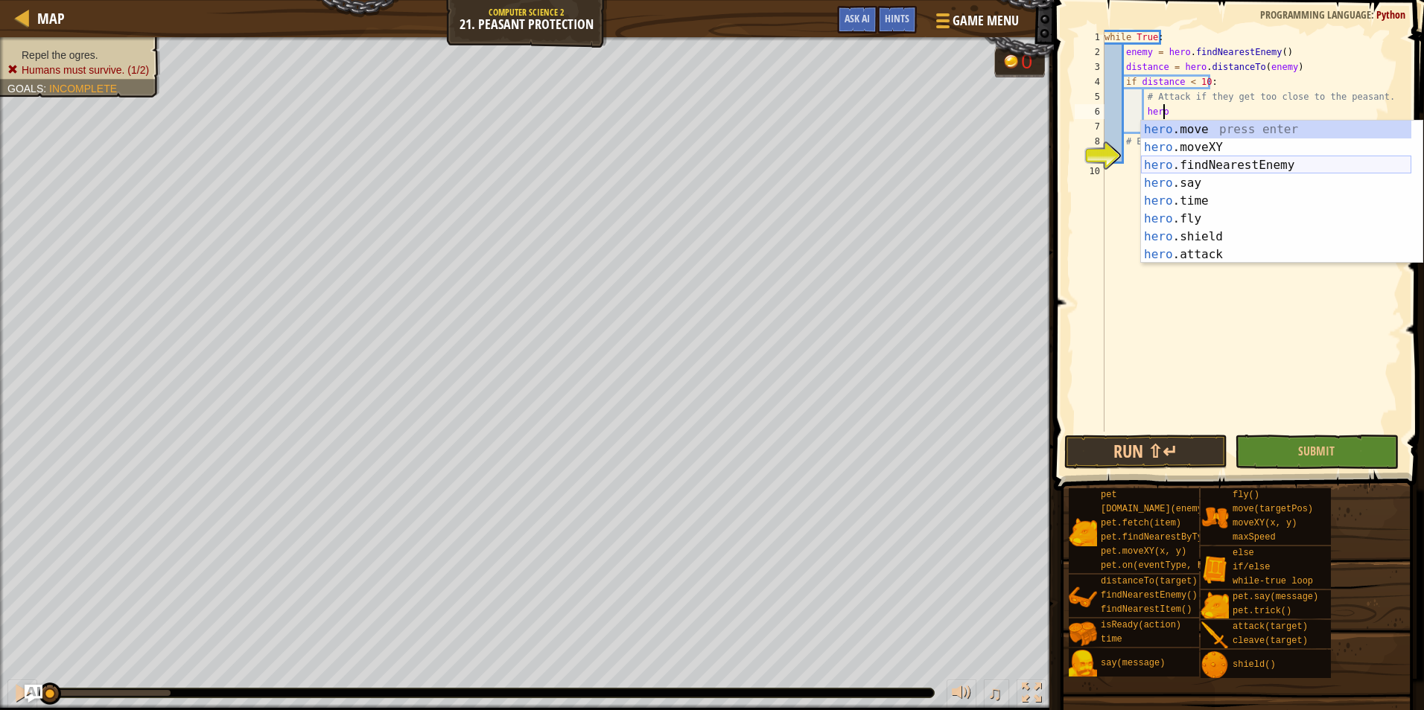
scroll to position [7, 4]
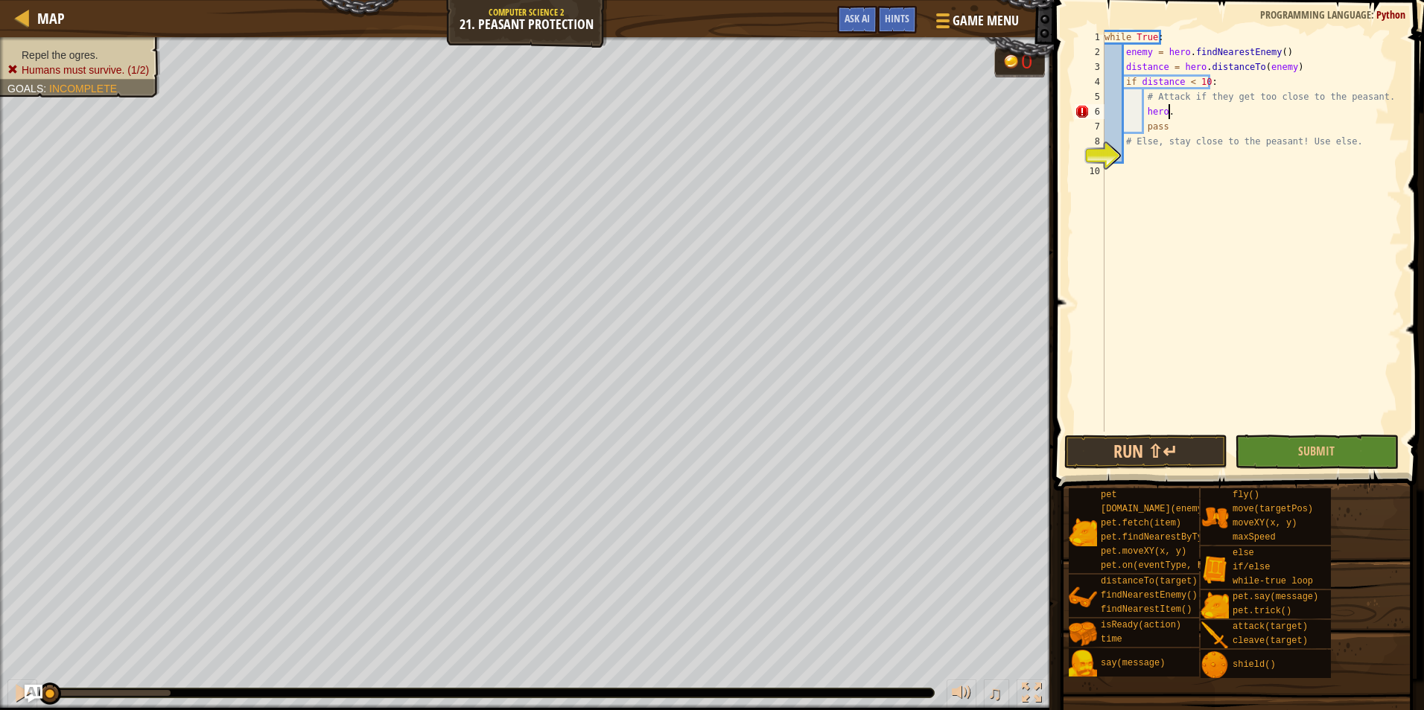
click at [1184, 117] on div "while True : enemy = hero . findNearestEnemy ( ) distance = hero . distanceTo (…" at bounding box center [1251, 246] width 300 height 432
click at [1176, 114] on div "while True : enemy = hero . findNearestEnemy ( ) distance = hero . distanceTo (…" at bounding box center [1251, 246] width 300 height 432
click at [1197, 108] on div "while True : enemy = hero . findNearestEnemy ( ) distance = hero . distanceTo (…" at bounding box center [1251, 246] width 300 height 432
click at [1192, 107] on div "while True : enemy = hero . findNearestEnemy ( ) distance = hero . distanceTo (…" at bounding box center [1251, 246] width 300 height 432
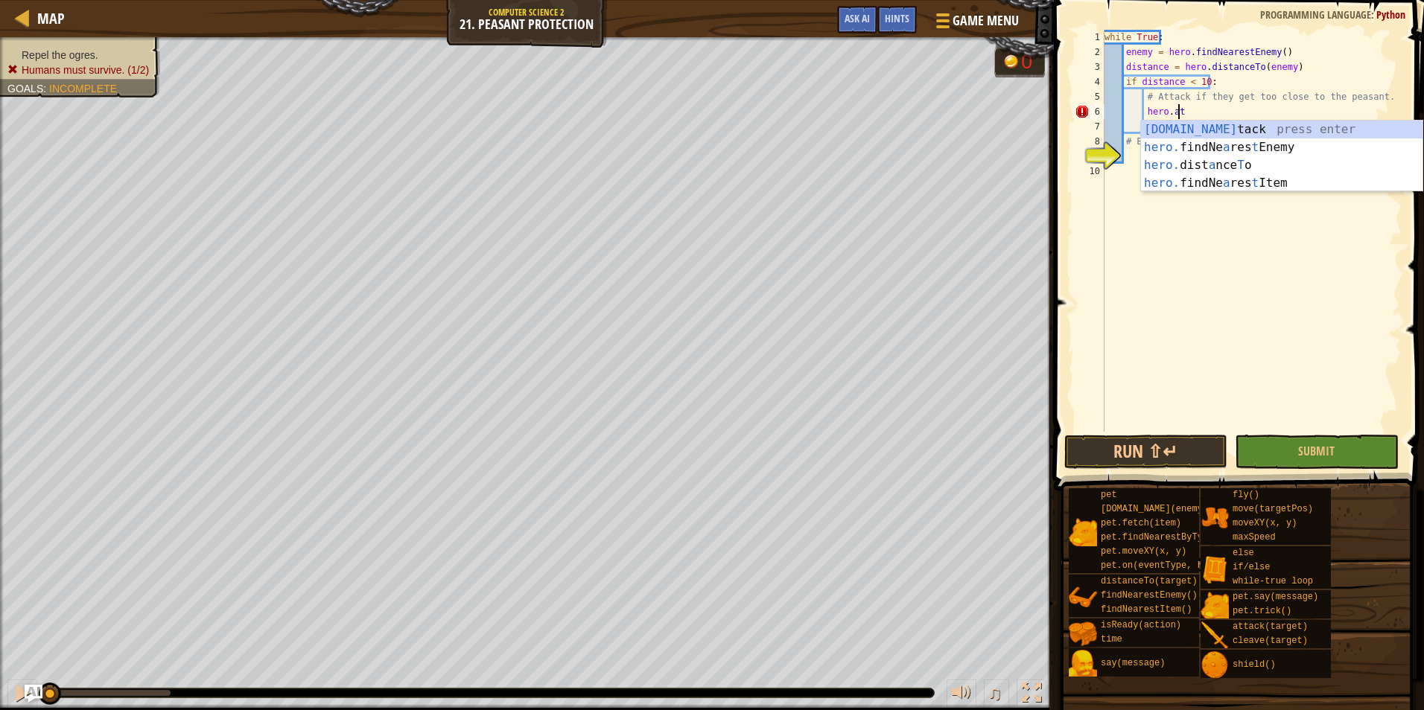
scroll to position [7, 5]
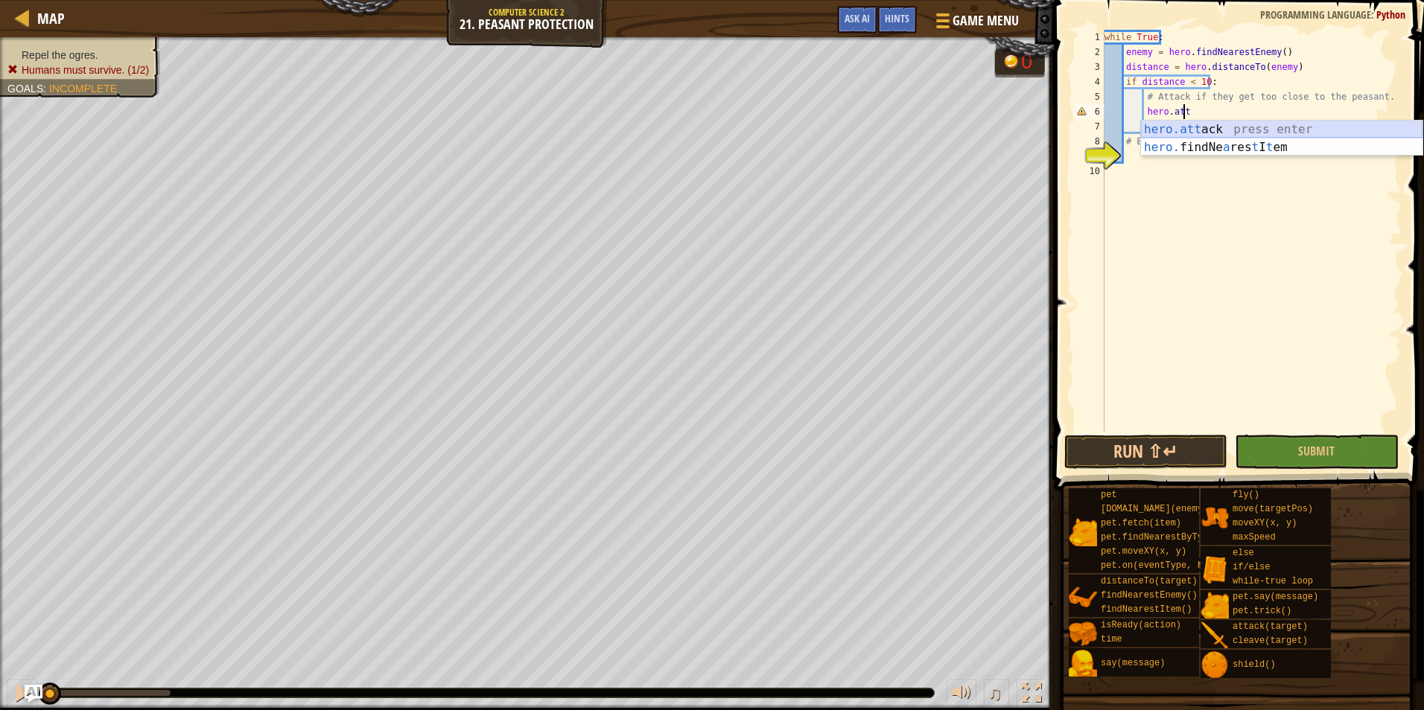
click at [1232, 129] on div "hero.att ack press enter hero. findNe a res t I t em press enter" at bounding box center [1281, 156] width 281 height 71
click at [1243, 124] on div "while True : enemy = hero . findNearestEnemy ( ) distance = hero . distanceTo (…" at bounding box center [1251, 246] width 300 height 432
type textarea "pass"
click at [1220, 165] on div "while True : enemy = hero . findNearestEnemy ( ) distance = hero . distanceTo (…" at bounding box center [1251, 246] width 300 height 432
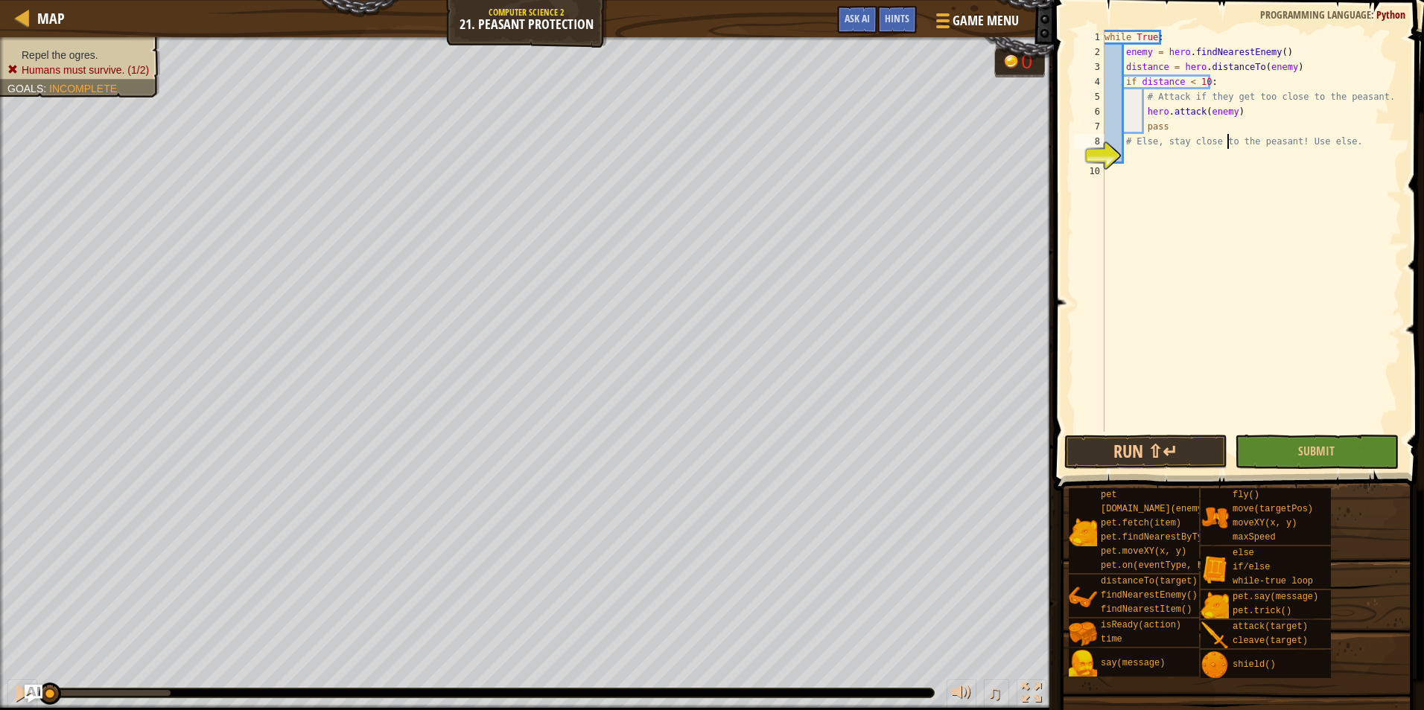
click at [1225, 148] on div "while True : enemy = hero . findNearestEnemy ( ) distance = hero . distanceTo (…" at bounding box center [1251, 246] width 300 height 432
type textarea "# Else, stay close to the peasant! Use else."
click at [1226, 161] on div "while True : enemy = hero . findNearestEnemy ( ) distance = hero . distanceTo (…" at bounding box center [1251, 246] width 300 height 432
click at [1151, 156] on div "while True : enemy = hero . findNearestEnemy ( ) distance = hero . distanceTo (…" at bounding box center [1251, 246] width 300 height 432
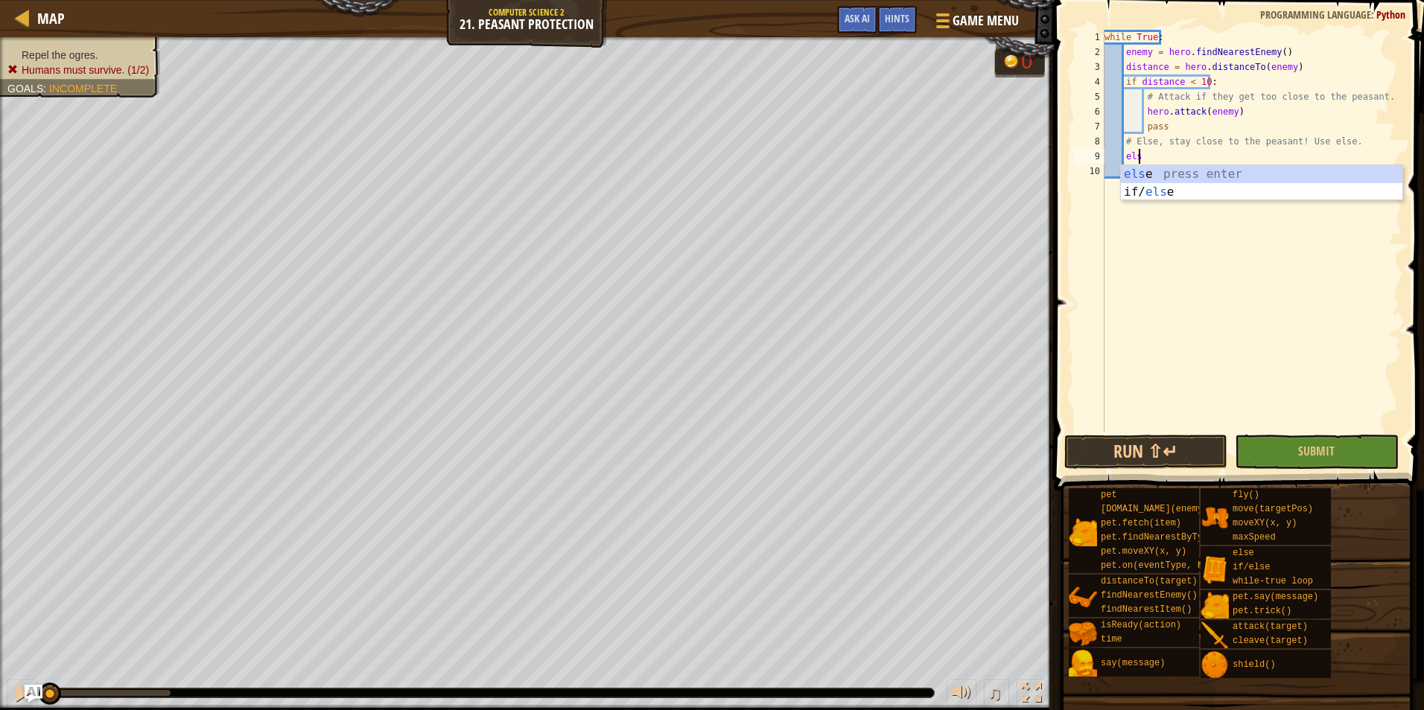
type textarea "else"
click at [1179, 180] on div "else press enter if/ else press enter" at bounding box center [1261, 200] width 281 height 71
click at [1170, 166] on div "while True : enemy = hero . findNearestEnemy ( ) distance = hero . distanceTo (…" at bounding box center [1251, 246] width 300 height 432
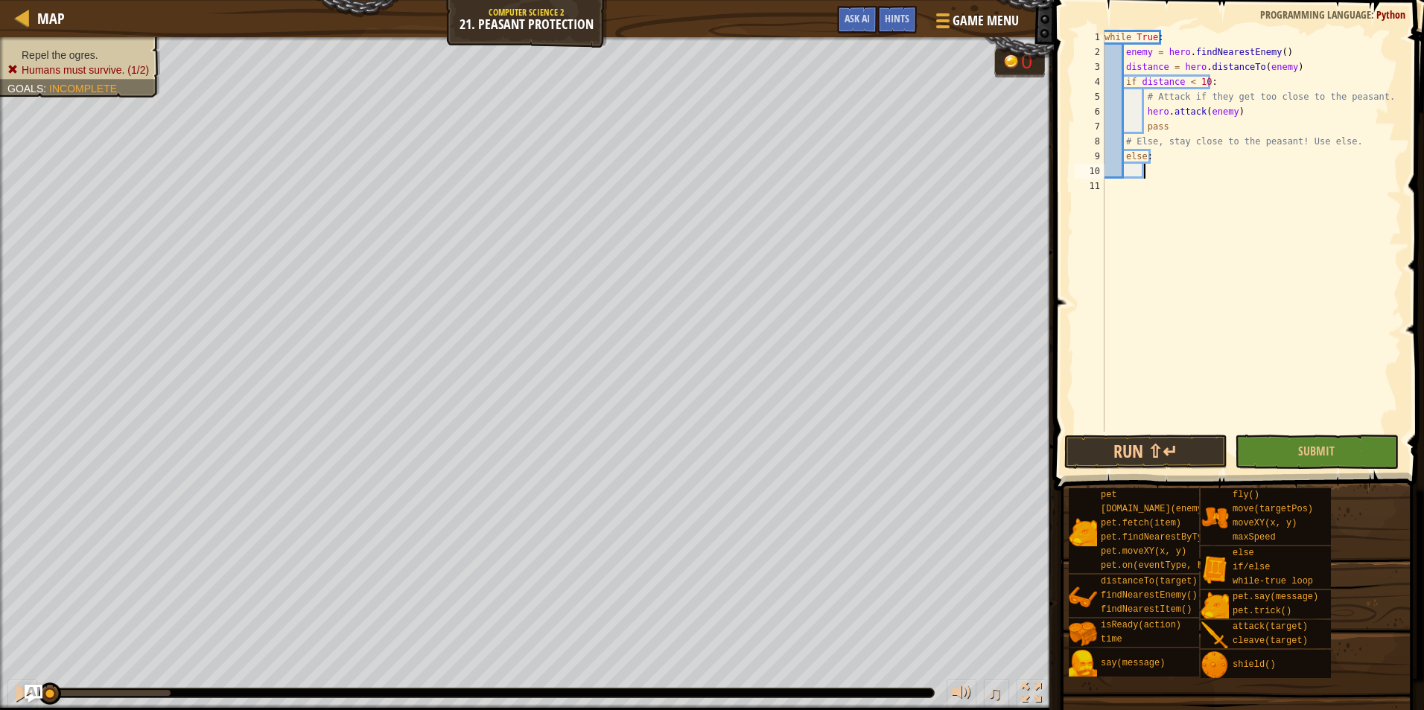
click at [1170, 166] on div "while True : enemy = hero . findNearestEnemy ( ) distance = hero . distanceTo (…" at bounding box center [1251, 246] width 300 height 432
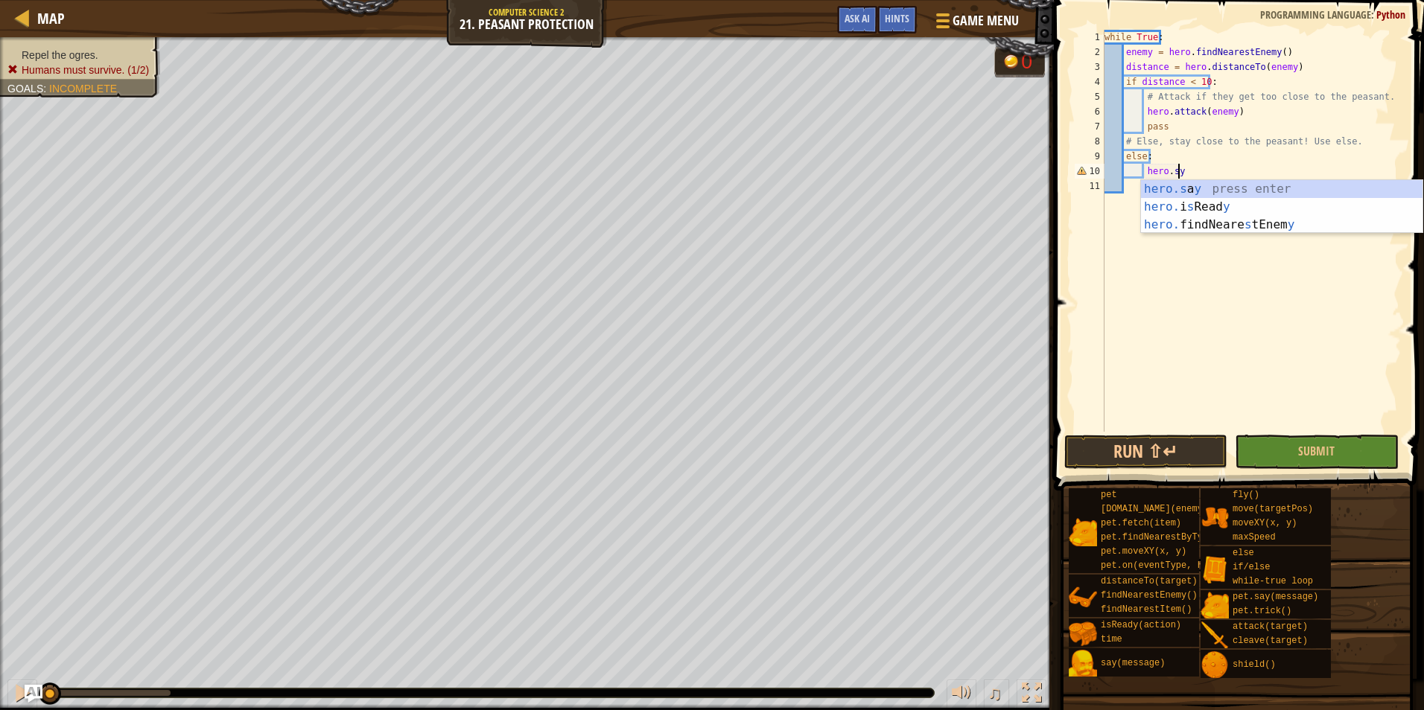
scroll to position [7, 5]
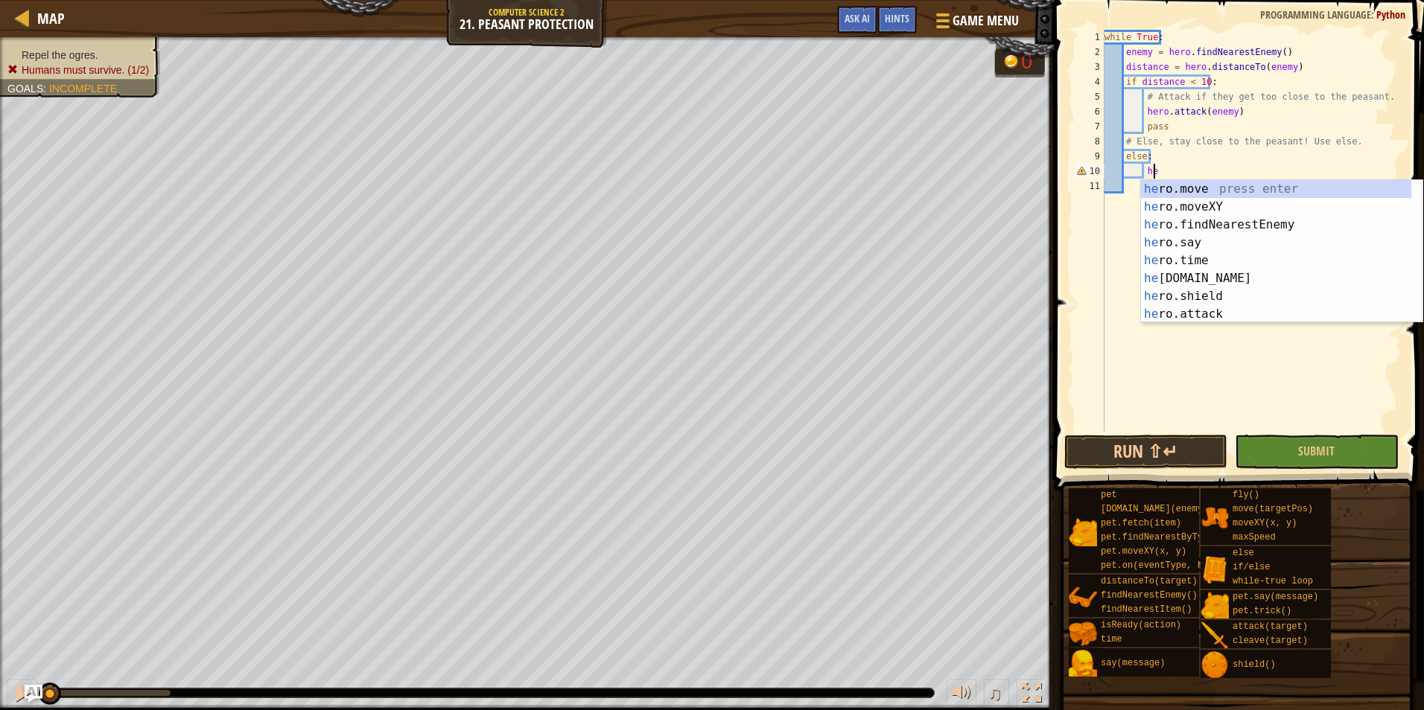
type textarea "h"
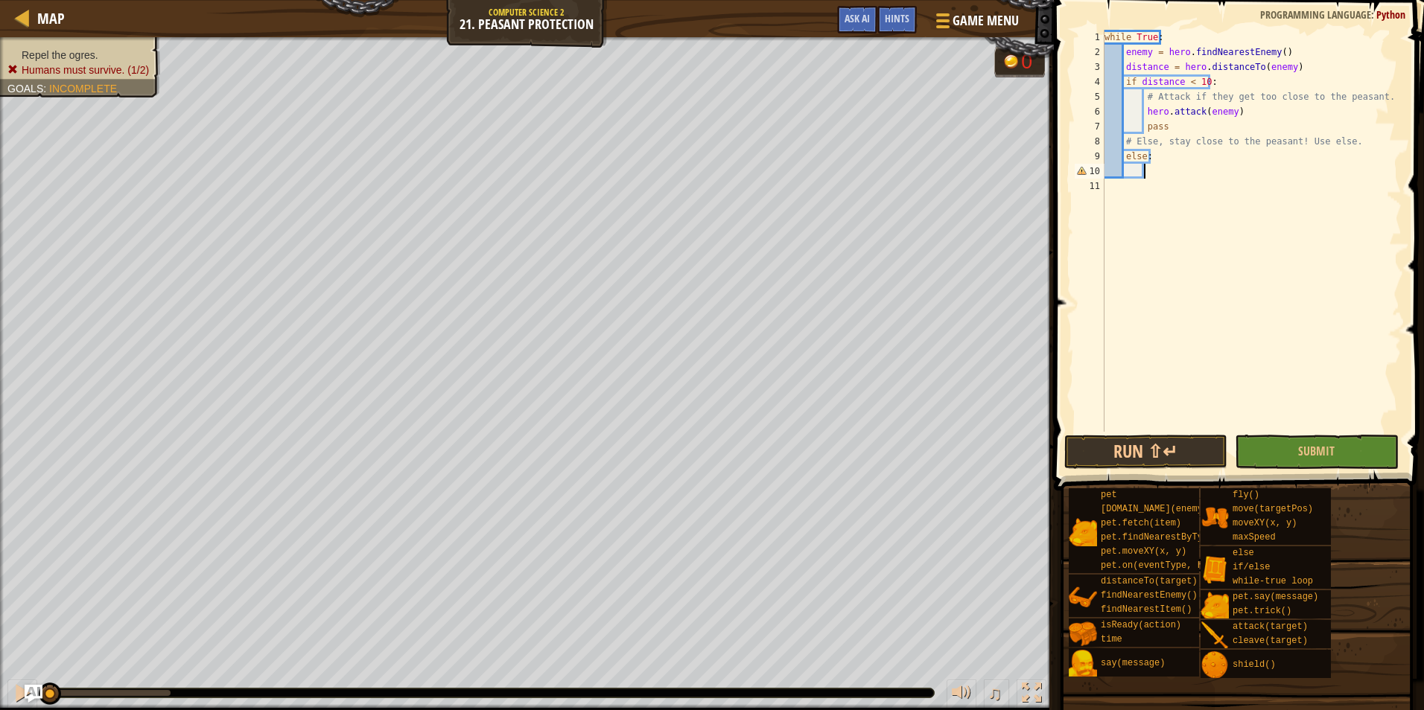
scroll to position [7, 2]
click at [1351, 438] on button "Submit" at bounding box center [1315, 452] width 163 height 34
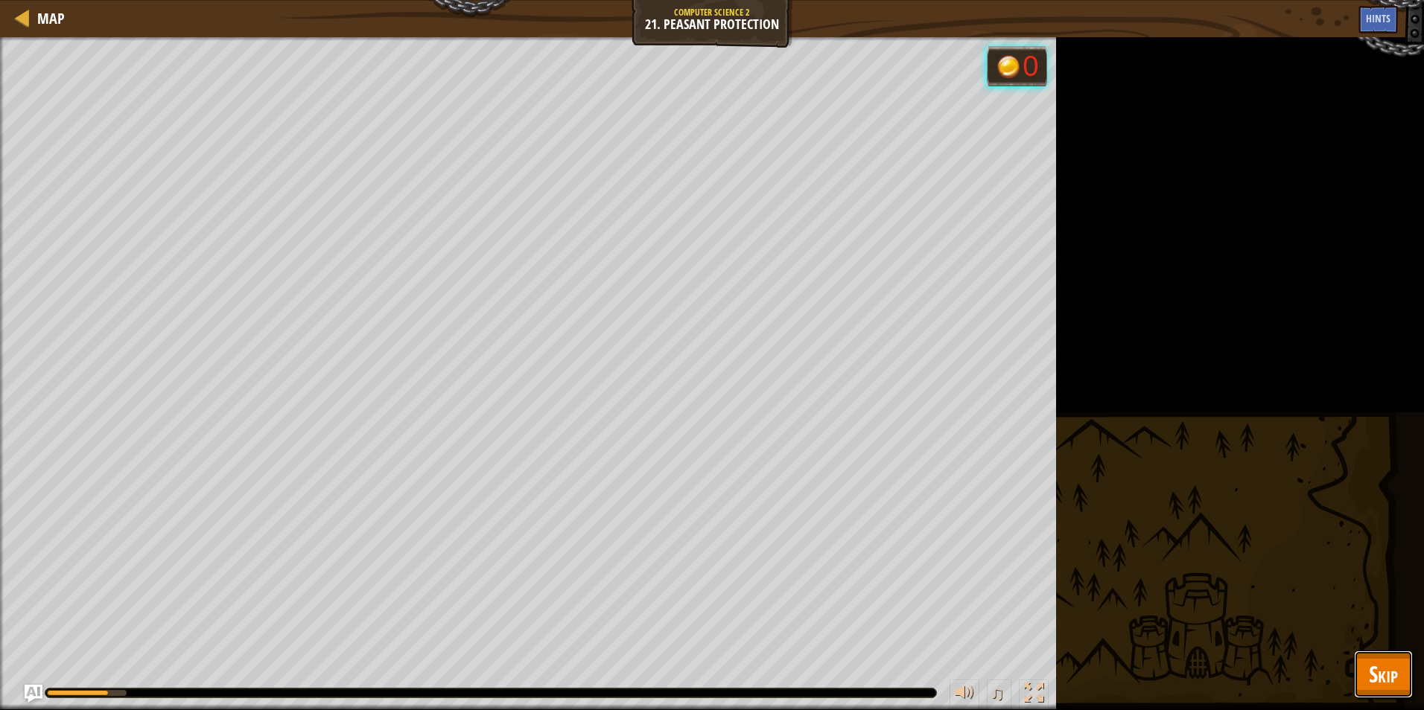
click at [1386, 654] on button "Skip" at bounding box center [1383, 675] width 59 height 48
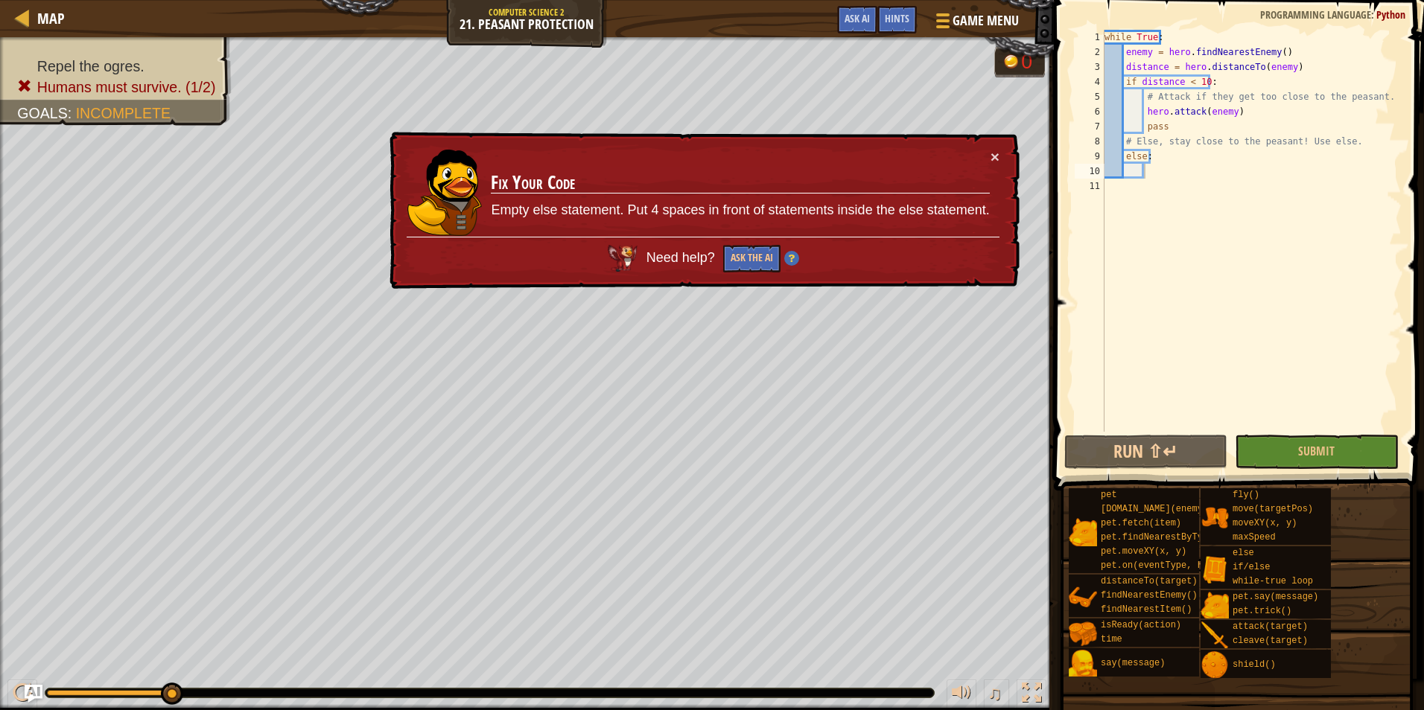
click at [1160, 179] on div "while True : enemy = hero . findNearestEnemy ( ) distance = hero . distanceTo (…" at bounding box center [1251, 246] width 300 height 432
click at [995, 154] on button "×" at bounding box center [994, 157] width 9 height 16
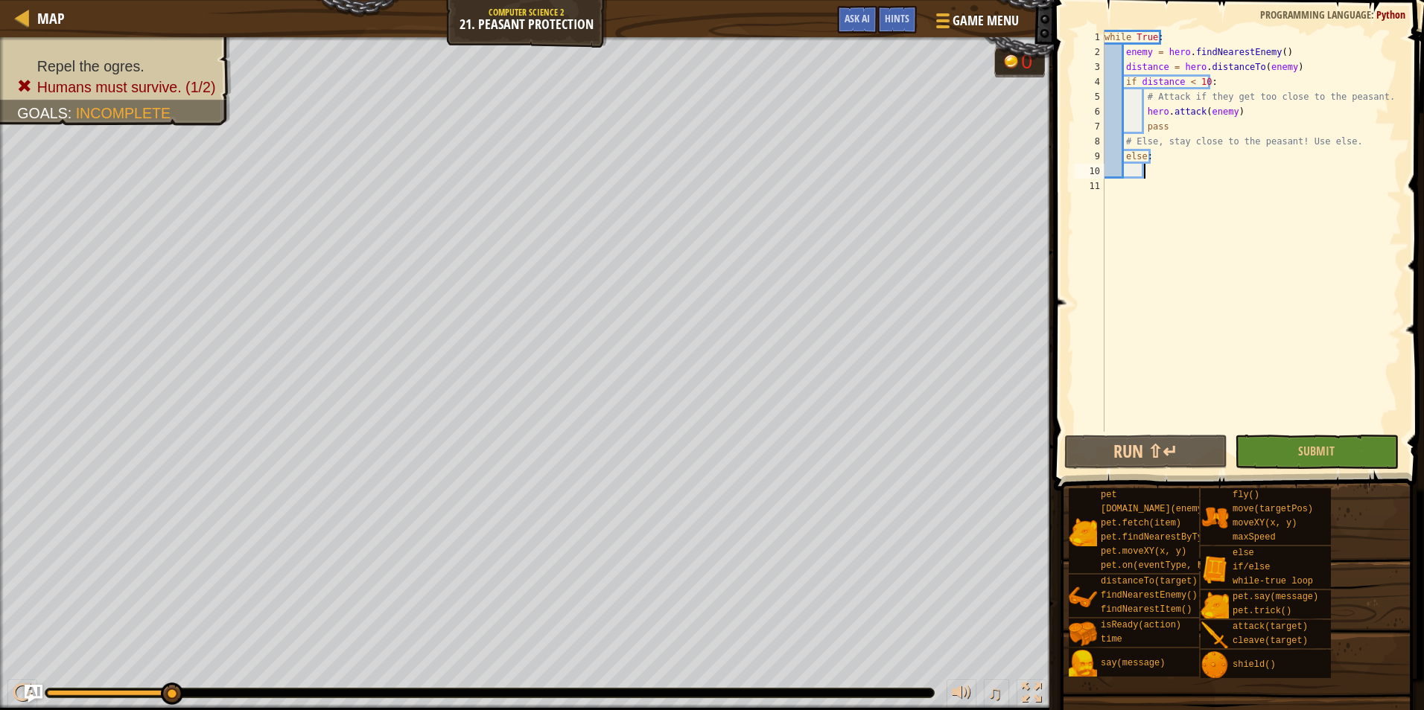
click at [1156, 168] on div "while True : enemy = hero . findNearestEnemy ( ) distance = hero . distanceTo (…" at bounding box center [1251, 246] width 300 height 432
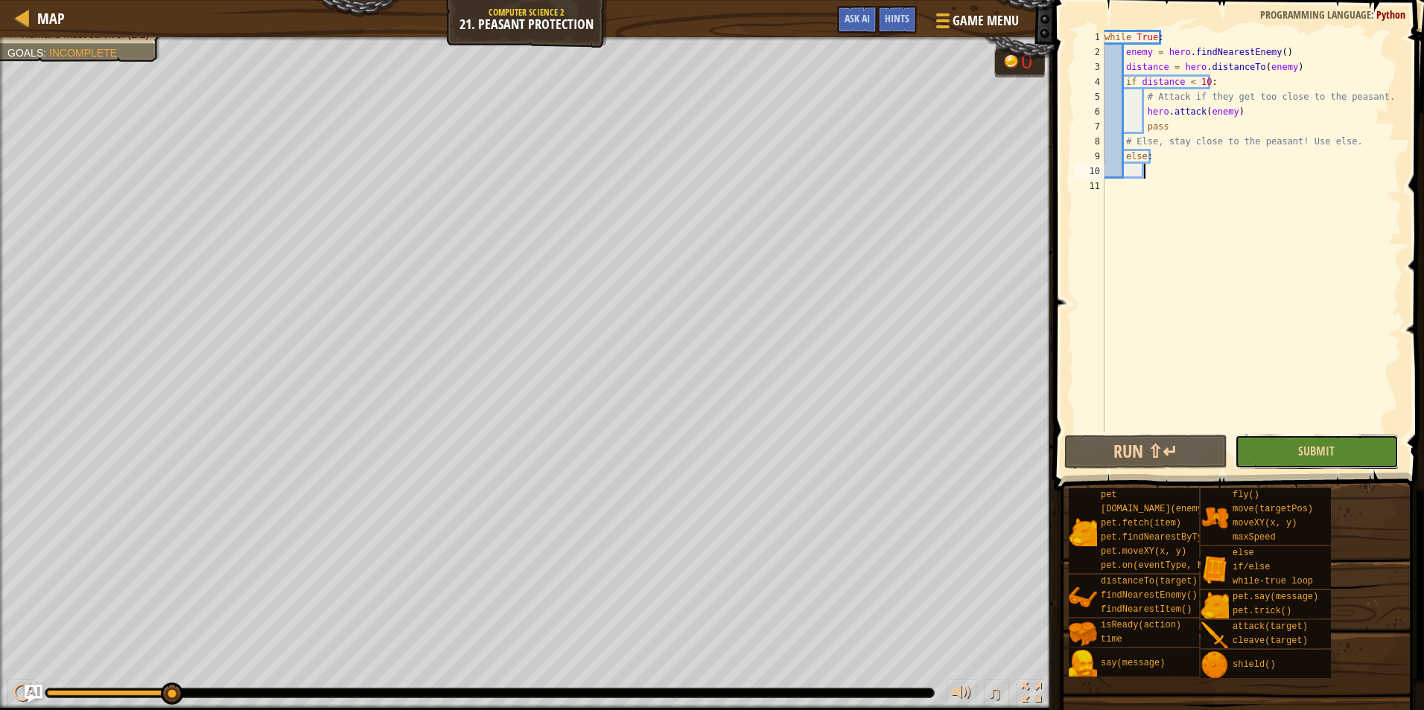
click at [1336, 452] on button "Submit" at bounding box center [1315, 452] width 163 height 34
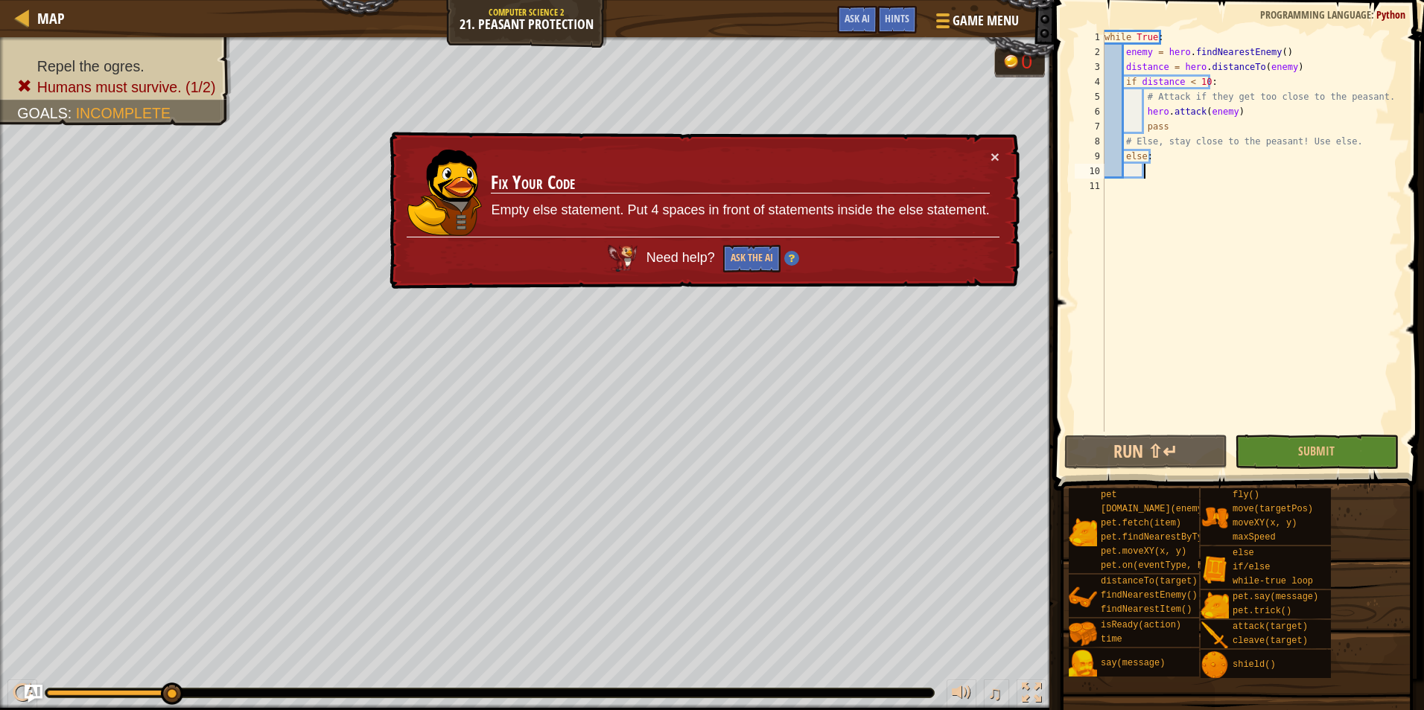
click at [1162, 178] on div "while True : enemy = hero . findNearestEnemy ( ) distance = hero . distanceTo (…" at bounding box center [1251, 246] width 300 height 432
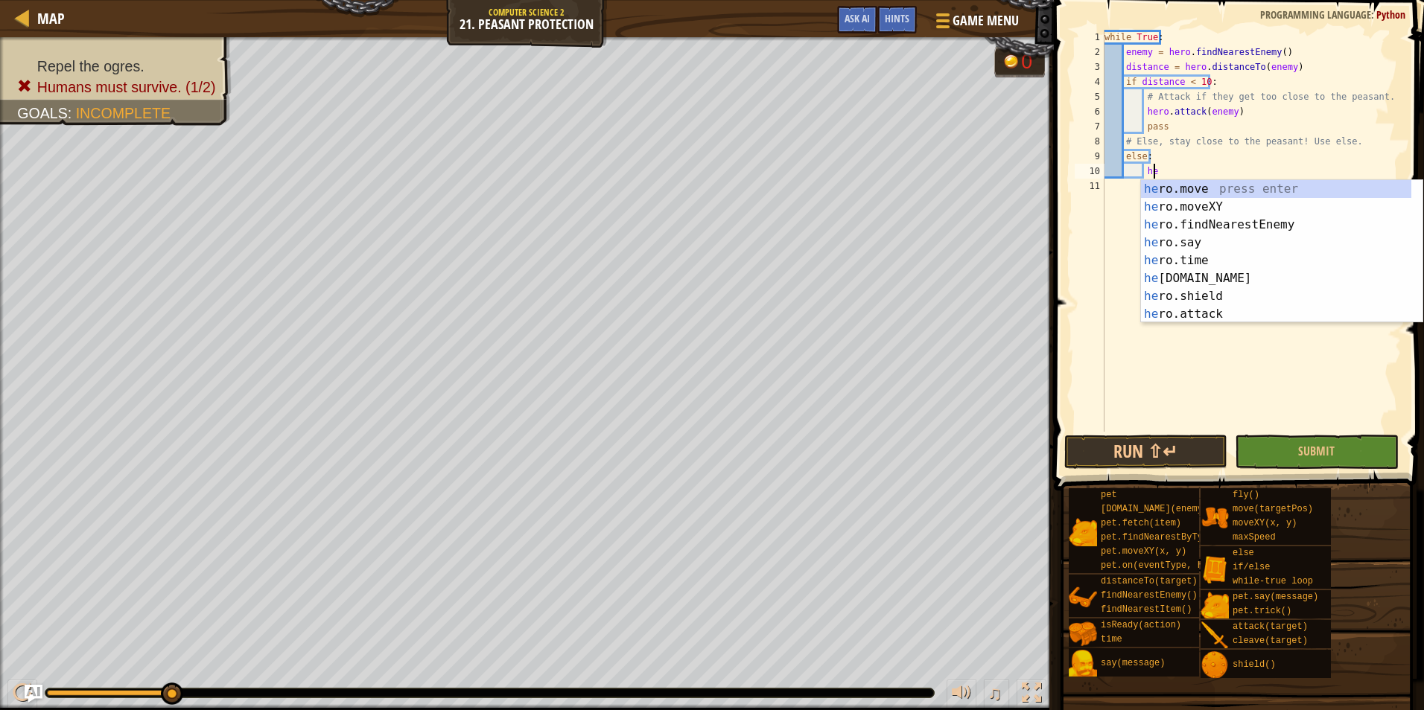
scroll to position [7, 4]
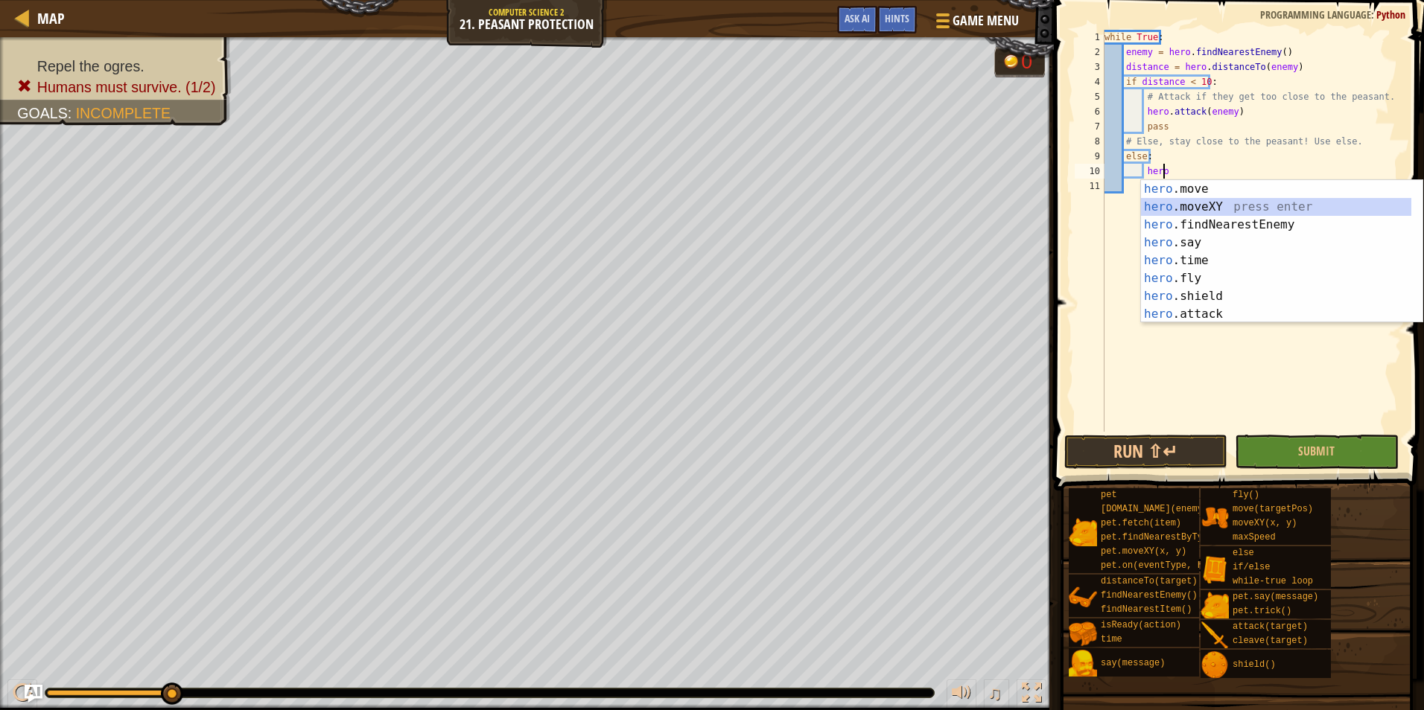
click at [1217, 210] on div "hero .move press enter hero .moveXY press enter hero .findNearestEnemy press en…" at bounding box center [1276, 269] width 270 height 179
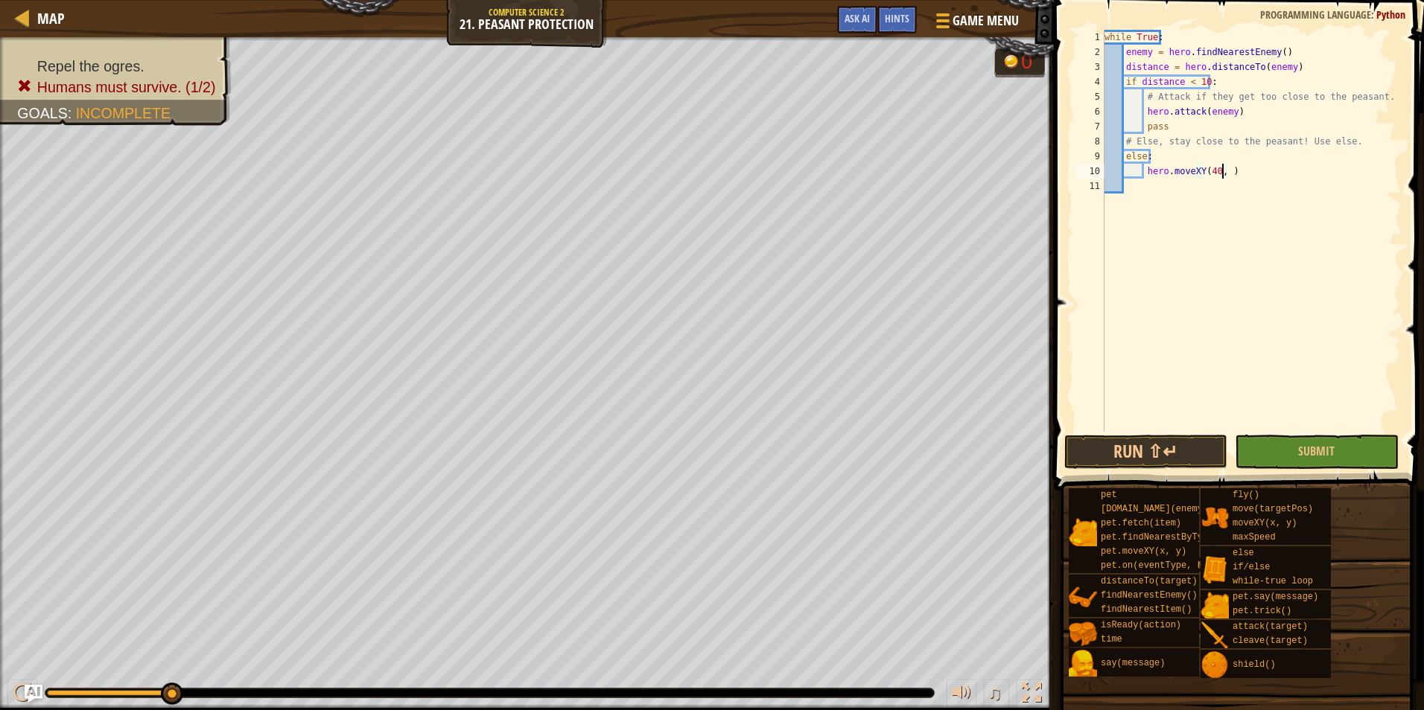
scroll to position [7, 10]
type textarea "hero.moveXY(40, 40)"
click at [1311, 459] on button "Submit" at bounding box center [1315, 452] width 163 height 34
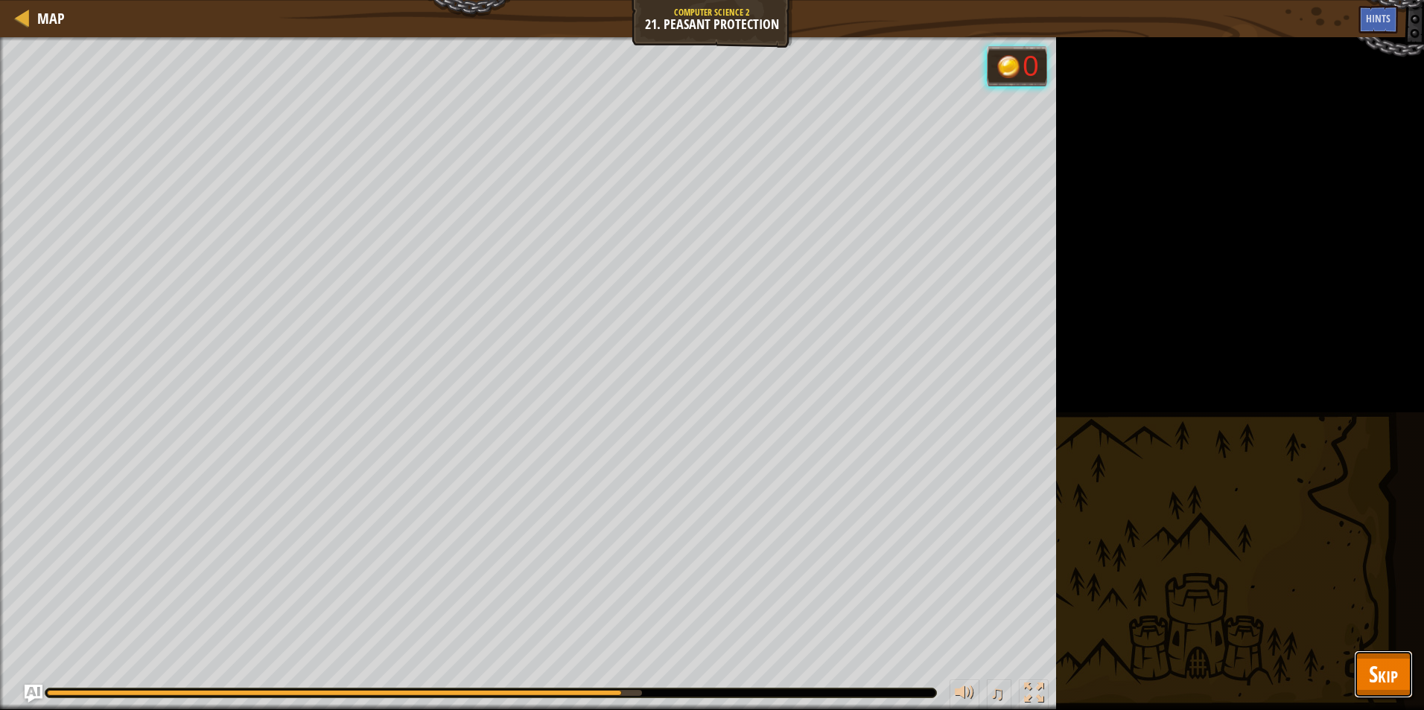
click at [1392, 673] on span "Skip" at bounding box center [1383, 674] width 29 height 31
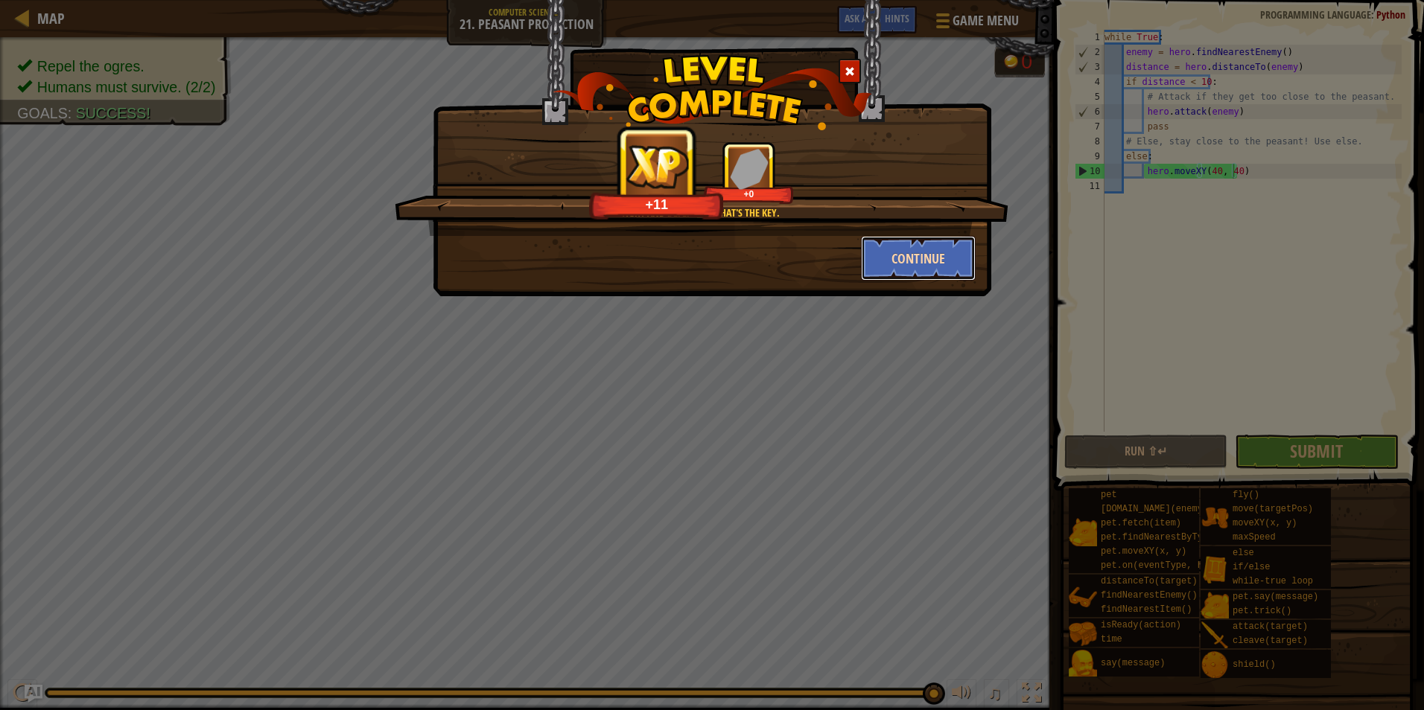
click at [917, 268] on button "Continue" at bounding box center [918, 258] width 115 height 45
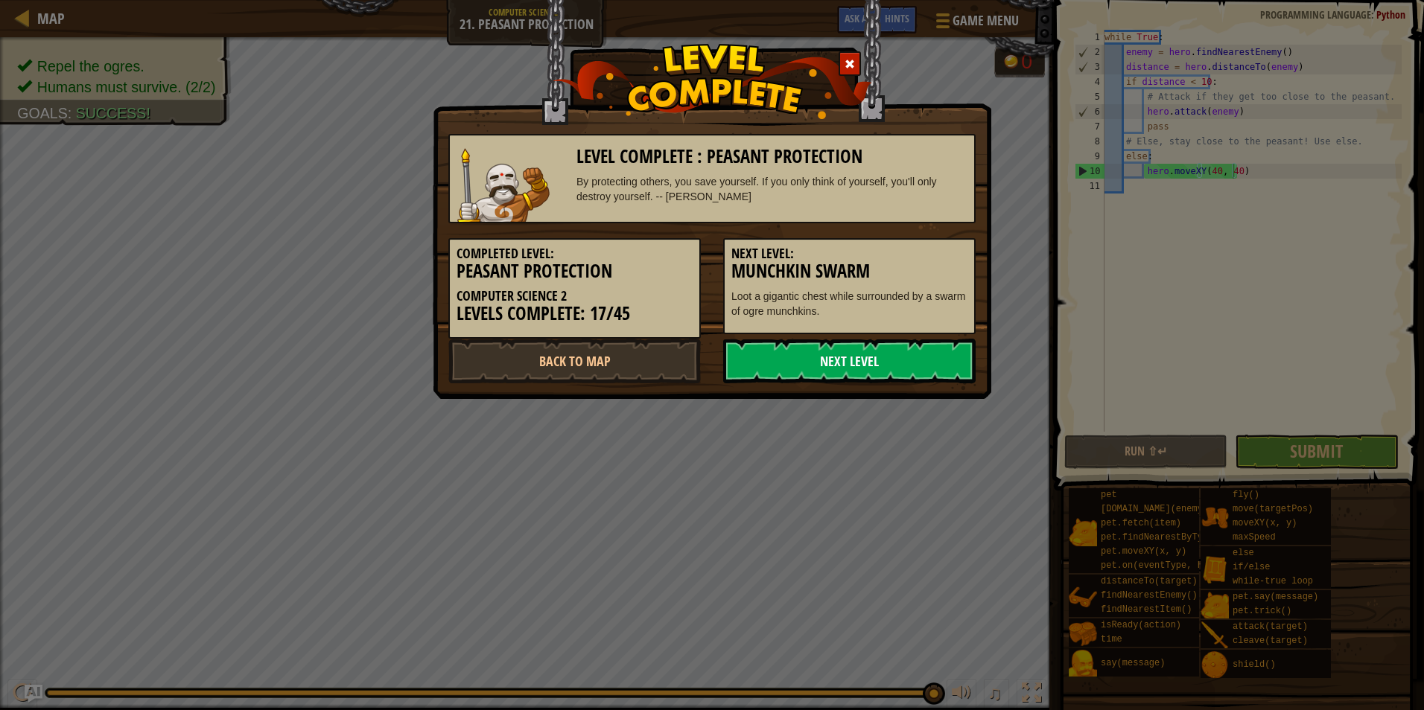
click at [864, 366] on link "Next Level" at bounding box center [849, 361] width 252 height 45
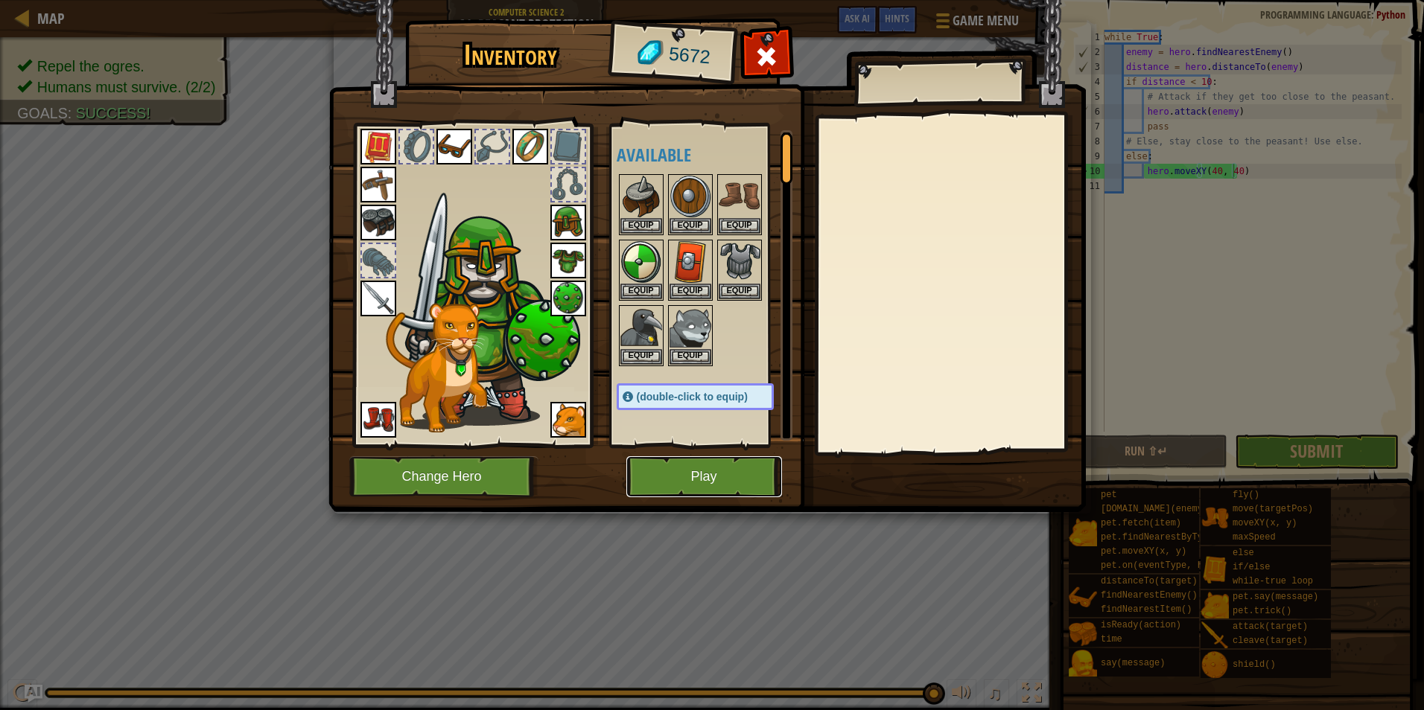
click at [728, 461] on button "Play" at bounding box center [704, 476] width 156 height 41
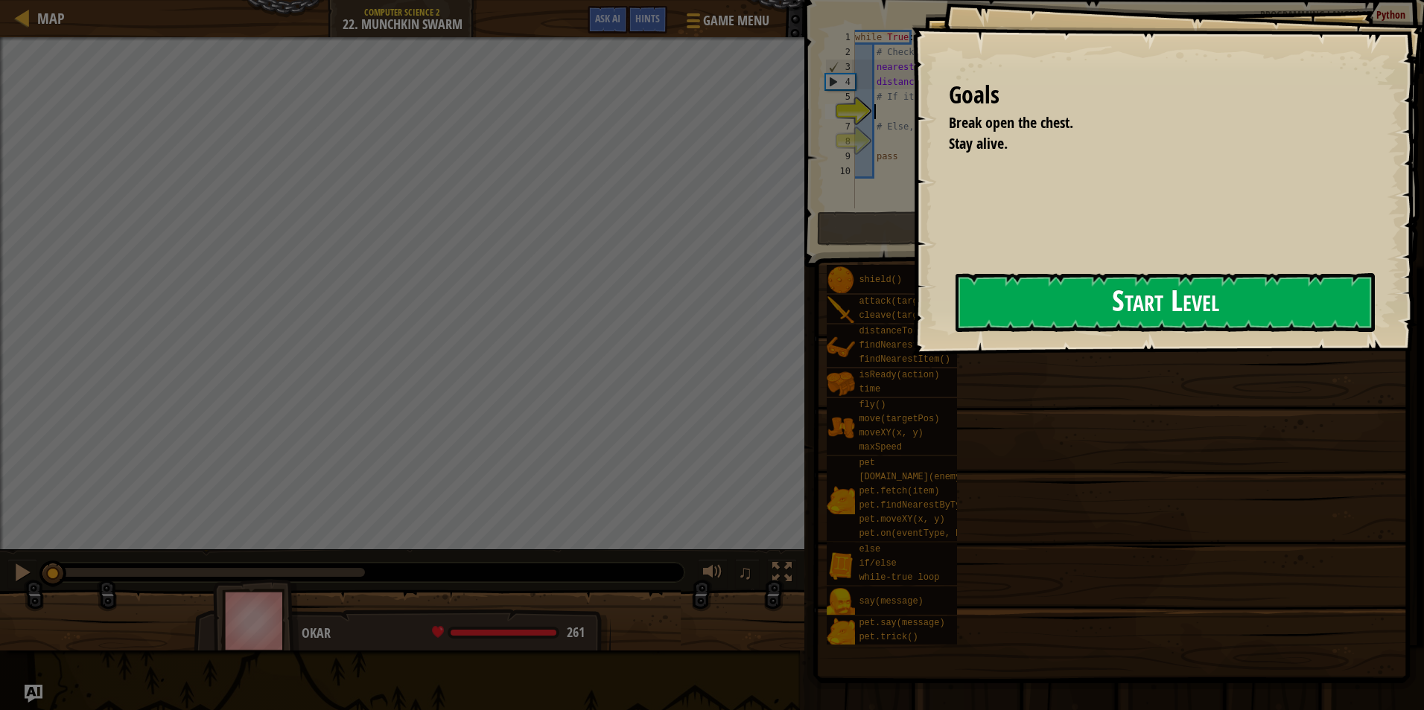
click at [911, 308] on div "Goals Break open the chest. Stay alive. Start Level Error loading from server. …" at bounding box center [1167, 177] width 512 height 355
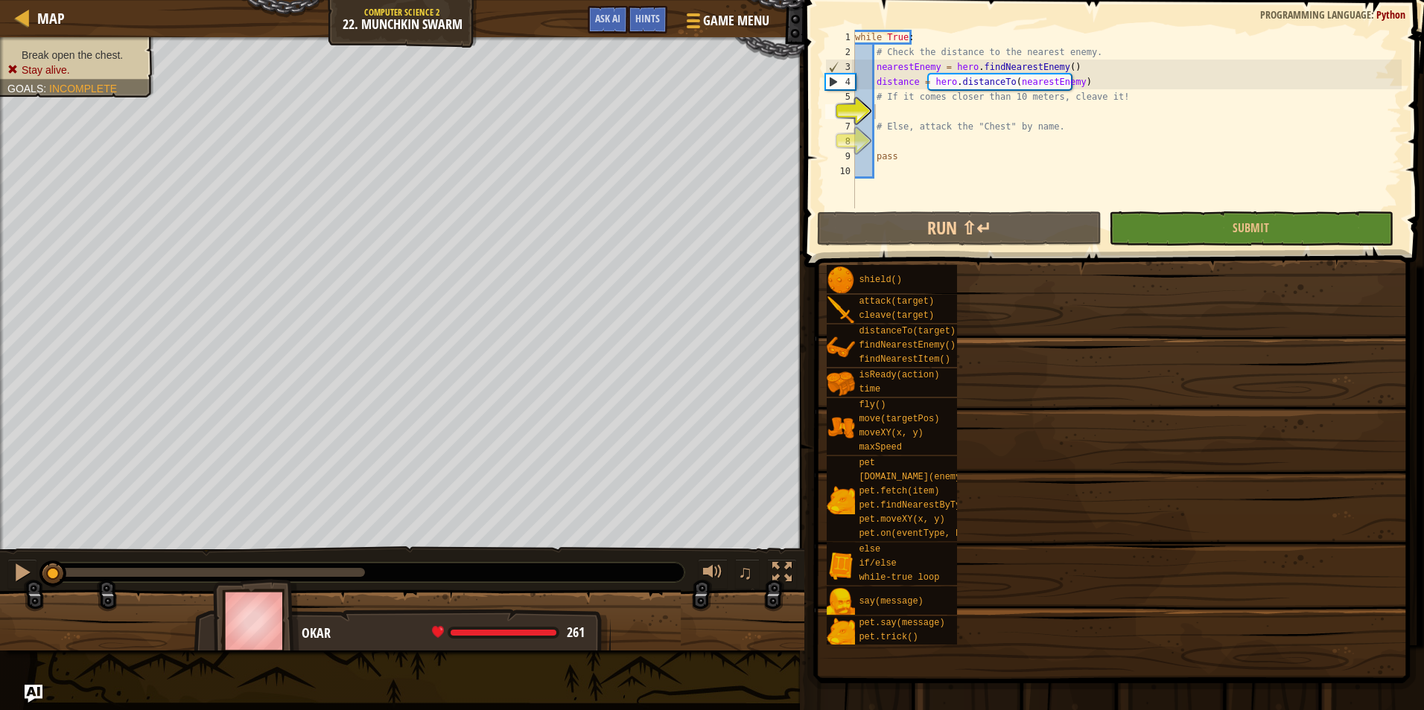
click at [1042, 419] on div "Goals Break open the chest. Stay alive. The ingredients to beat this level are:…" at bounding box center [712, 355] width 1424 height 710
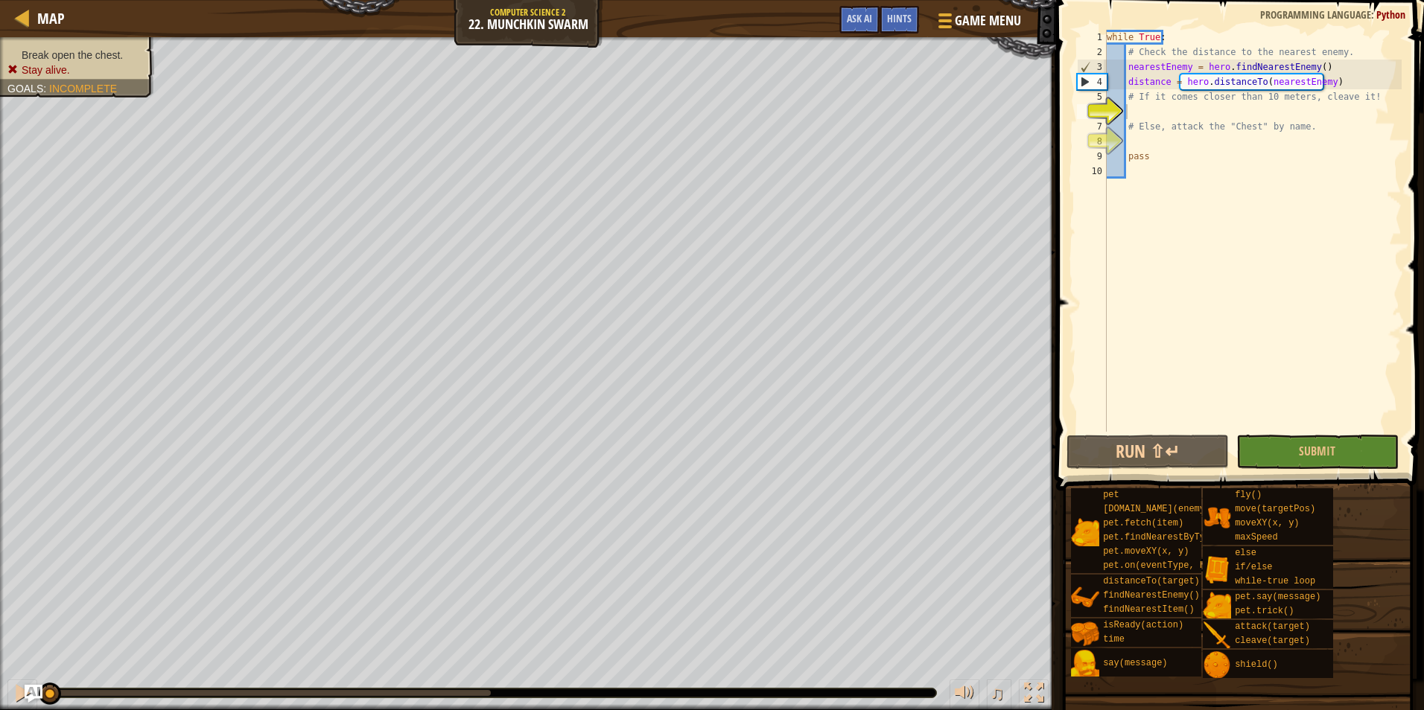
click at [1182, 111] on div "while True : # Check the distance to the nearest enemy. nearestEnemy = hero . f…" at bounding box center [1252, 246] width 298 height 432
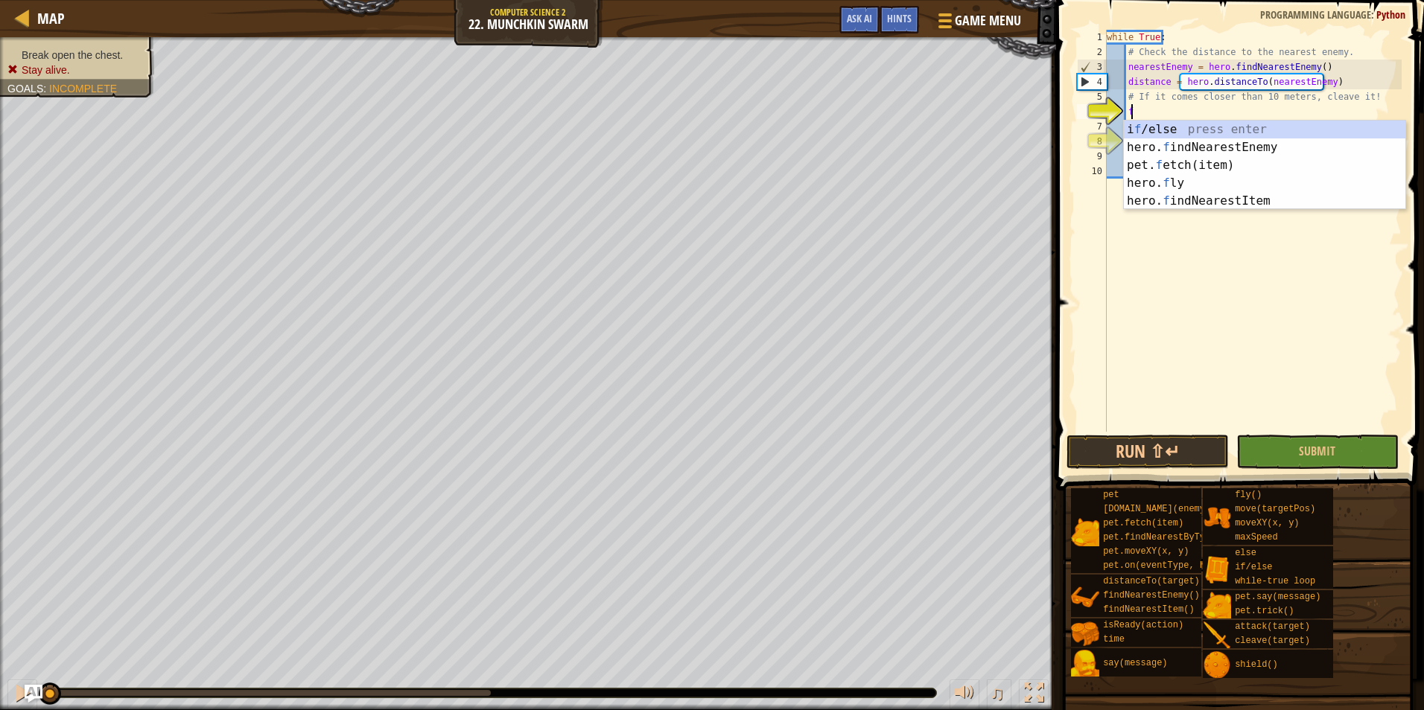
scroll to position [7, 1]
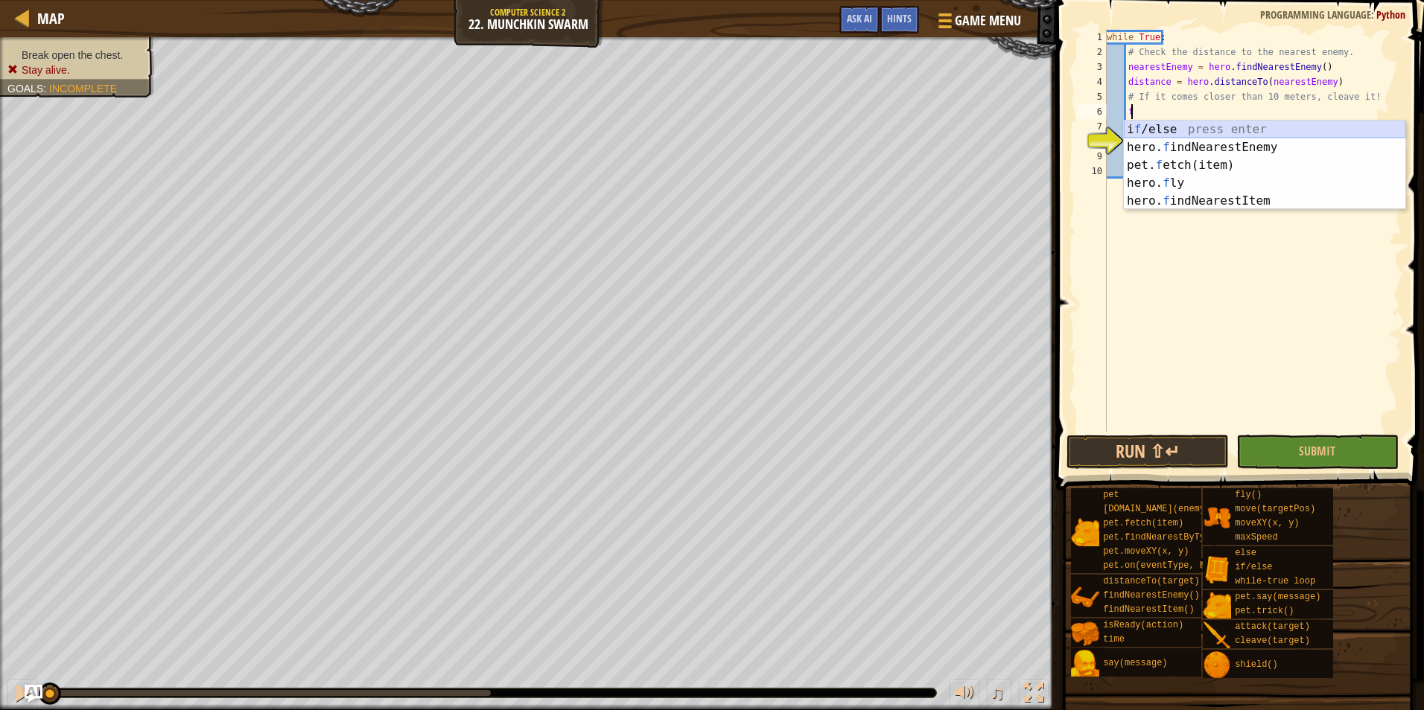
click at [1155, 122] on div "i f /else press enter hero. f indNearestEnemy press enter pet. f etch(item) pre…" at bounding box center [1264, 183] width 281 height 125
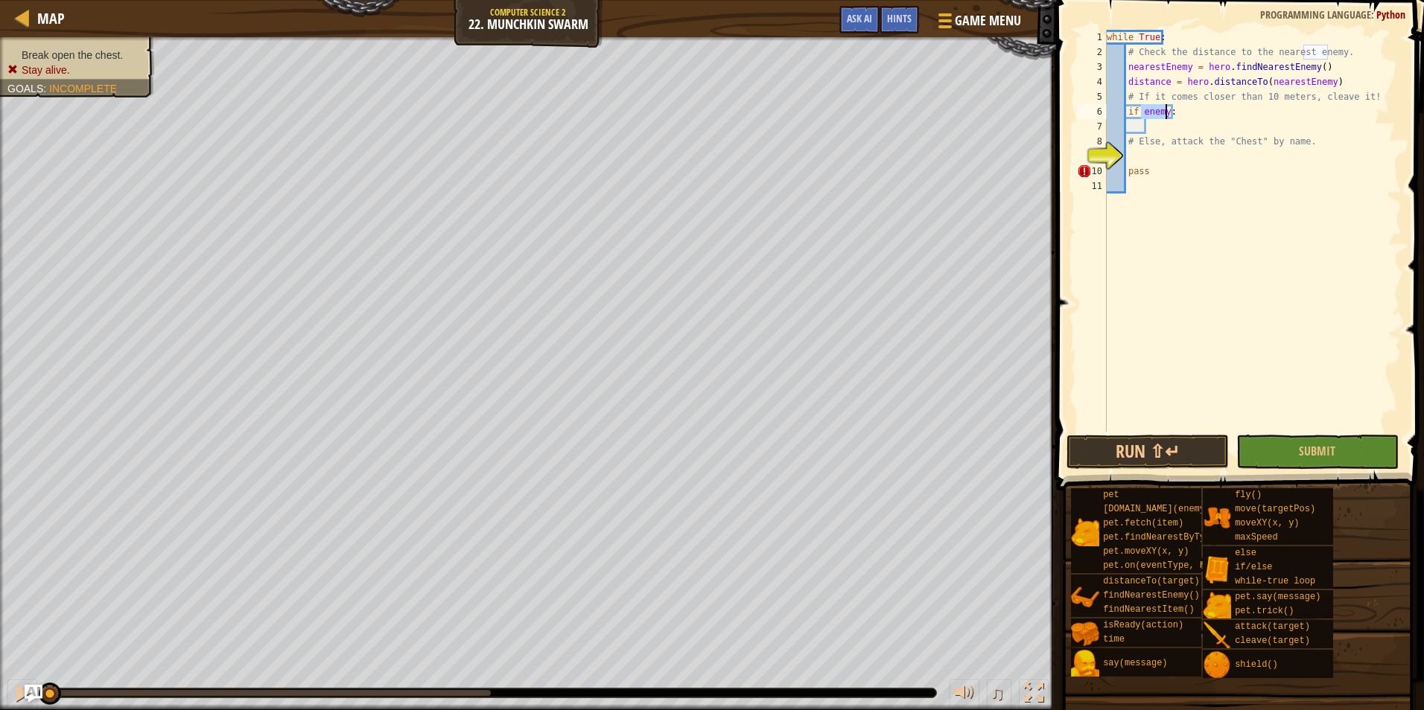
type textarea "if enemy:"
click at [1164, 129] on div "while True : # Check the distance to the nearest enemy. nearestEnemy = hero . f…" at bounding box center [1252, 246] width 298 height 432
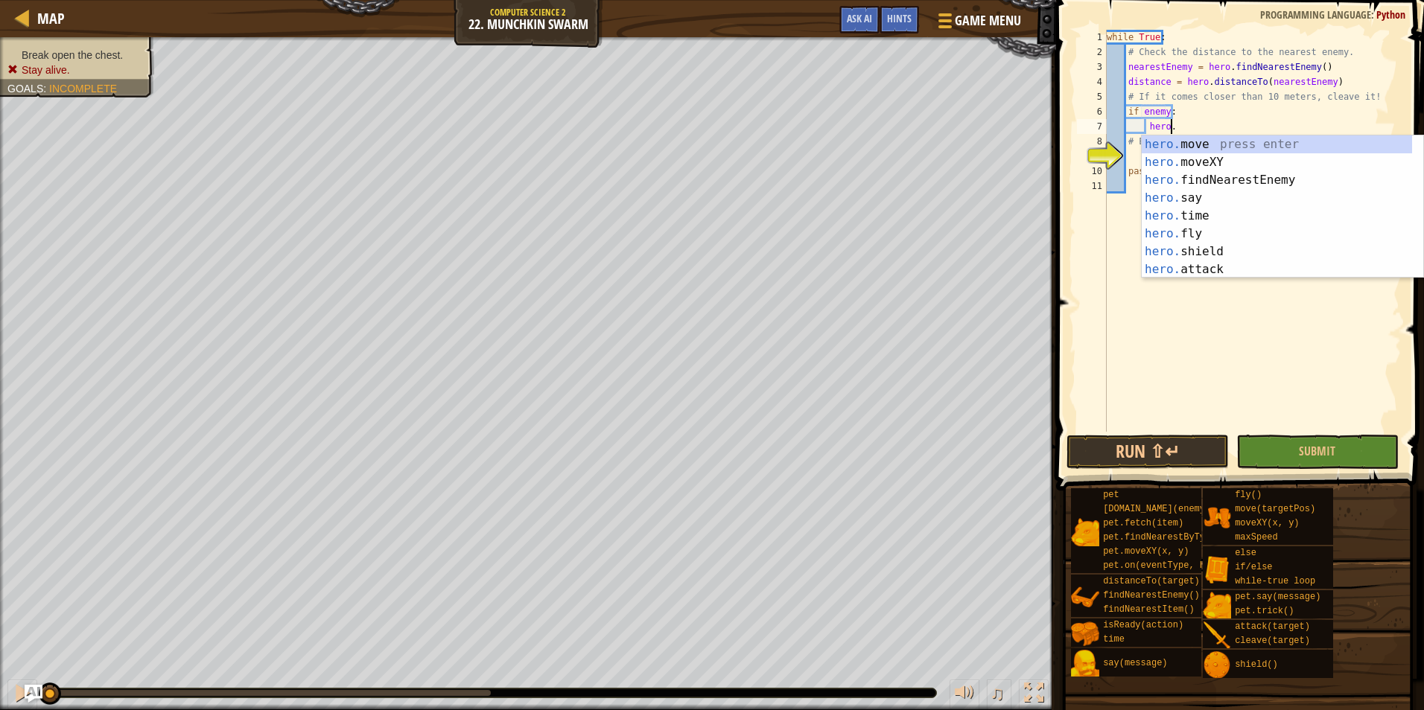
scroll to position [7, 5]
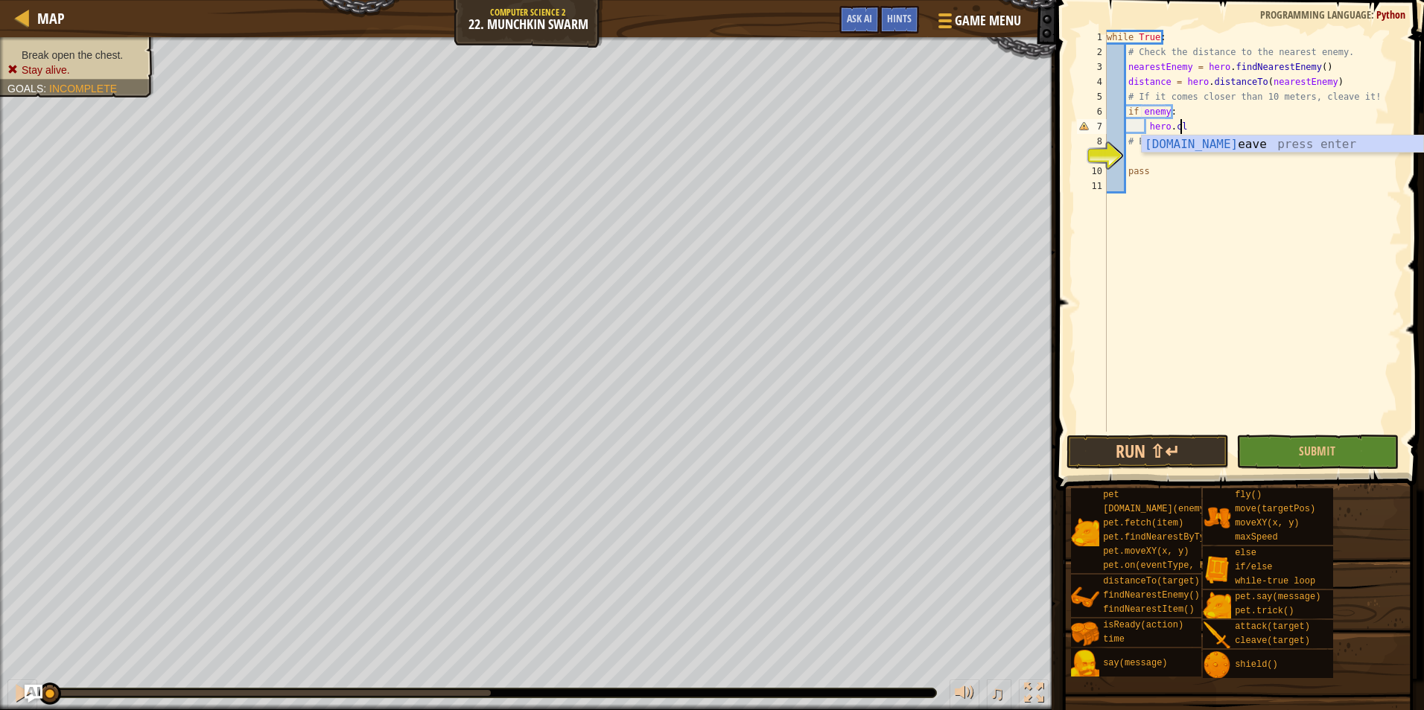
click at [1199, 124] on div "while True : # Check the distance to the nearest enemy. nearestEnemy = hero . f…" at bounding box center [1252, 246] width 298 height 432
click at [1202, 129] on div "while True : # Check the distance to the nearest enemy. nearestEnemy = hero . f…" at bounding box center [1252, 246] width 298 height 432
click at [1196, 150] on div "hero.cle ave press enter" at bounding box center [1281, 163] width 281 height 54
click at [1244, 142] on div "while True : # Check the distance to the nearest enemy. nearestEnemy = hero . f…" at bounding box center [1252, 246] width 298 height 432
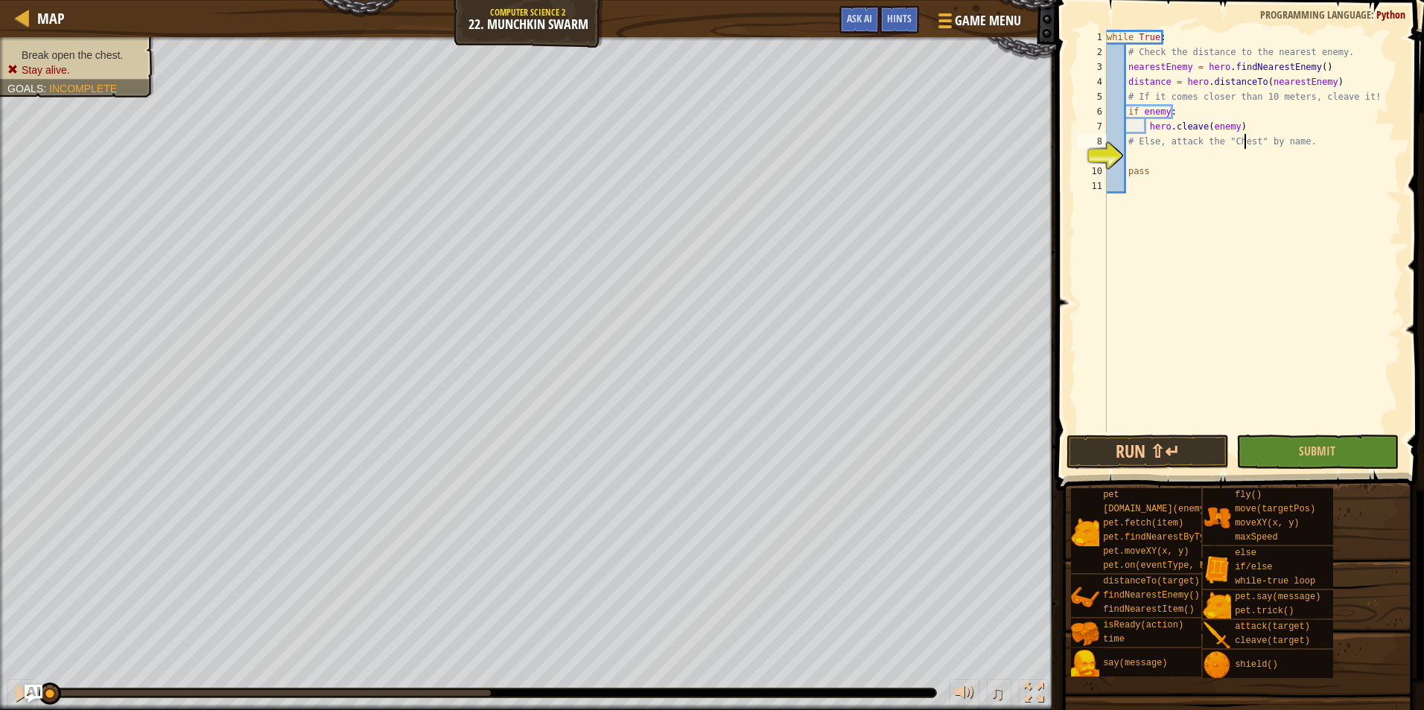
click at [1205, 164] on div "while True : # Check the distance to the nearest enemy. nearestEnemy = hero . f…" at bounding box center [1252, 246] width 298 height 432
click at [1195, 142] on div "while True : # Check the distance to the nearest enemy. nearestEnemy = hero . f…" at bounding box center [1252, 246] width 298 height 432
type textarea "# Else, attack the "Chest" by name."
click at [1194, 155] on div "while True : # Check the distance to the nearest enemy. nearestEnemy = hero . f…" at bounding box center [1252, 246] width 298 height 432
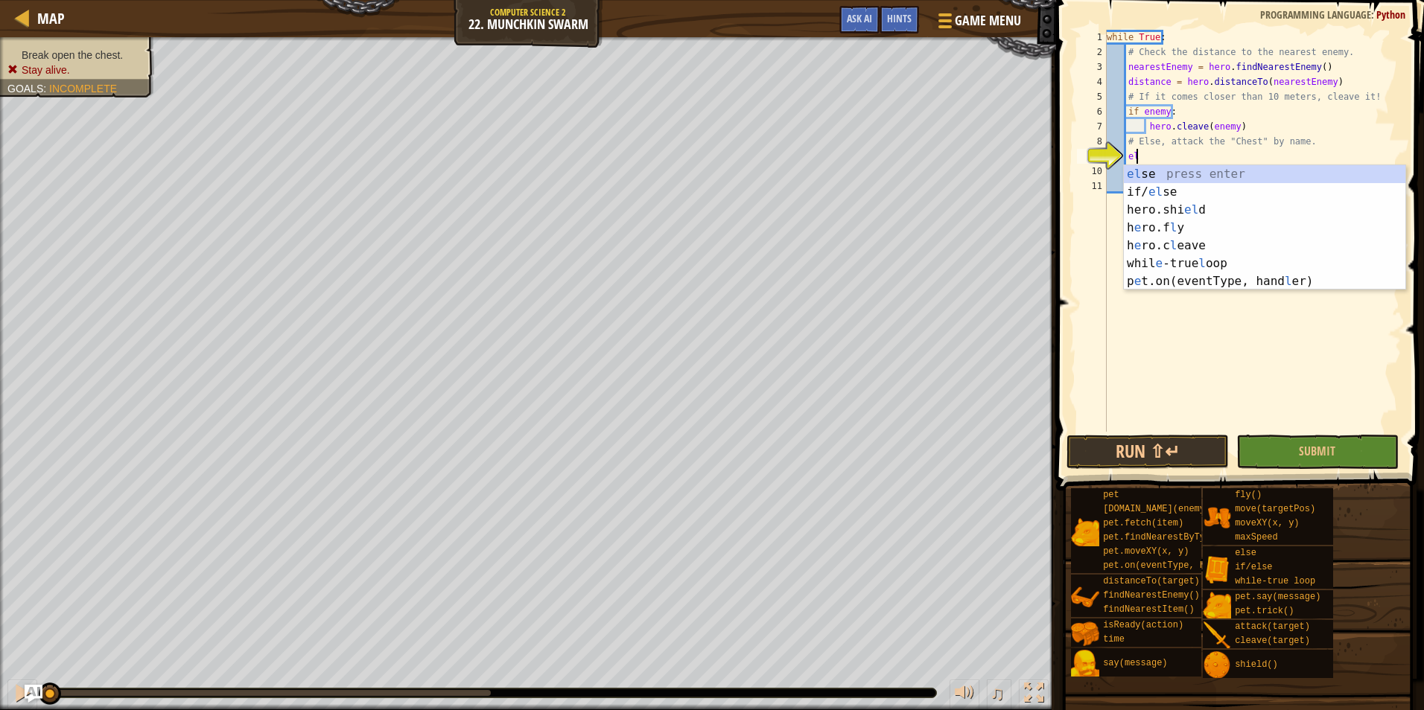
type textarea "els"
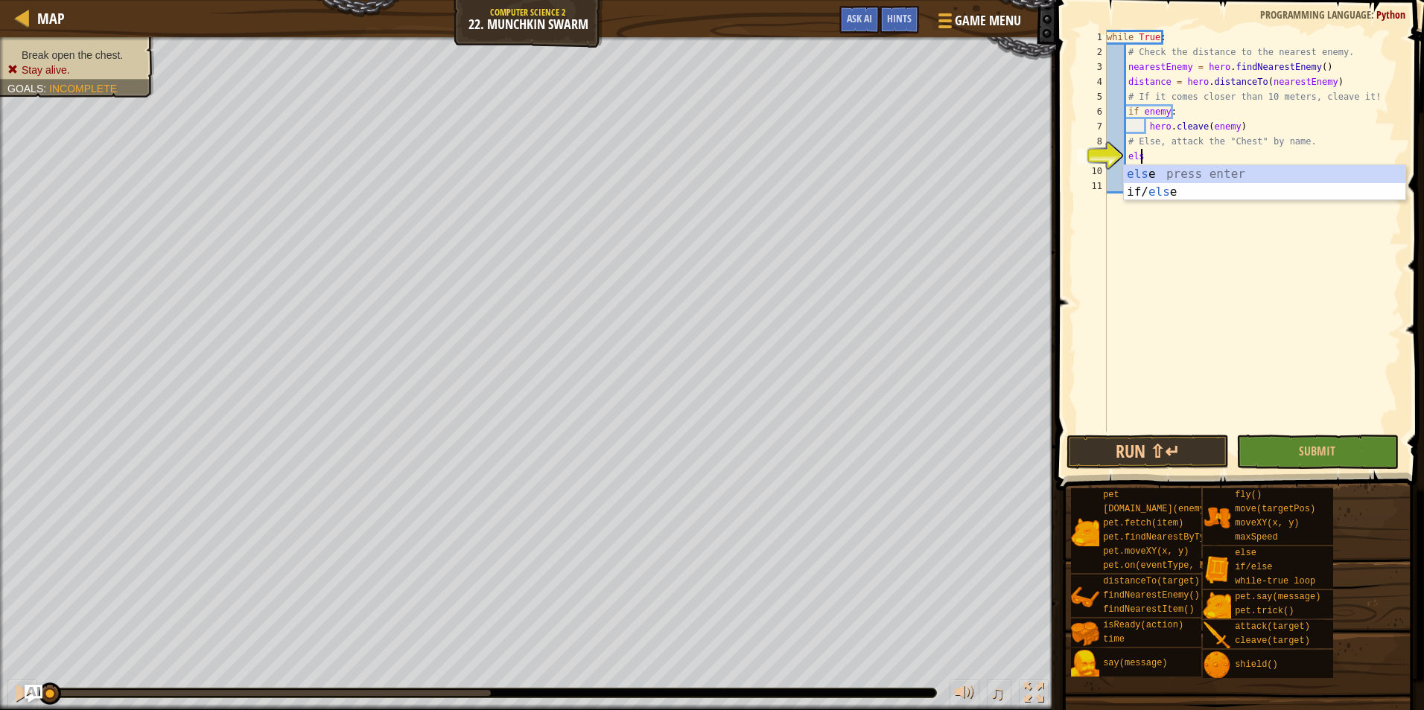
scroll to position [7, 2]
click at [1205, 173] on div "els e press enter if/ els e press enter" at bounding box center [1264, 200] width 281 height 71
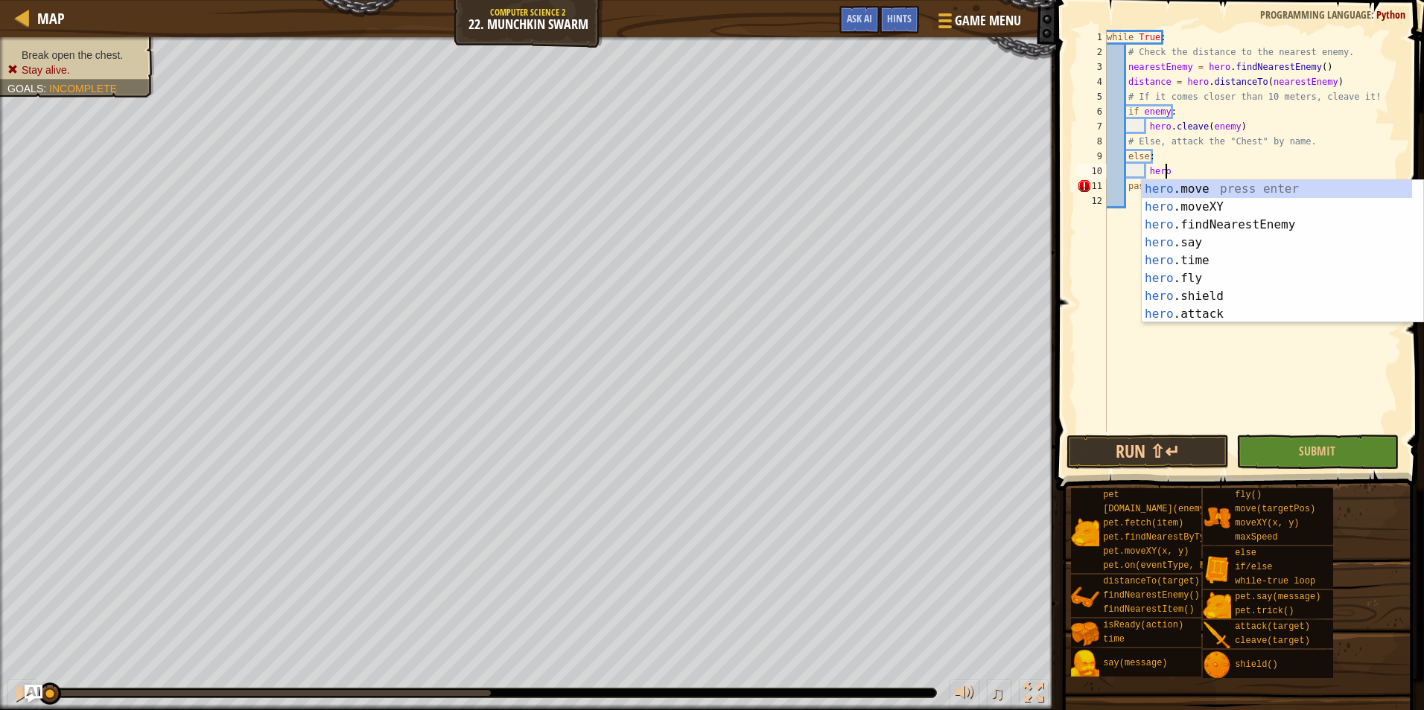
scroll to position [7, 4]
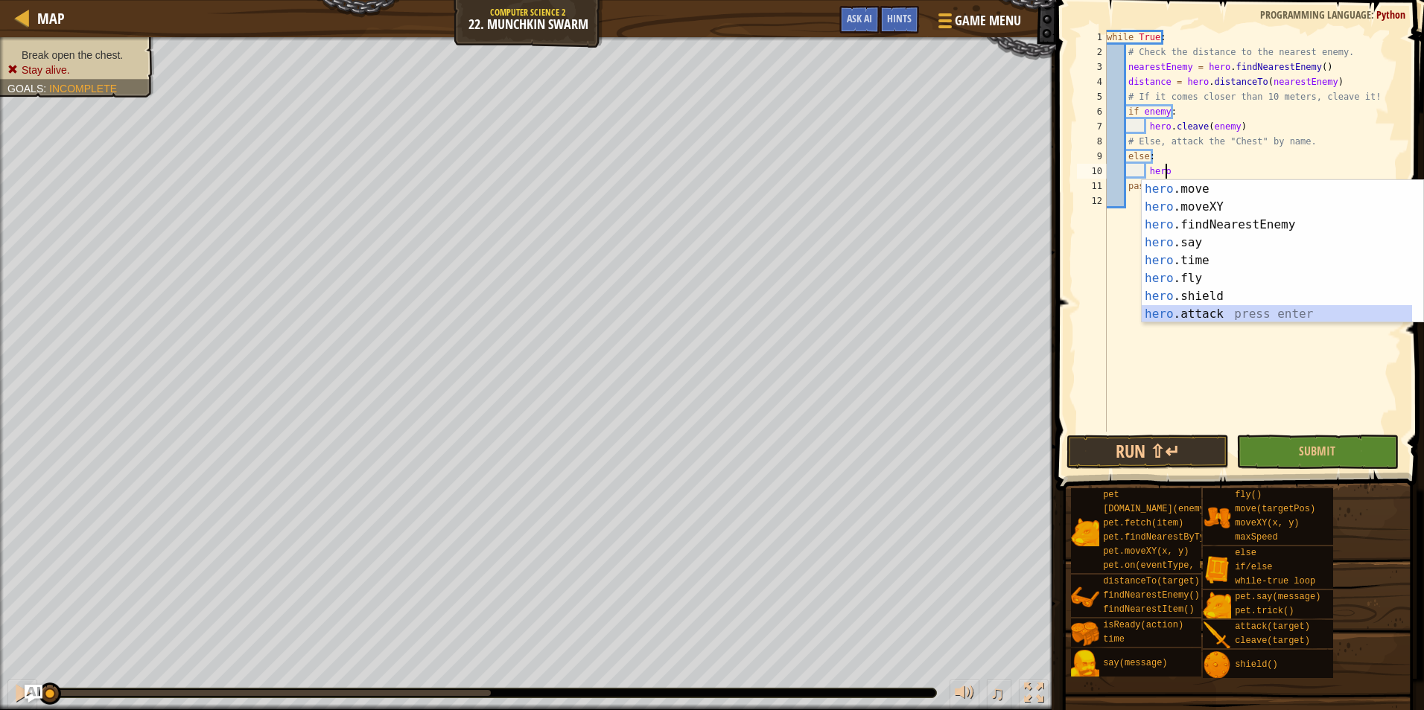
click at [1280, 317] on div "hero .move press enter hero .moveXY press enter hero .findNearestEnemy press en…" at bounding box center [1276, 269] width 270 height 179
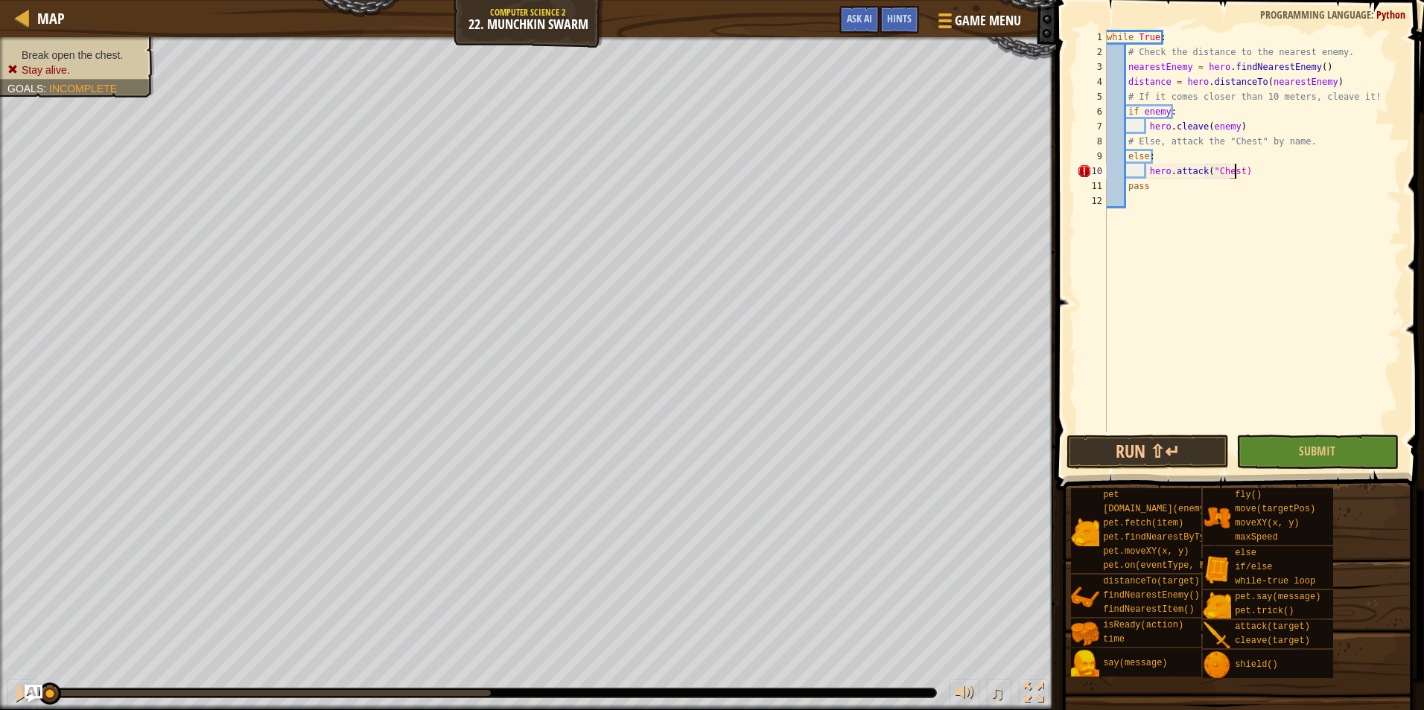
scroll to position [7, 10]
click at [1311, 433] on div "hero.attack("Chest") 1 2 3 4 5 6 7 8 9 10 11 12 while True : # Check the distan…" at bounding box center [1237, 274] width 372 height 535
click at [1359, 445] on button "Submit" at bounding box center [1317, 452] width 162 height 34
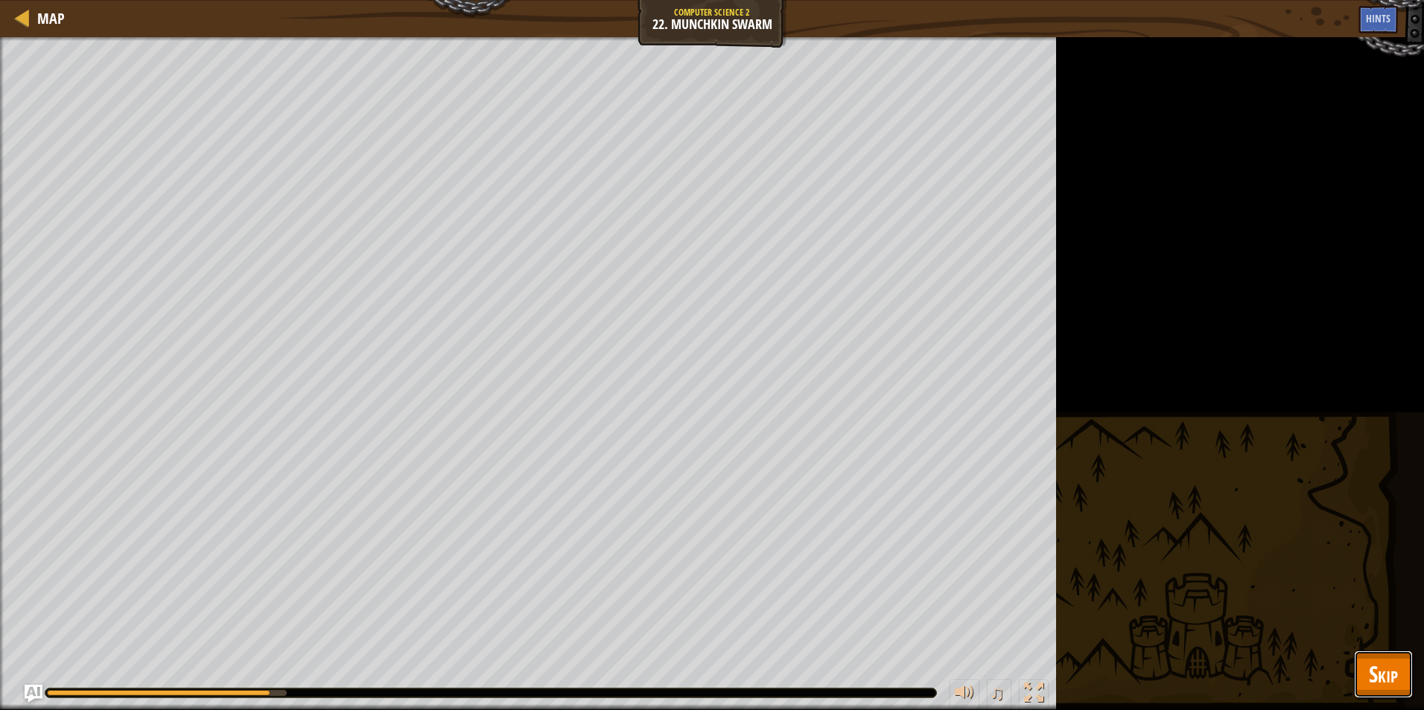
click at [1380, 688] on span "Skip" at bounding box center [1383, 674] width 29 height 31
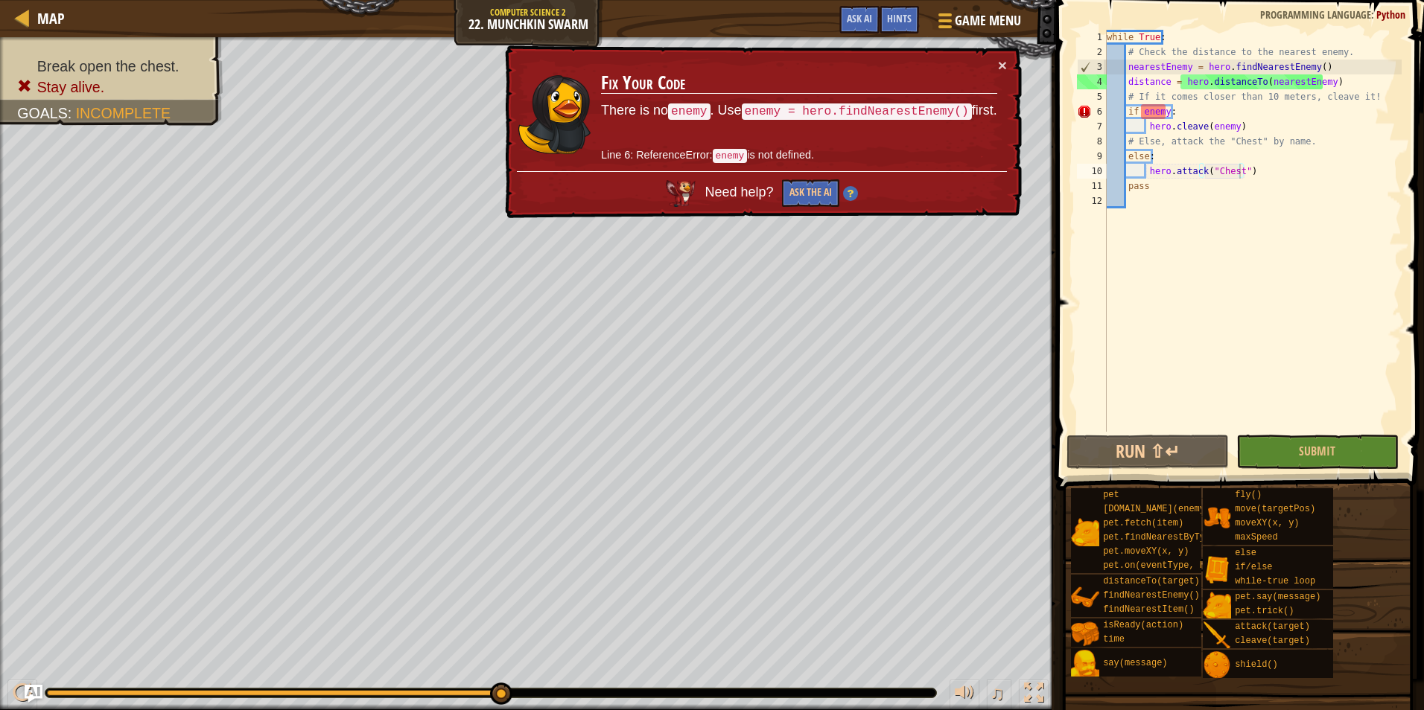
scroll to position [7, 4]
click at [1165, 116] on div "while True : # Check the distance to the nearest enemy. nearestEnemy = hero . f…" at bounding box center [1252, 246] width 298 height 432
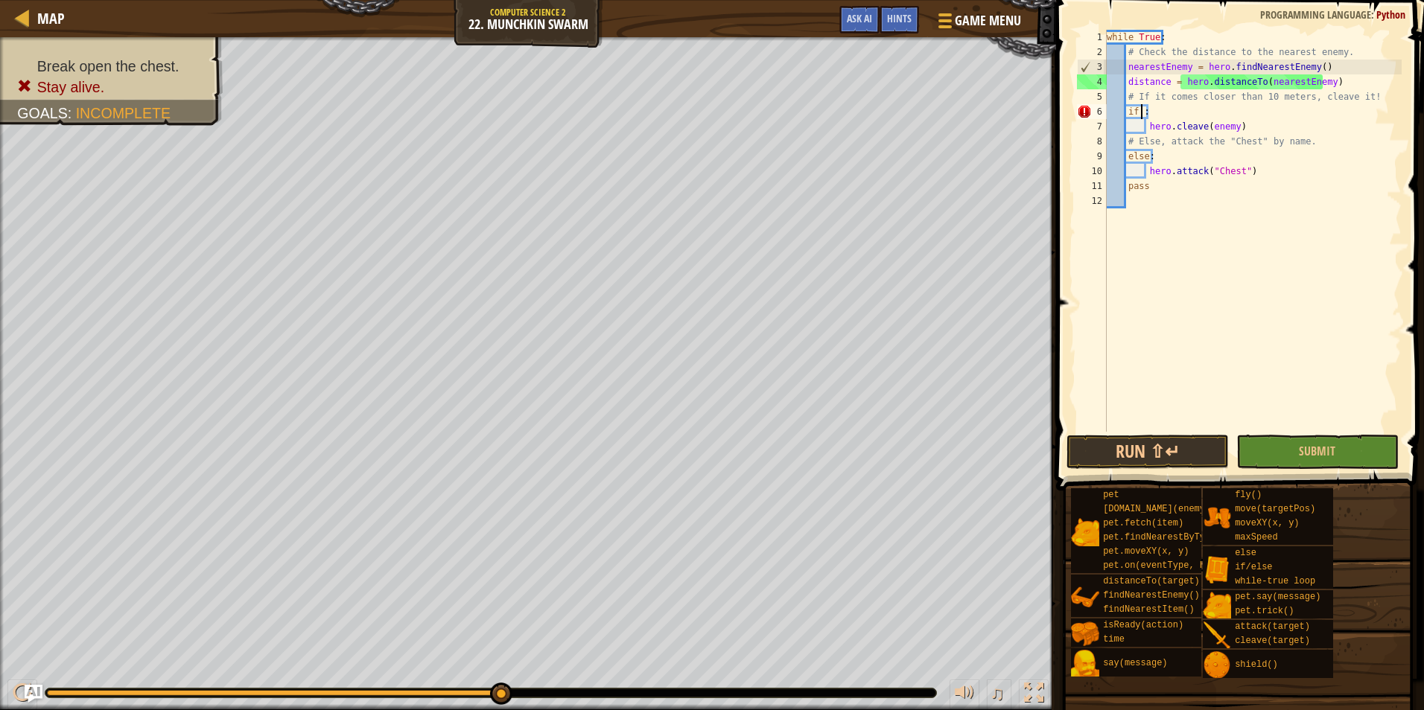
scroll to position [7, 2]
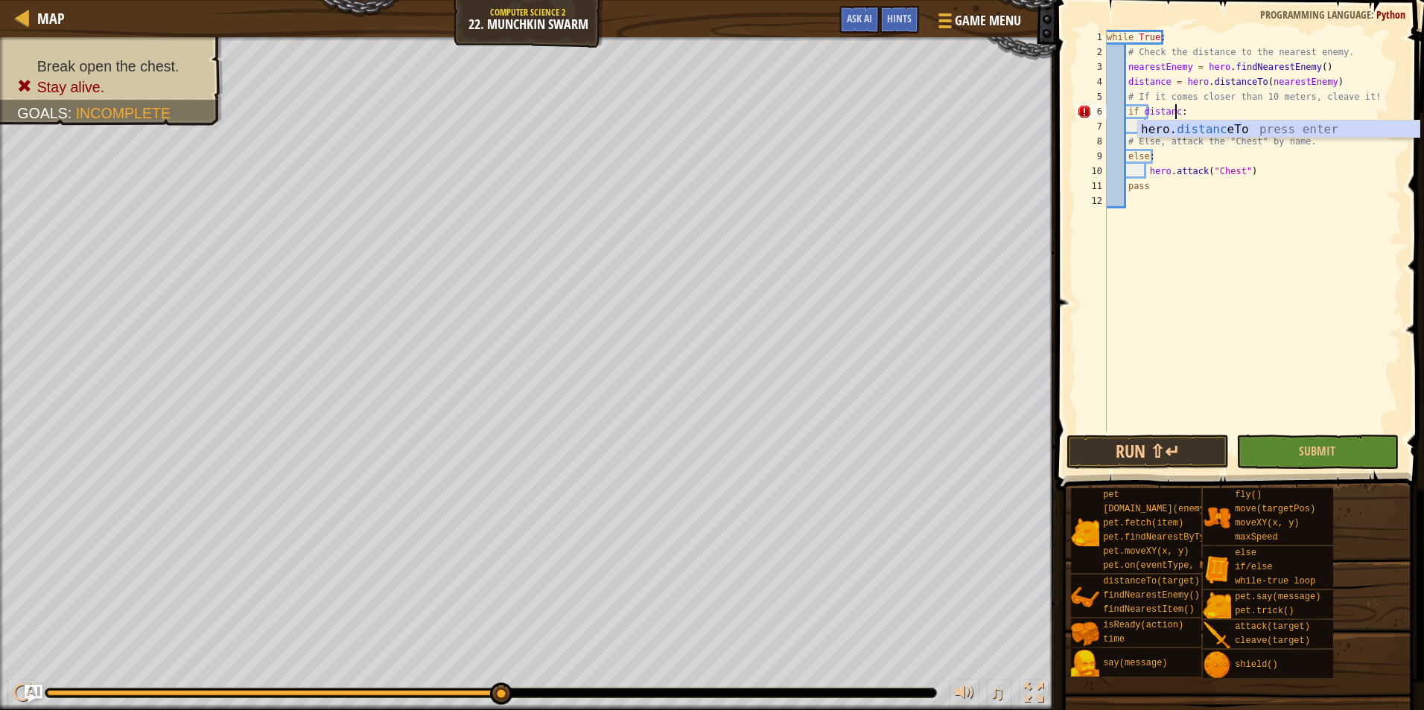
type textarea "if distance:"
click at [1292, 297] on div "while True : # Check the distance to the nearest enemy. nearestEnemy = hero . f…" at bounding box center [1252, 246] width 298 height 432
click at [1334, 459] on span "Submit" at bounding box center [1317, 451] width 36 height 16
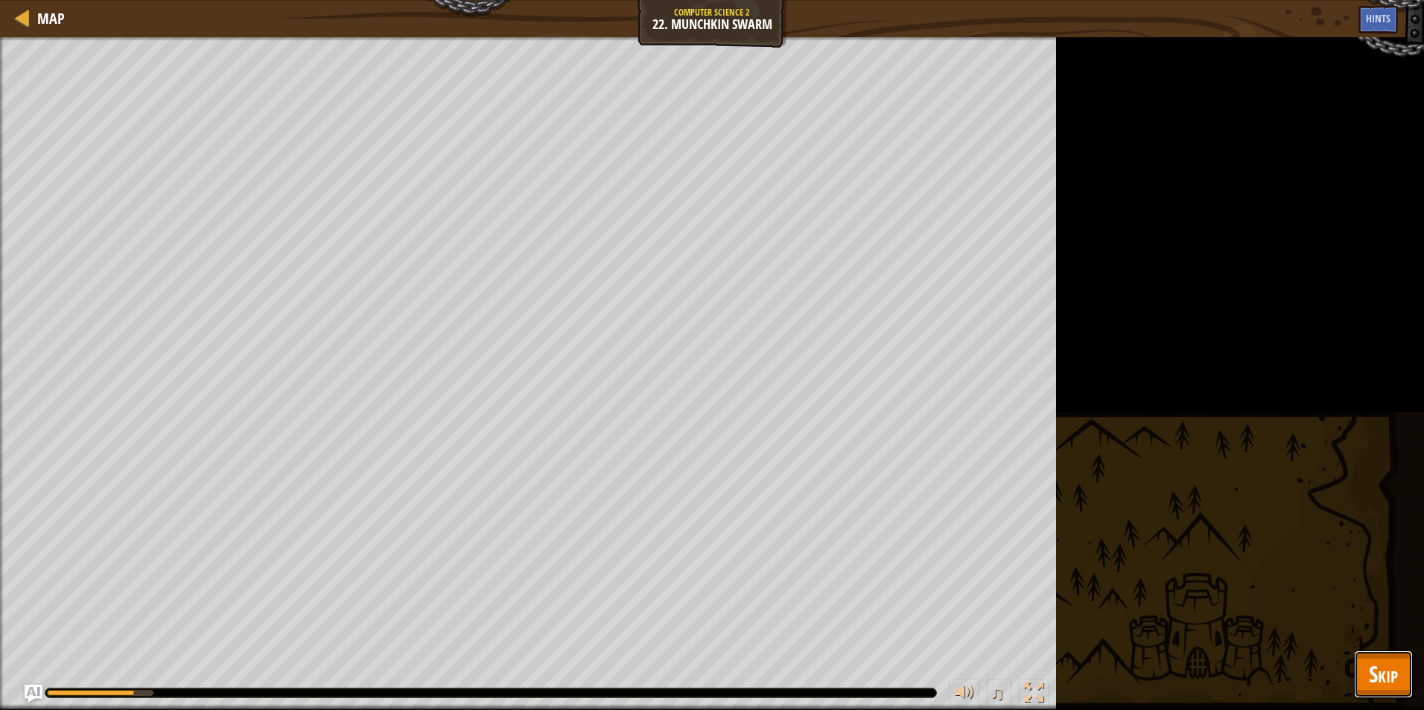
click at [1407, 681] on button "Skip" at bounding box center [1383, 675] width 59 height 48
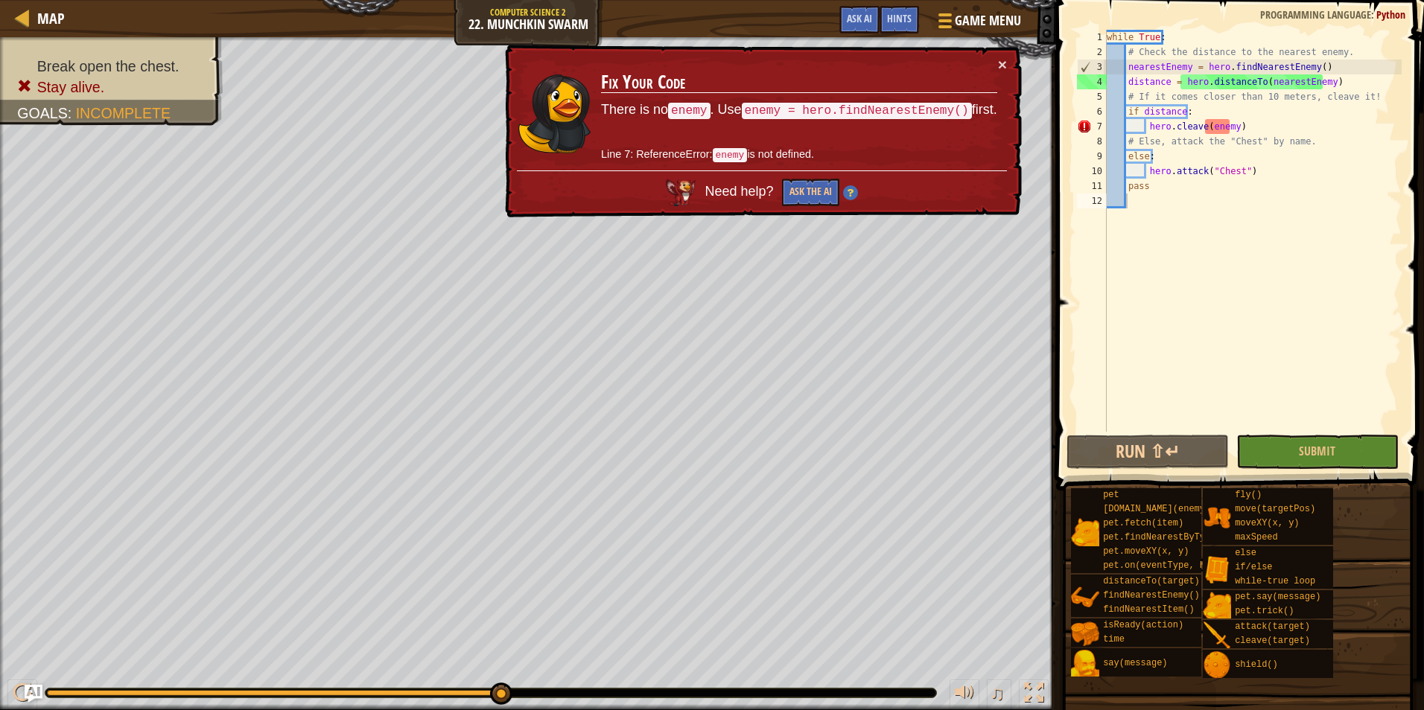
type textarea "if distance:"
click at [1124, 113] on div "while True : # Check the distance to the nearest enemy. nearestEnemy = hero . f…" at bounding box center [1252, 246] width 298 height 432
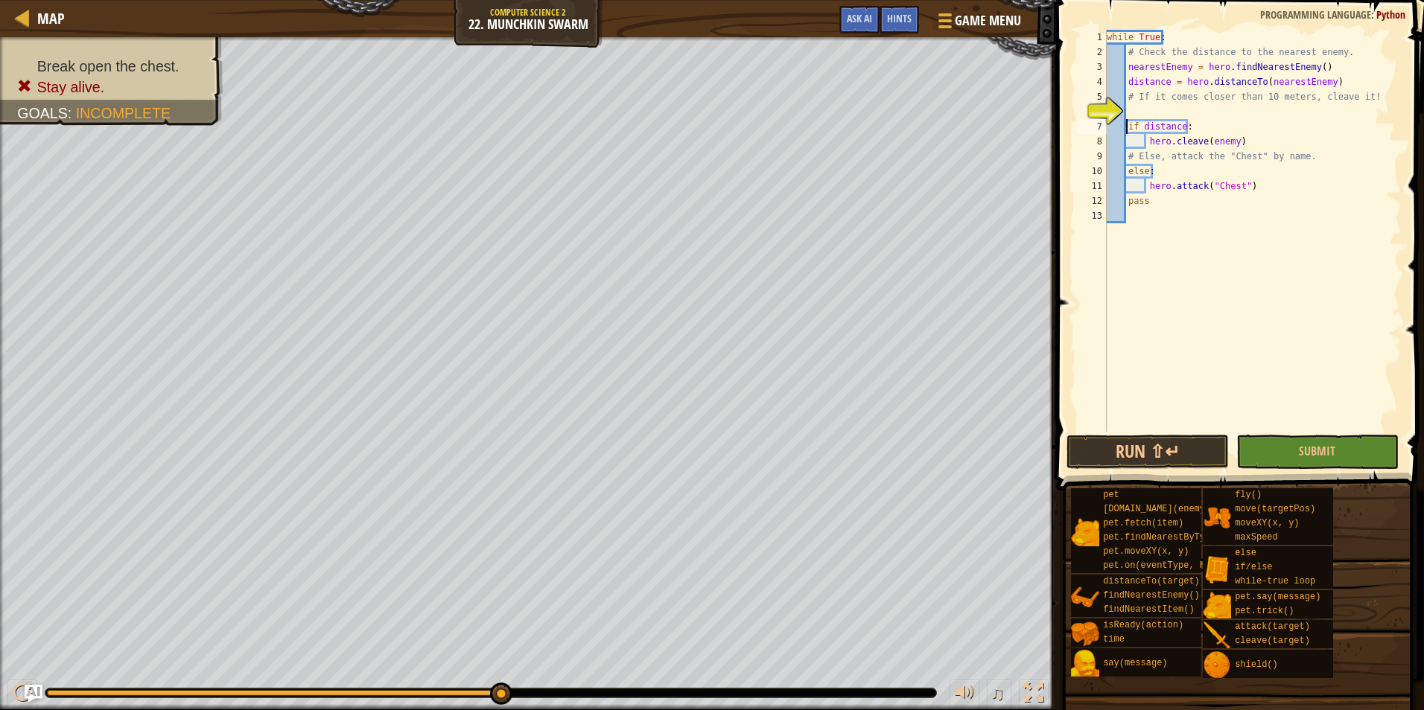
click at [1146, 108] on div "while True : # Check the distance to the nearest enemy. nearestEnemy = hero . f…" at bounding box center [1252, 246] width 298 height 432
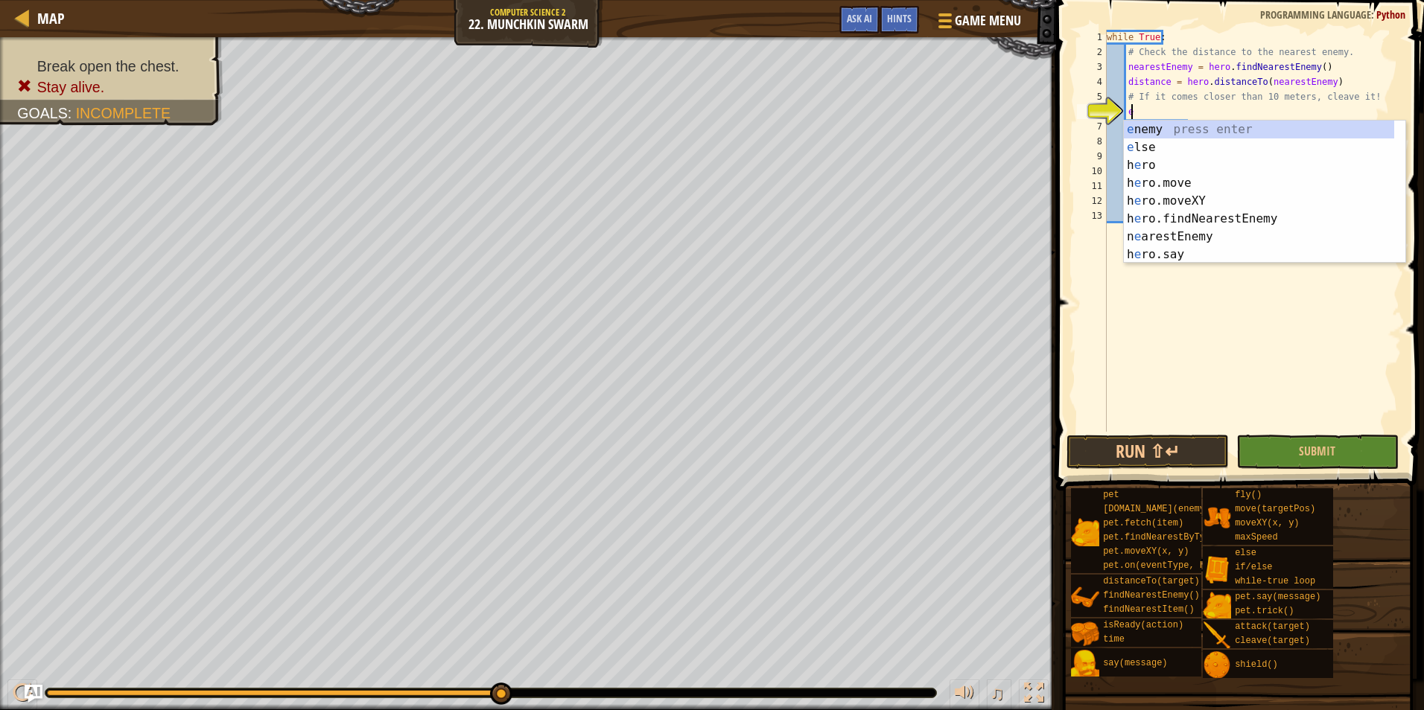
scroll to position [7, 2]
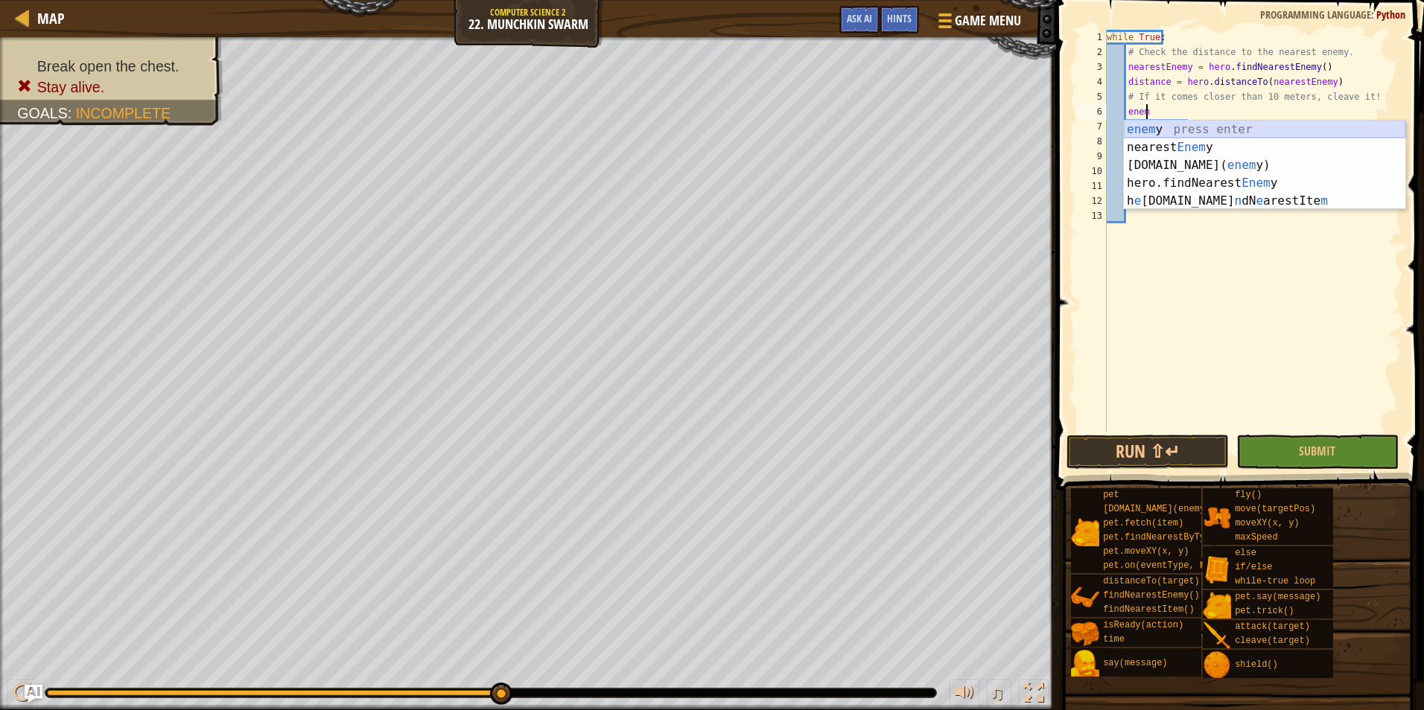
click at [1209, 130] on div "enem y press enter nearest Enem y press enter [DOMAIN_NAME]( enem y) press ente…" at bounding box center [1264, 183] width 281 height 125
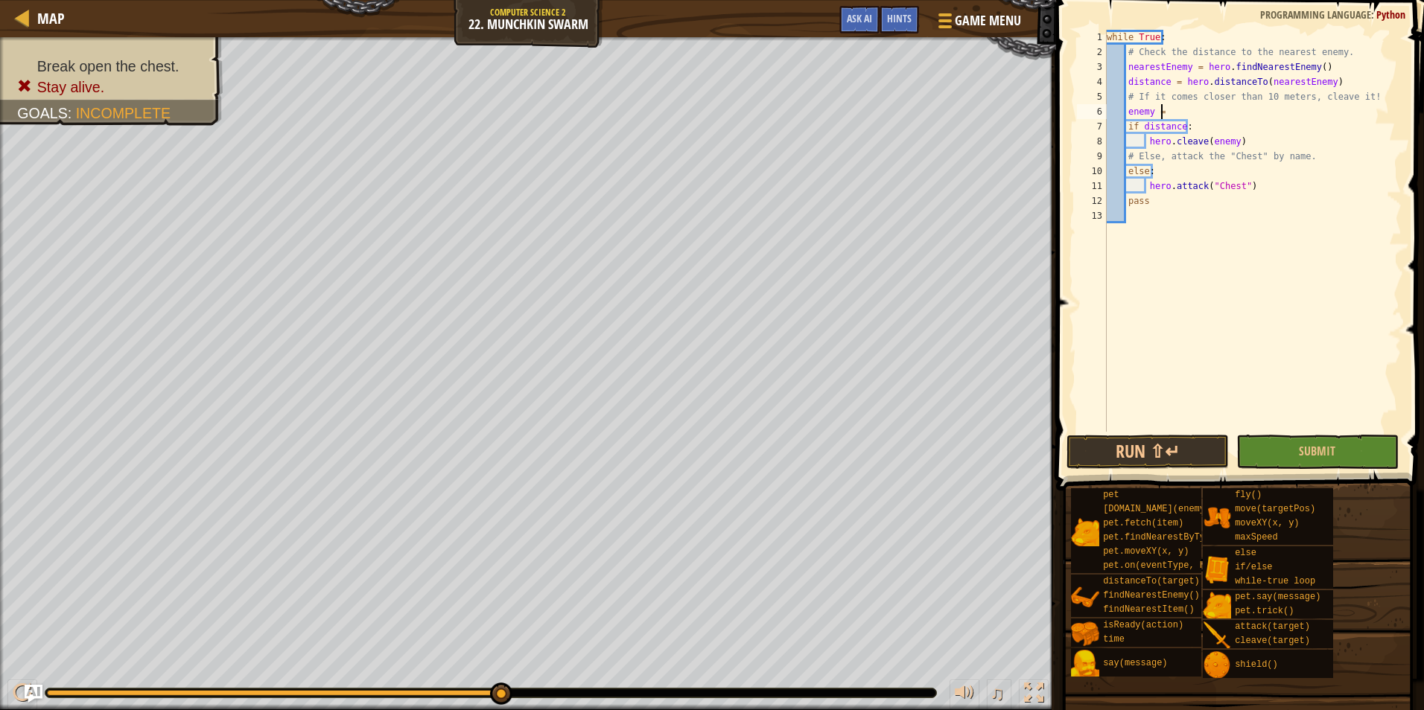
scroll to position [7, 4]
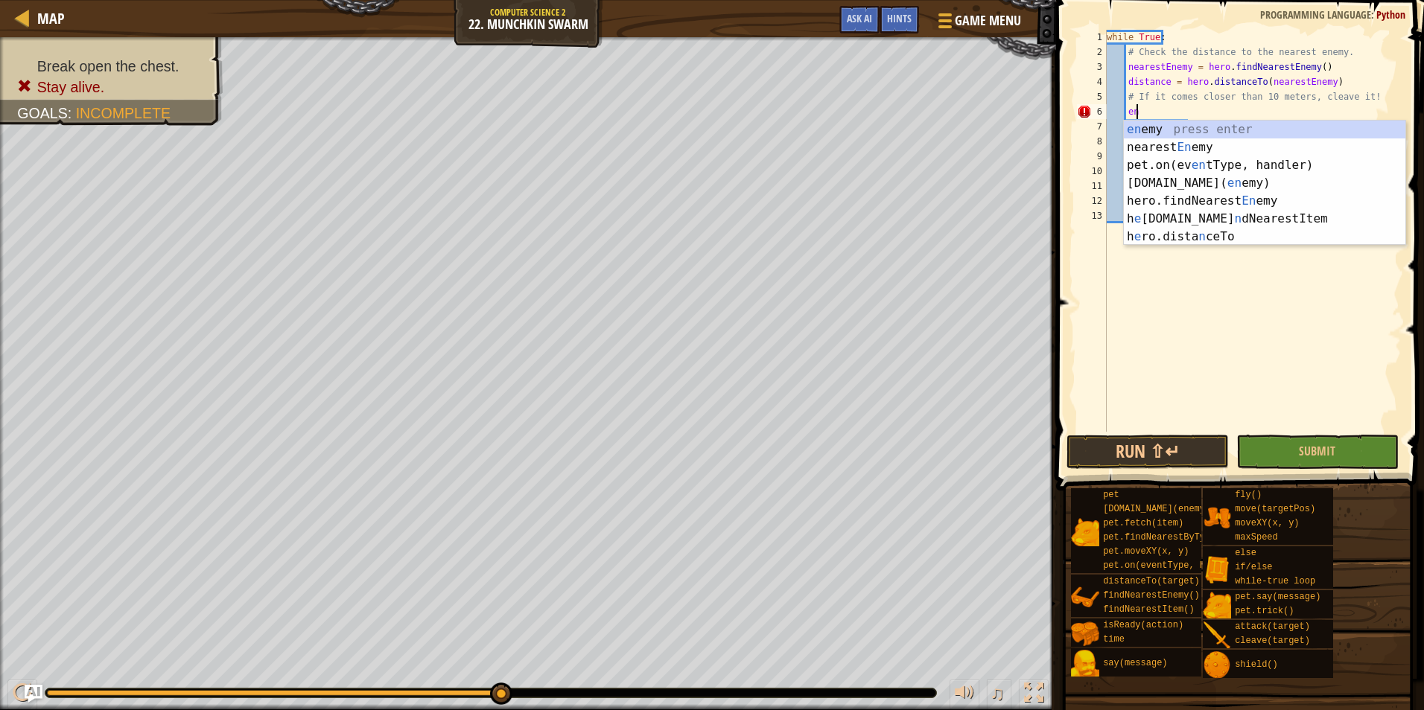
type textarea "e"
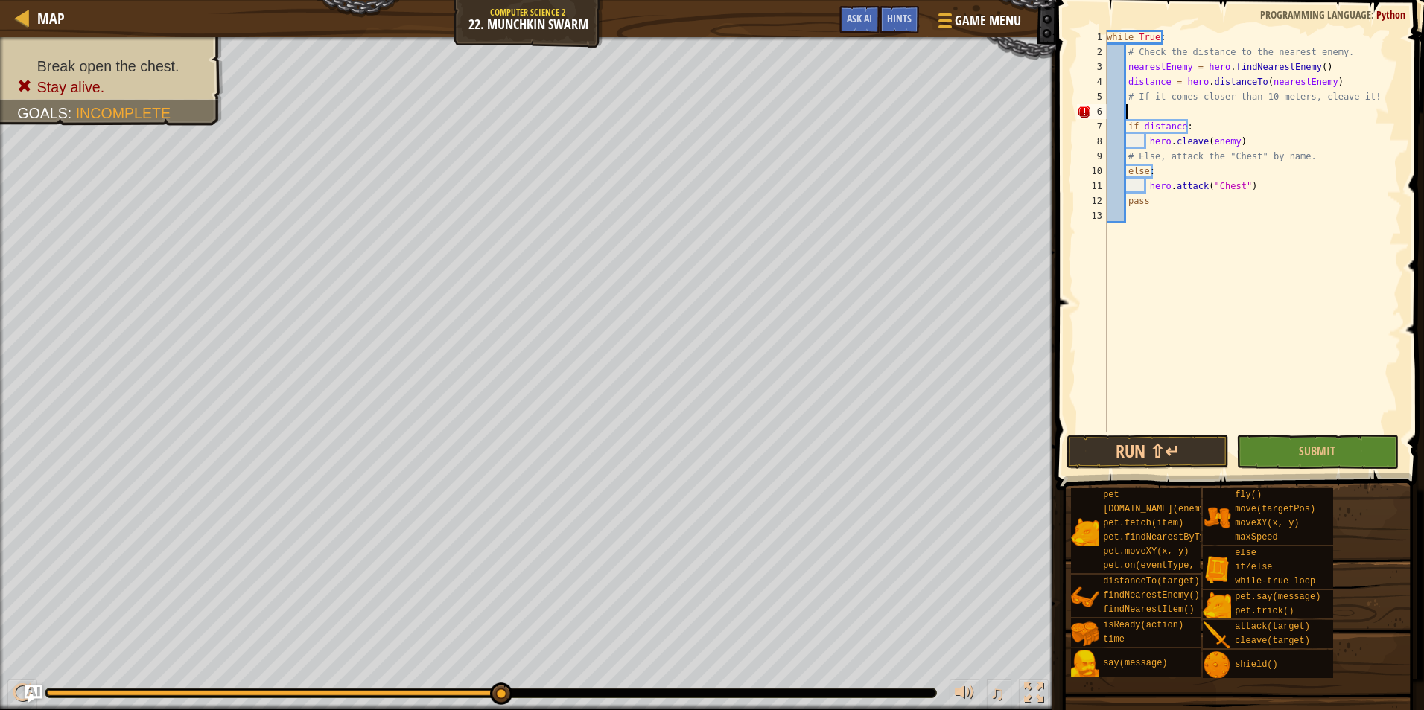
scroll to position [7, 1]
click at [1226, 147] on div "while True : # Check the distance to the nearest enemy. nearestEnemy = hero . f…" at bounding box center [1252, 246] width 298 height 432
click at [1229, 148] on div "while True : # Check the distance to the nearest enemy. nearestEnemy = hero . f…" at bounding box center [1252, 246] width 298 height 432
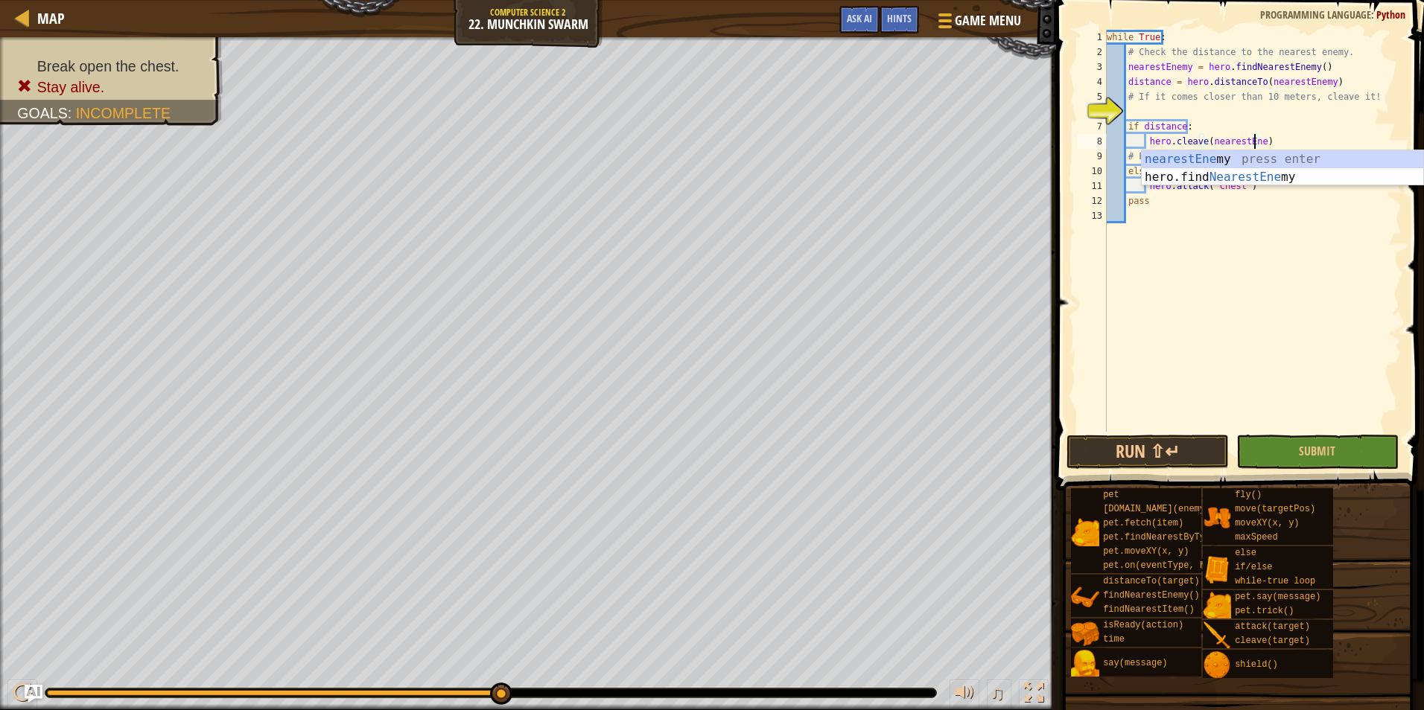
scroll to position [7, 13]
type textarea "hero.cleave(nearestEnemy)"
click at [1301, 238] on div "while True : # Check the distance to the nearest enemy. nearestEnemy = hero . f…" at bounding box center [1252, 246] width 298 height 432
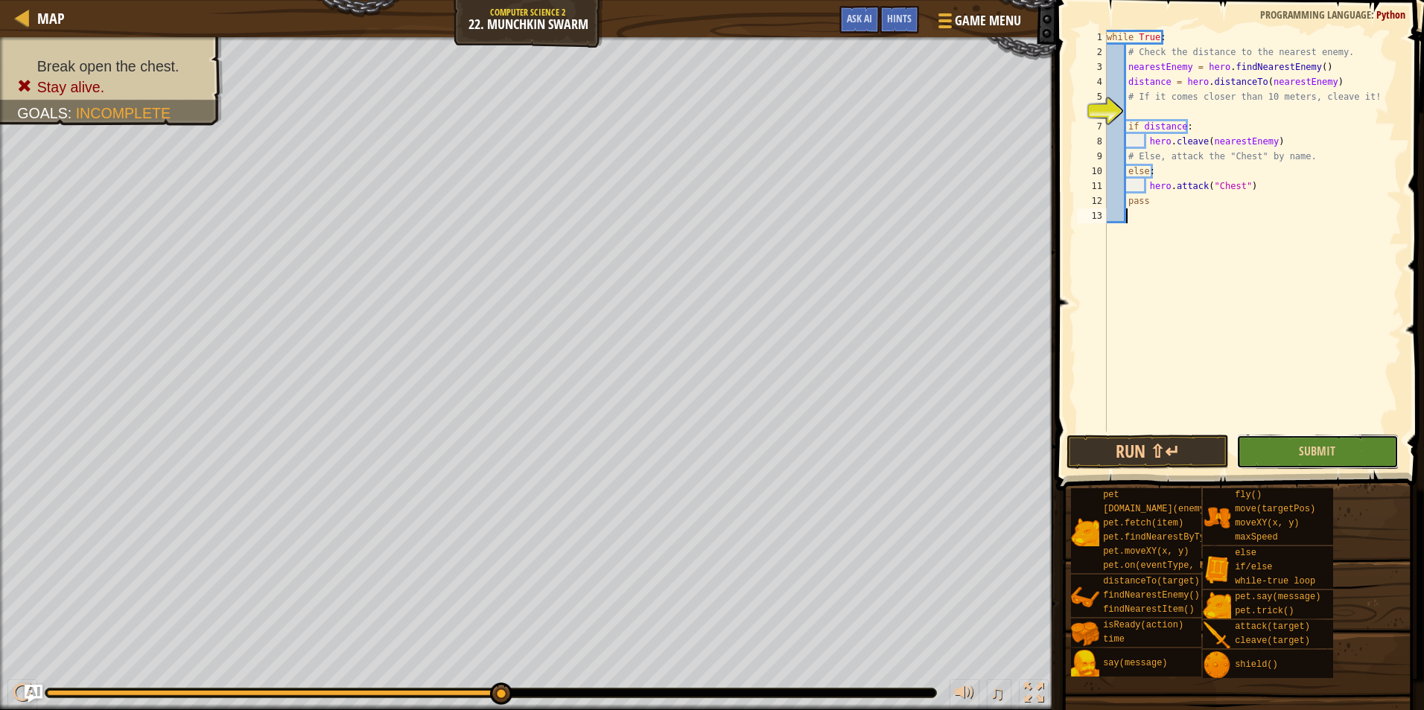
click at [1325, 442] on button "Submit" at bounding box center [1317, 452] width 162 height 34
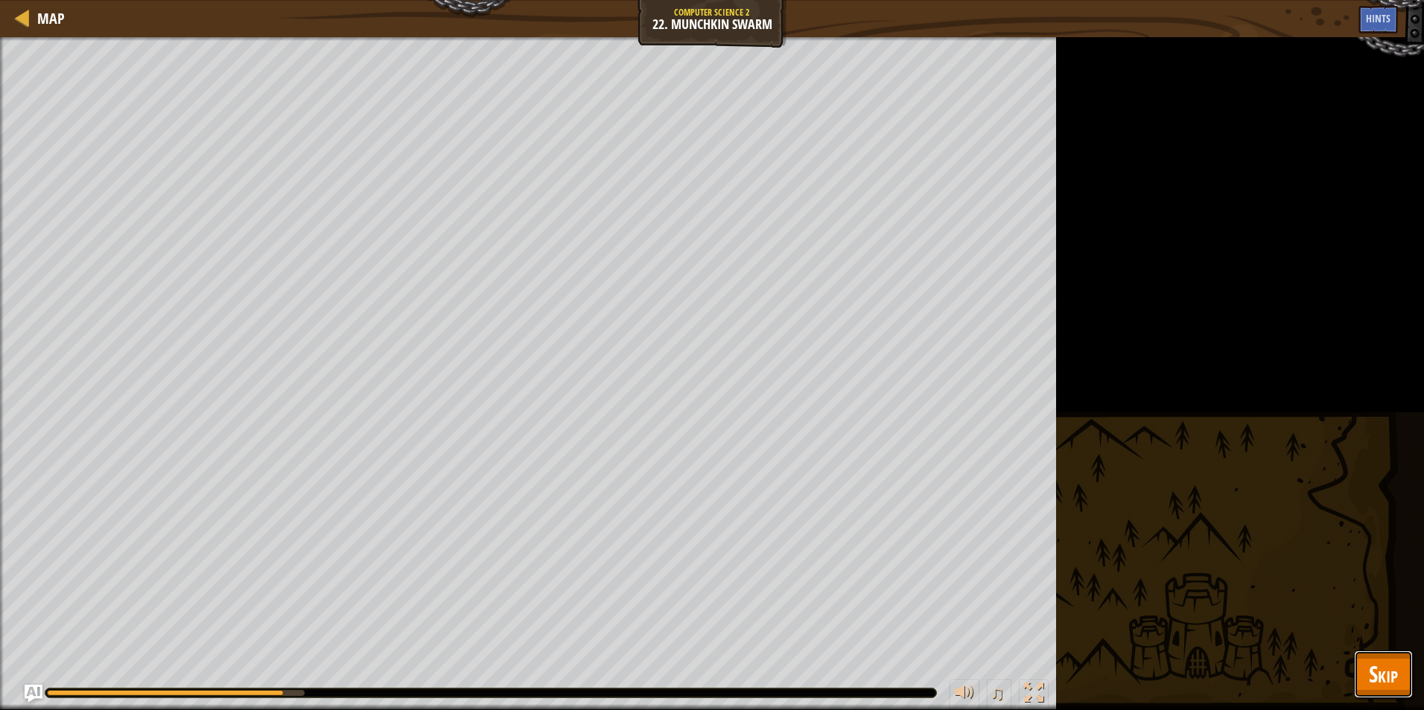
click at [1404, 674] on button "Skip" at bounding box center [1383, 675] width 59 height 48
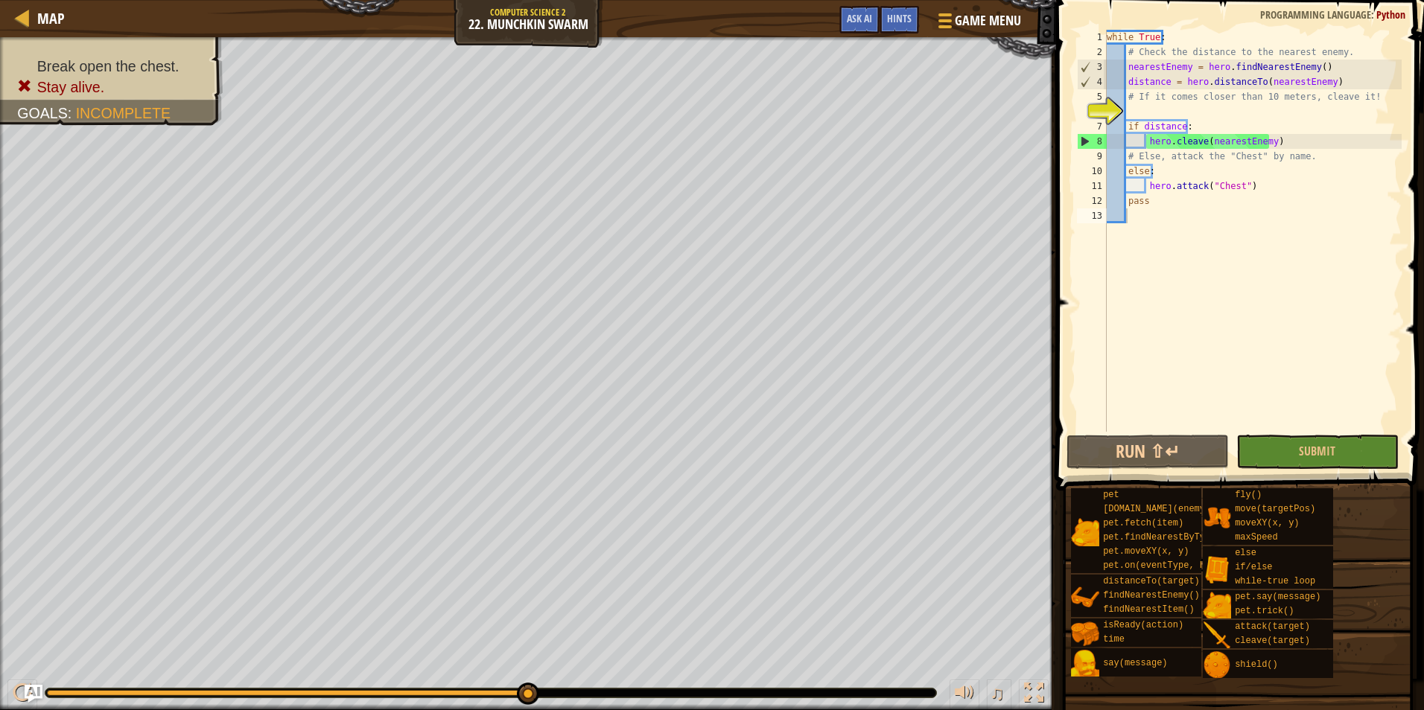
click at [1174, 113] on div "while True : # Check the distance to the nearest enemy. nearestEnemy = hero . f…" at bounding box center [1252, 246] width 298 height 432
click at [1302, 474] on span at bounding box center [1237, 693] width 357 height 441
click at [1310, 456] on span "Submit" at bounding box center [1317, 451] width 36 height 16
click at [1349, 468] on button "Submit" at bounding box center [1317, 452] width 162 height 34
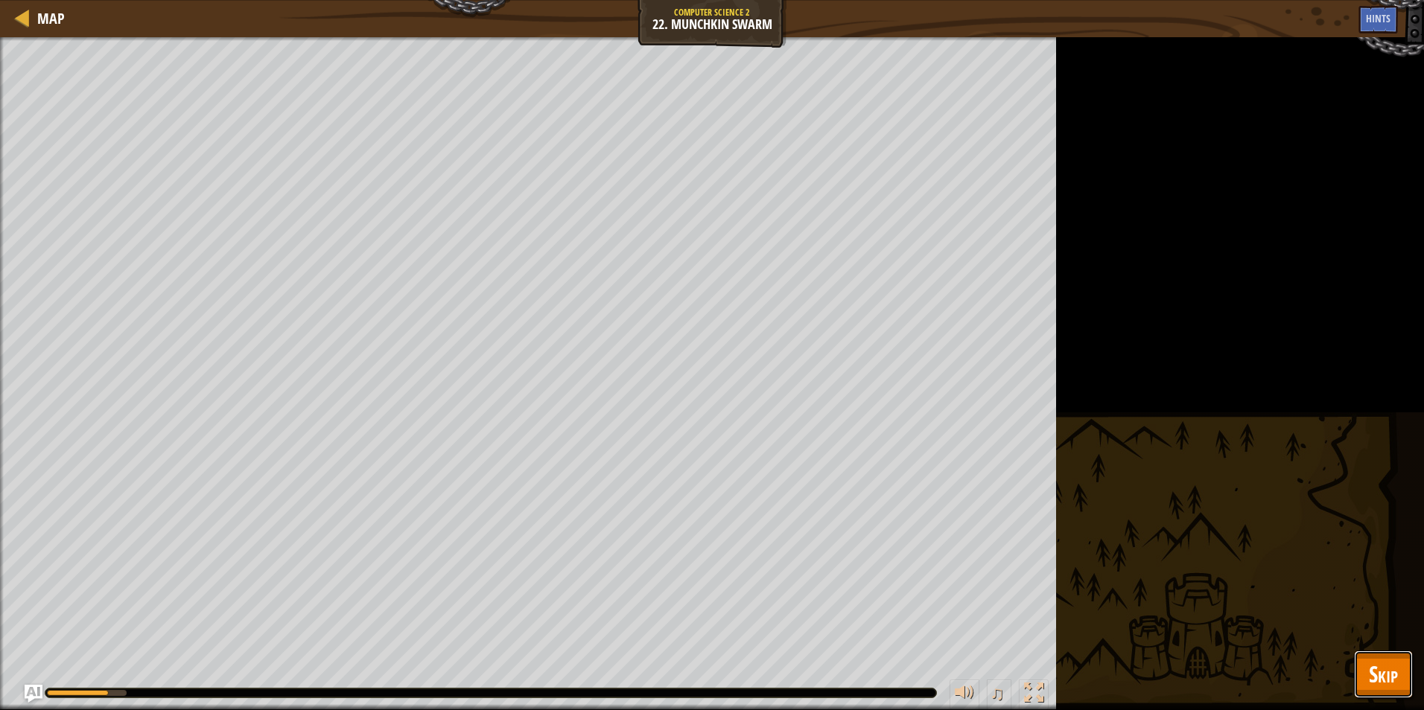
click at [1381, 658] on button "Skip" at bounding box center [1383, 675] width 59 height 48
